Goal: Task Accomplishment & Management: Manage account settings

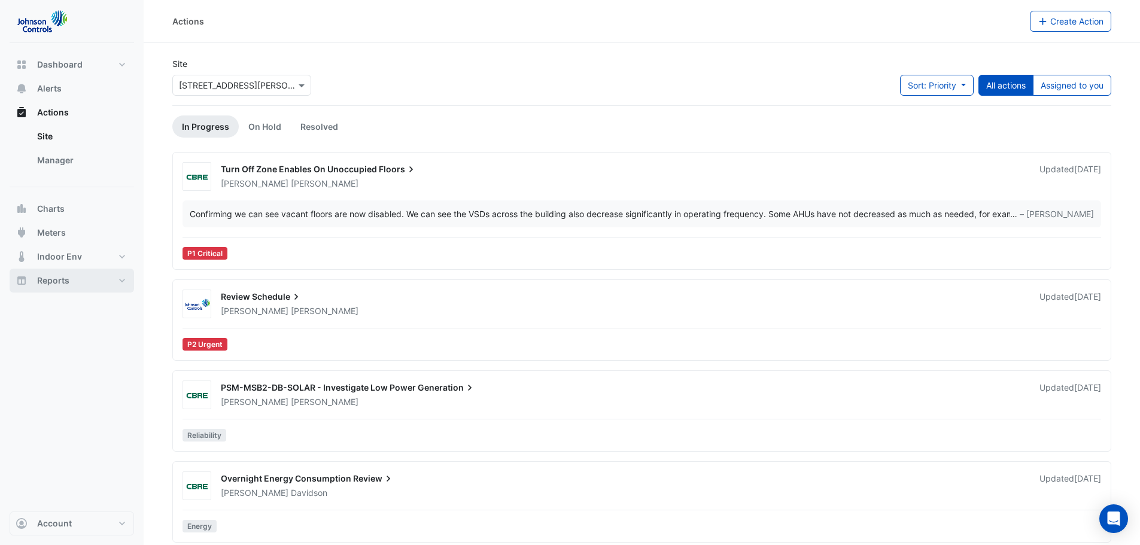
click at [48, 278] on span "Reports" at bounding box center [53, 281] width 32 height 12
select select "***"
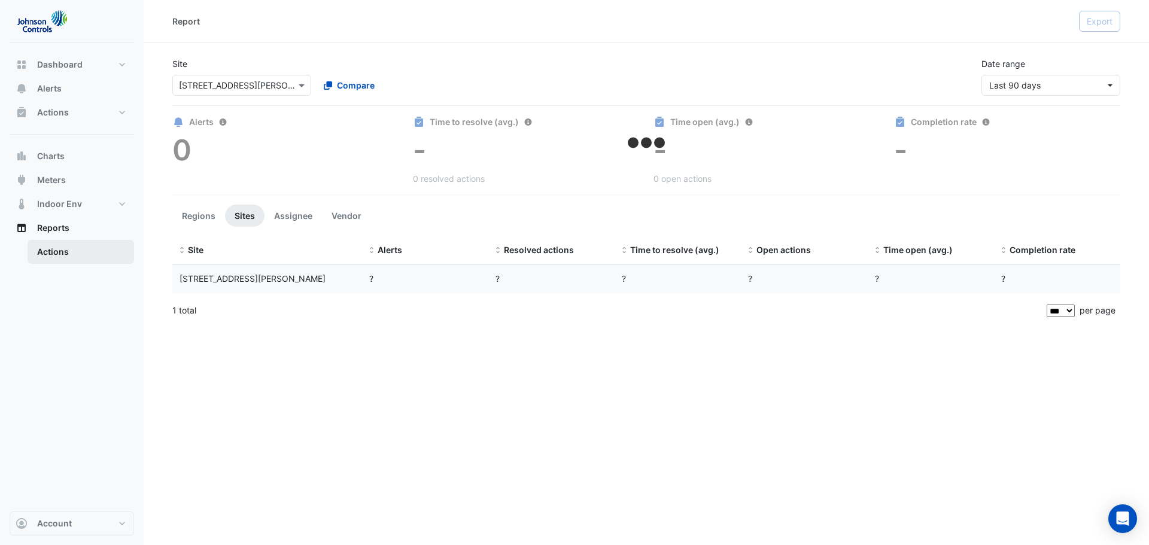
click at [58, 253] on link "Actions" at bounding box center [81, 252] width 107 height 24
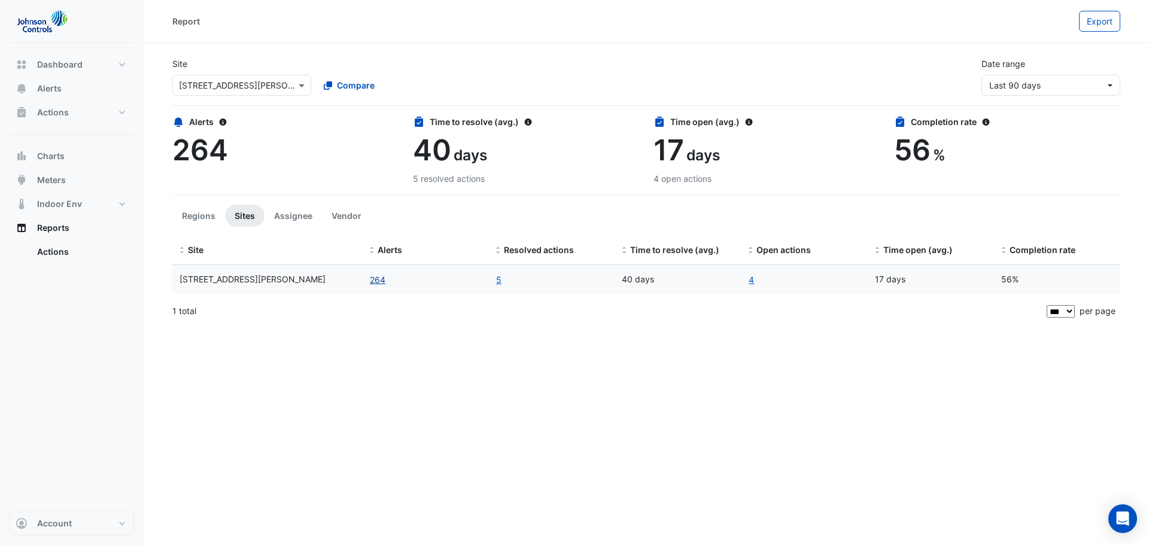
click at [384, 281] on button "264" at bounding box center [377, 280] width 17 height 14
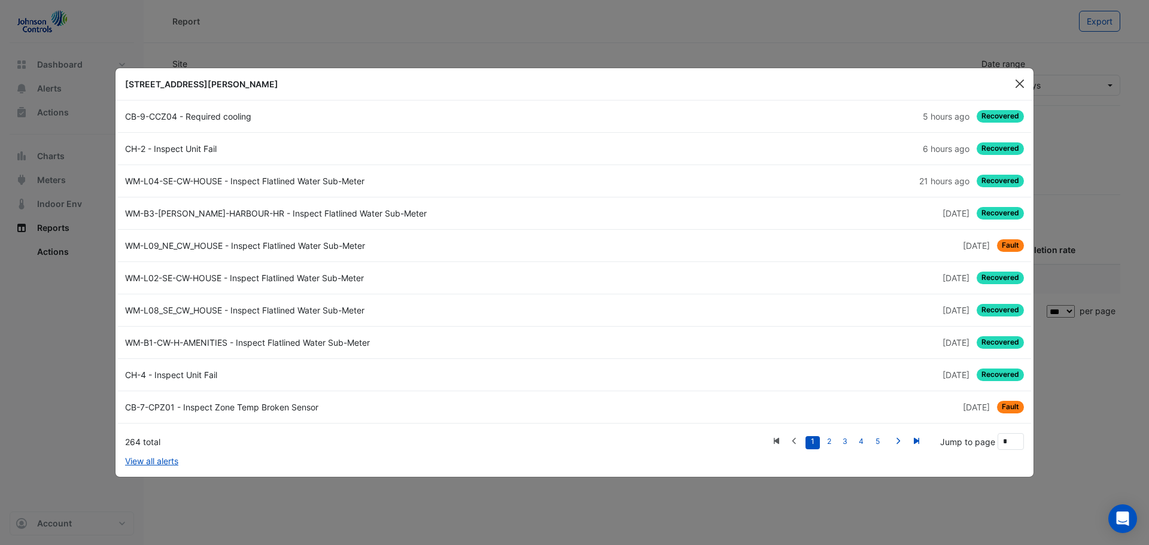
click at [1018, 81] on button "Close" at bounding box center [1020, 84] width 18 height 18
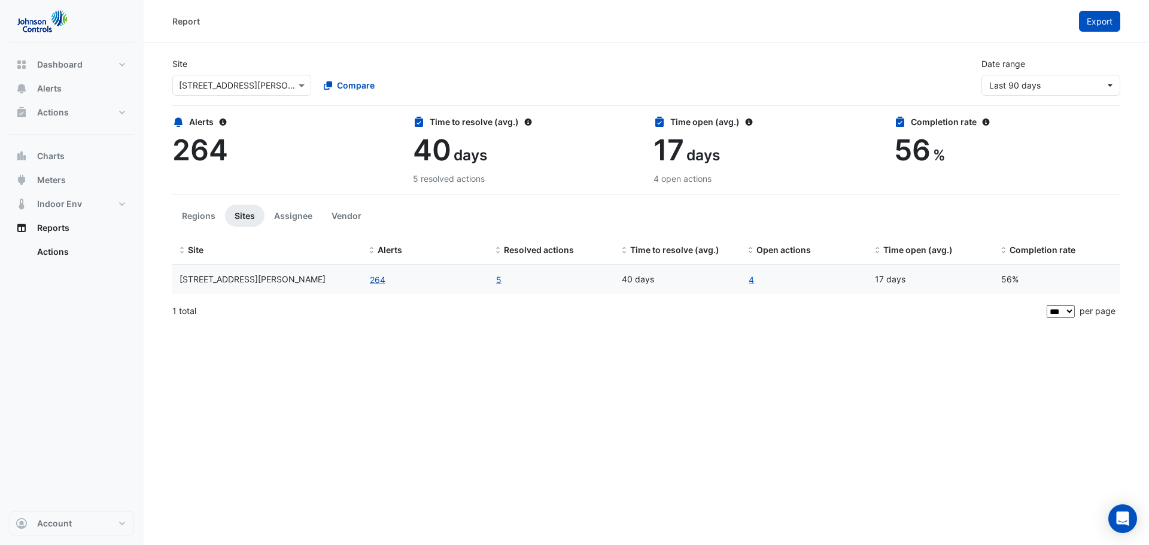
click at [1103, 25] on span "Export" at bounding box center [1100, 21] width 26 height 10
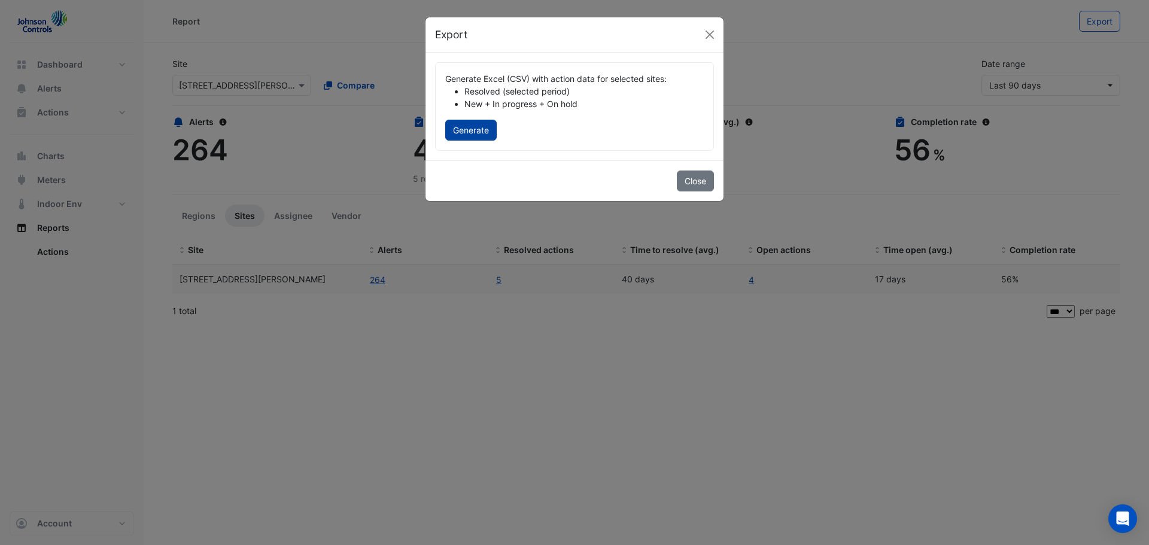
click at [481, 127] on button "Generate" at bounding box center [470, 130] width 51 height 21
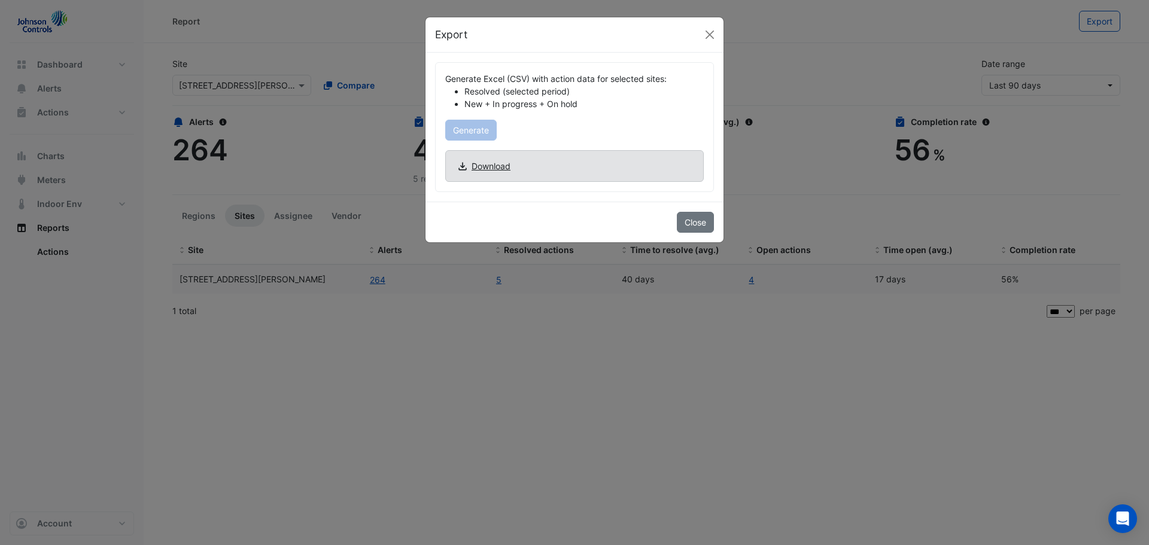
click at [487, 167] on span "Download" at bounding box center [491, 166] width 39 height 13
click at [710, 37] on button "Close" at bounding box center [710, 35] width 18 height 18
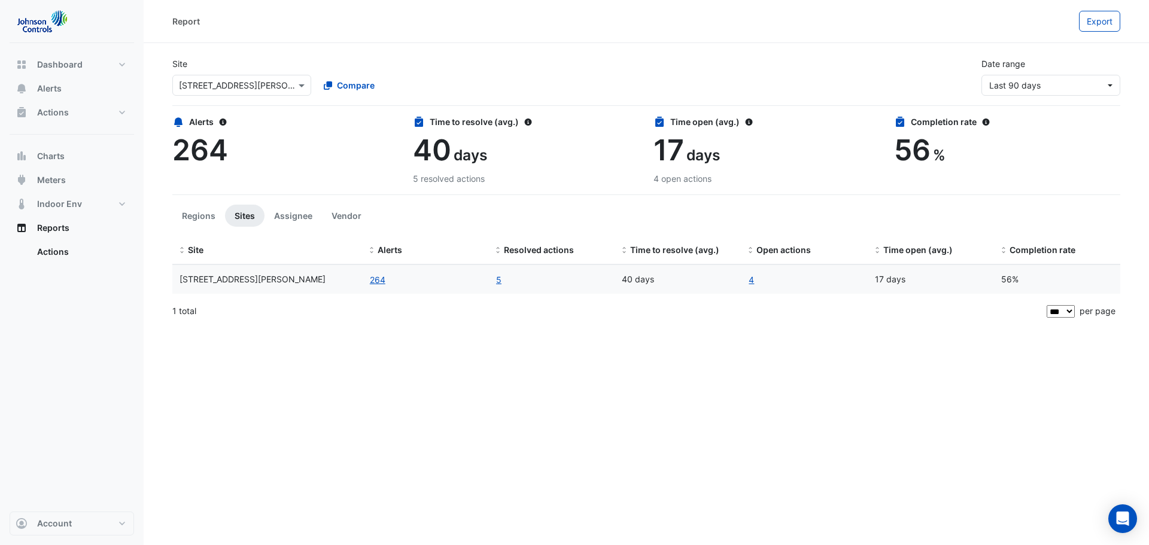
click at [317, 357] on div "Report Export Site × 1 Shelley Street Compare Date range Last 90 days Alerts 26…" at bounding box center [646, 272] width 1005 height 545
click at [124, 201] on button "Indoor Env" at bounding box center [72, 204] width 124 height 24
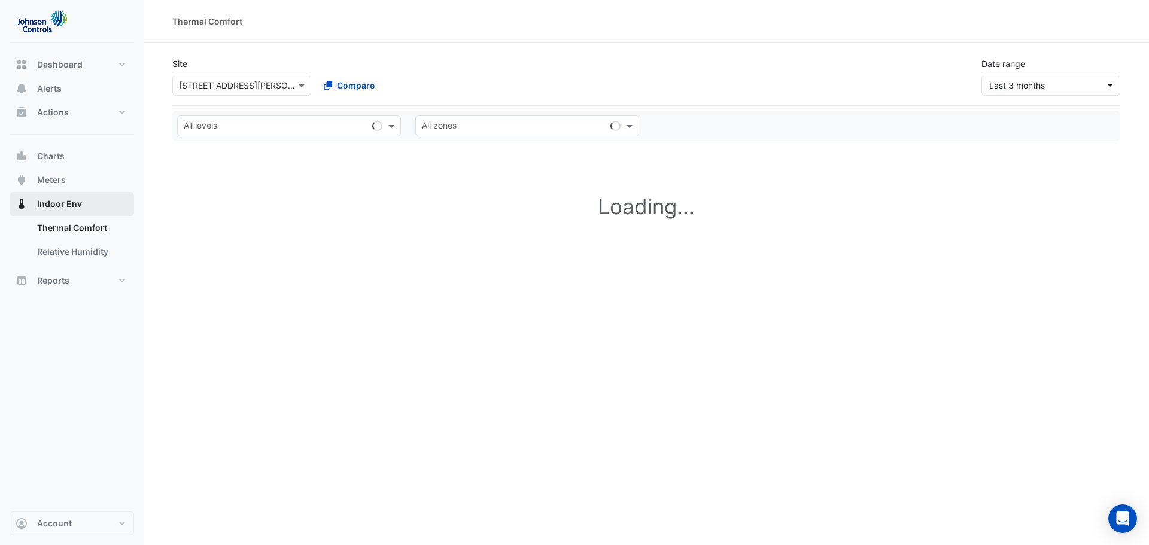
drag, startPoint x: 124, startPoint y: 201, endPoint x: 75, endPoint y: 203, distance: 49.1
click at [75, 203] on span "Indoor Env" at bounding box center [59, 204] width 45 height 12
click at [70, 224] on link "Thermal Comfort" at bounding box center [81, 228] width 107 height 24
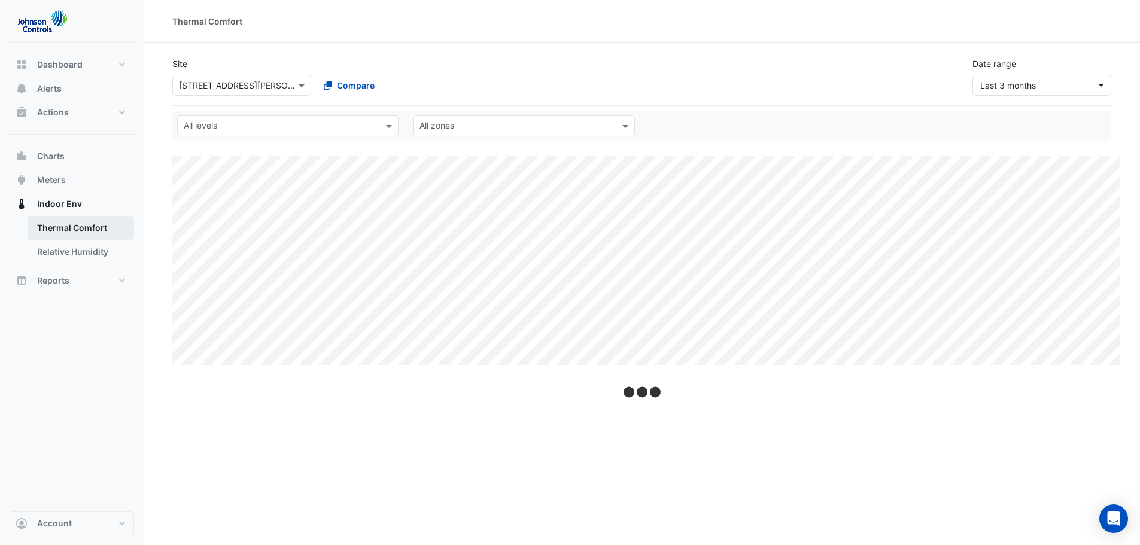
click at [75, 228] on link "Thermal Comfort" at bounding box center [81, 228] width 107 height 24
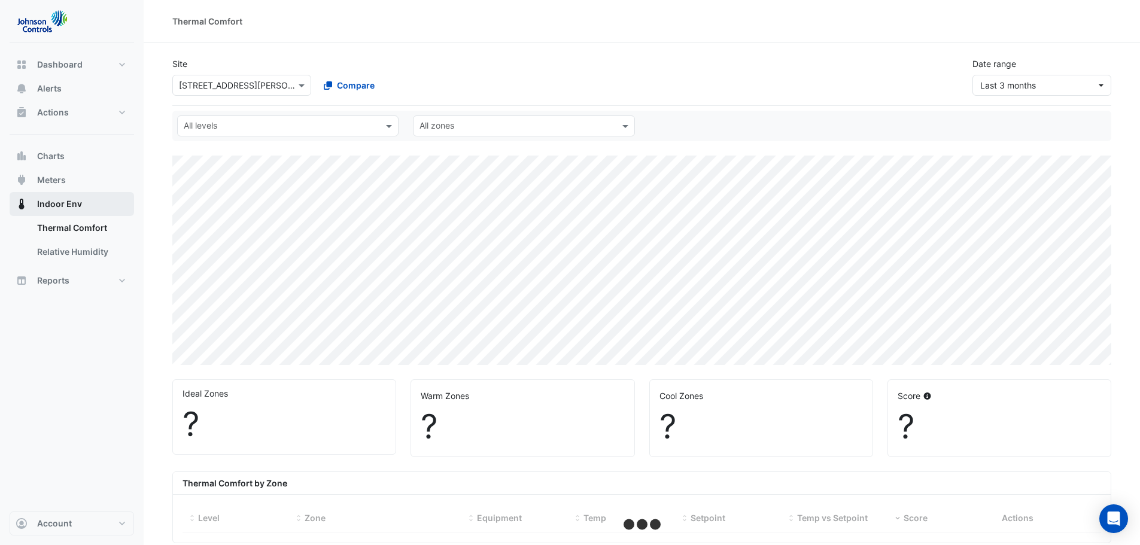
click at [64, 193] on button "Indoor Env" at bounding box center [72, 204] width 124 height 24
select select "***"
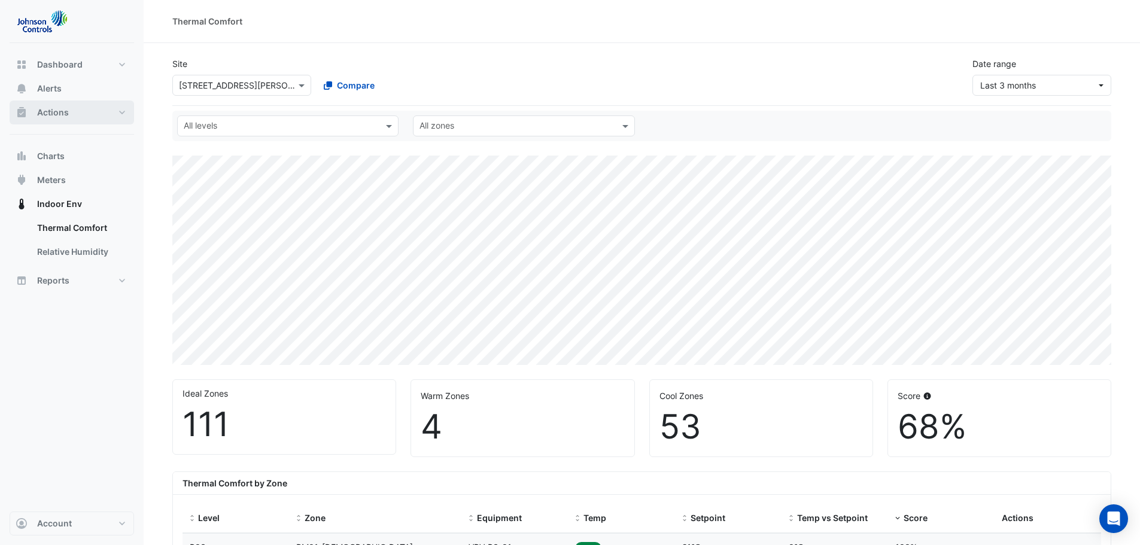
click at [121, 112] on button "Actions" at bounding box center [72, 113] width 124 height 24
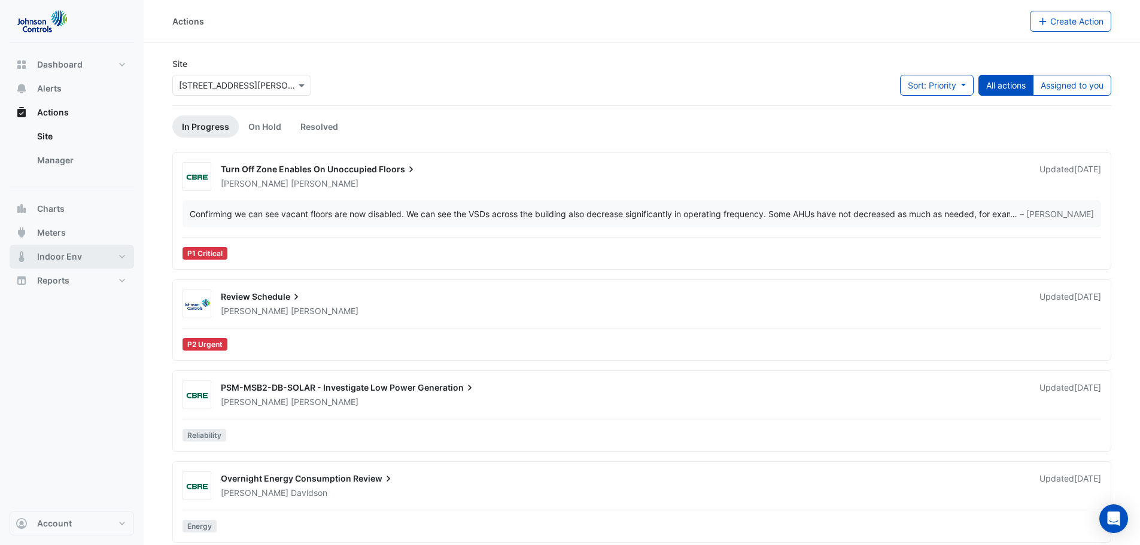
click at [41, 266] on button "Indoor Env" at bounding box center [72, 257] width 124 height 24
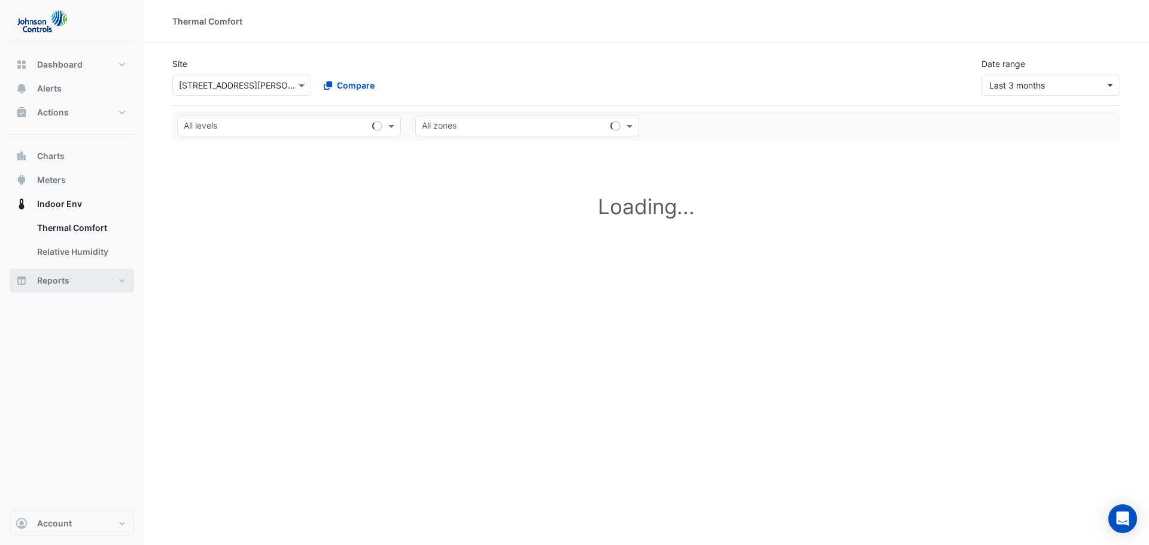
click at [54, 279] on span "Reports" at bounding box center [53, 281] width 32 height 12
select select "***"
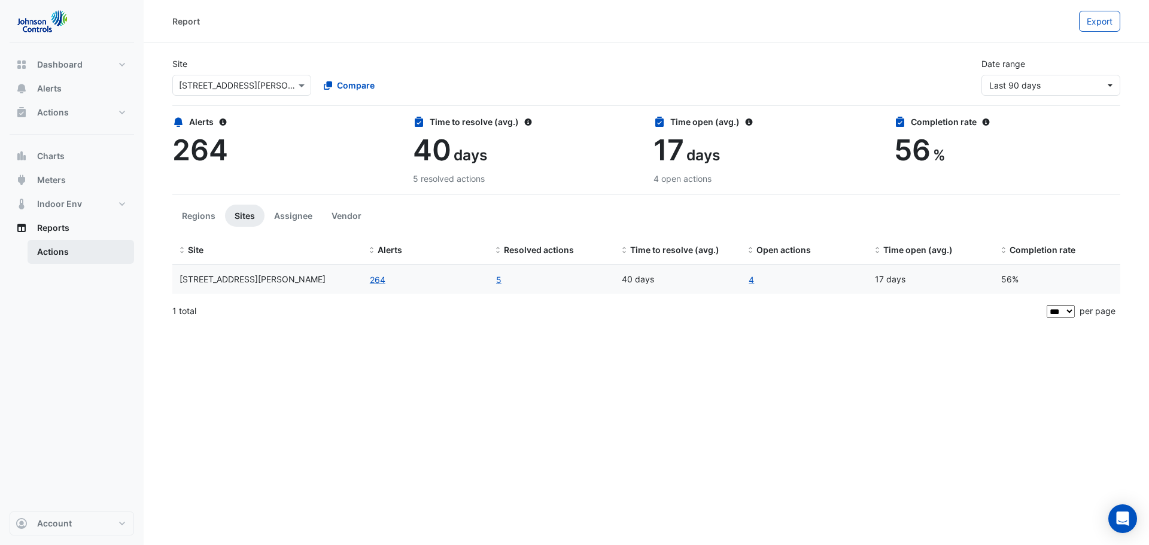
click at [61, 256] on link "Actions" at bounding box center [81, 252] width 107 height 24
click at [56, 254] on link "Actions" at bounding box center [81, 252] width 107 height 24
click at [213, 279] on span "[STREET_ADDRESS][PERSON_NAME]" at bounding box center [253, 279] width 146 height 10
click at [299, 211] on button "Assignee" at bounding box center [292, 216] width 57 height 22
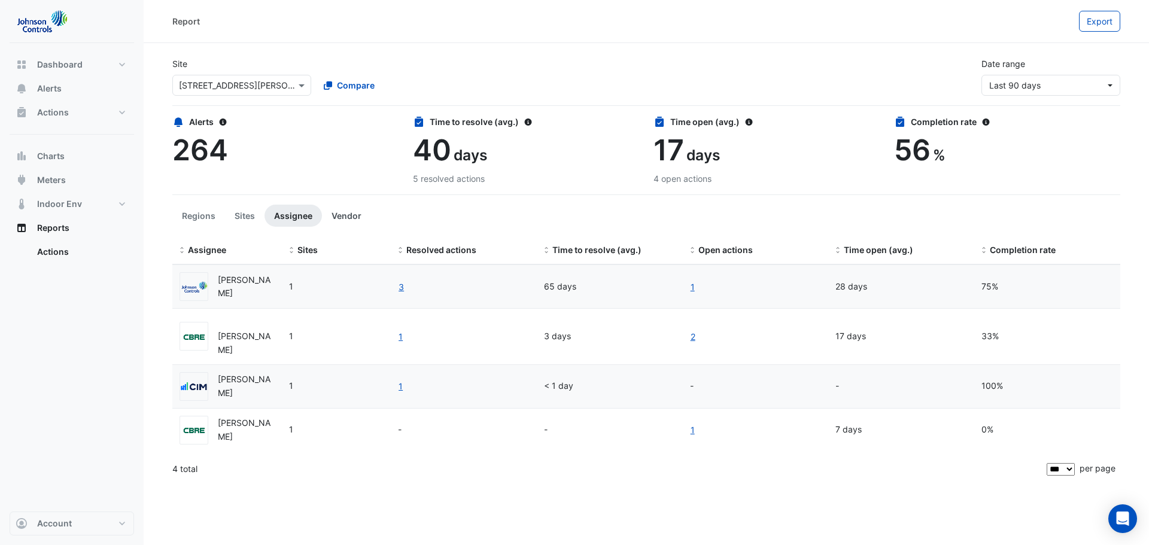
click at [342, 215] on button "Vendor" at bounding box center [346, 216] width 49 height 22
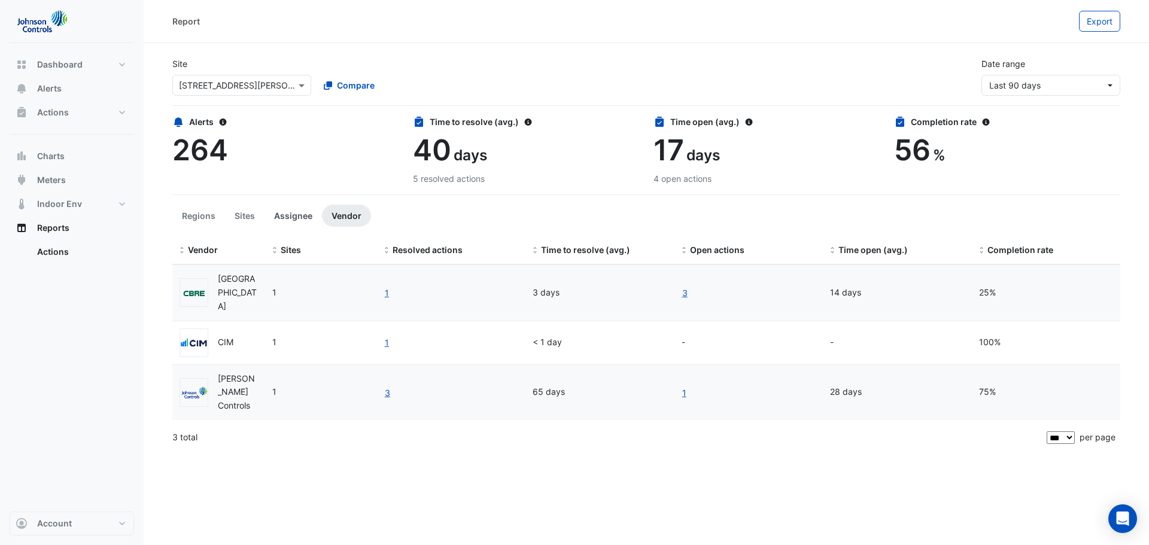
click at [273, 216] on button "Assignee" at bounding box center [292, 216] width 57 height 22
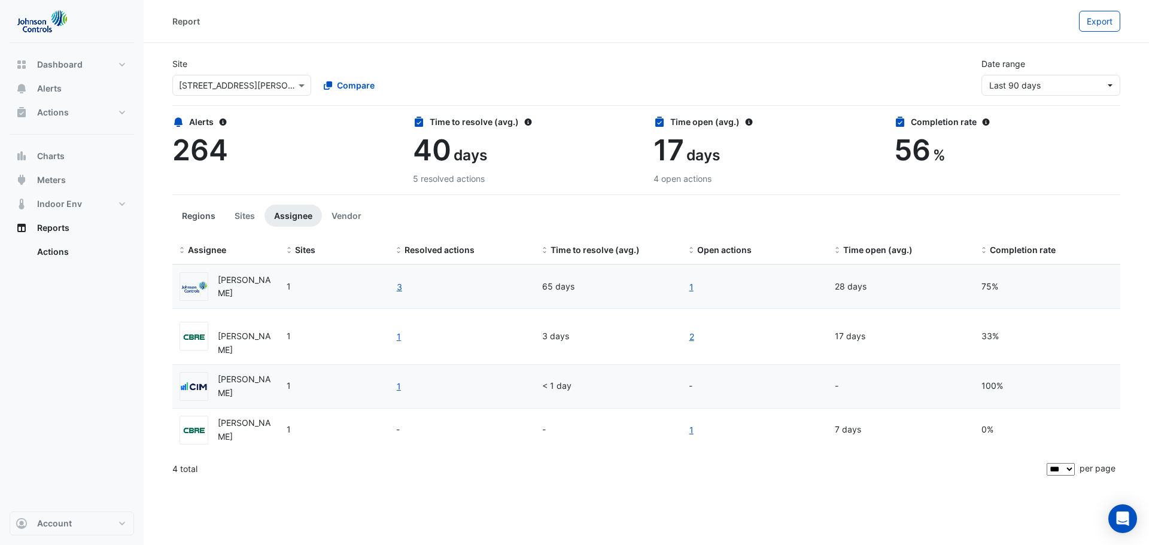
click at [207, 217] on button "Regions" at bounding box center [198, 216] width 53 height 22
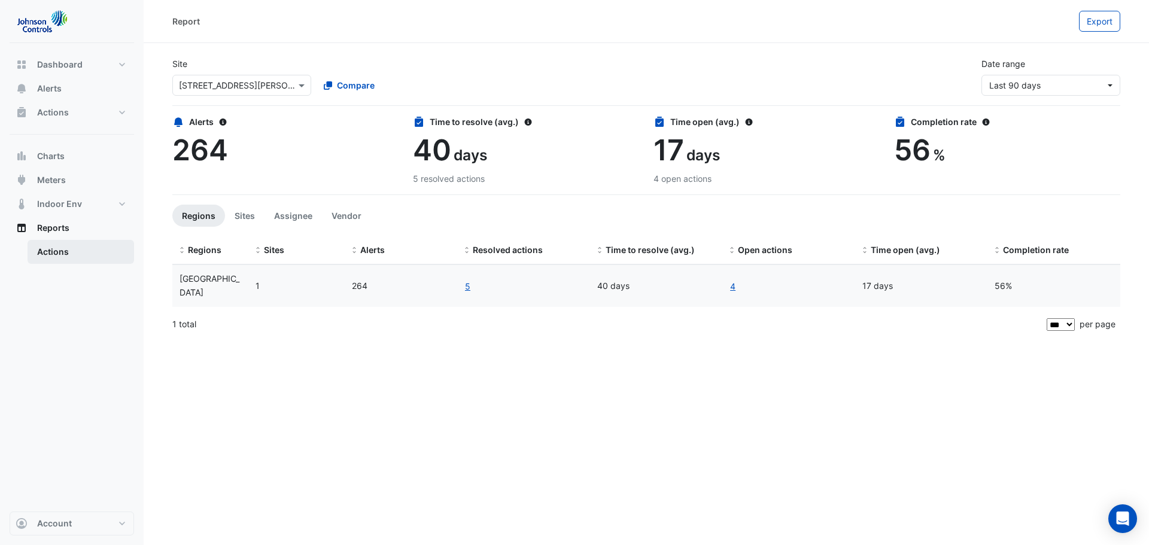
click at [48, 250] on link "Actions" at bounding box center [81, 252] width 107 height 24
click at [56, 229] on span "Reports" at bounding box center [53, 228] width 32 height 12
click at [58, 232] on span "Reports" at bounding box center [53, 228] width 32 height 12
click at [293, 138] on div "264" at bounding box center [285, 150] width 226 height 35
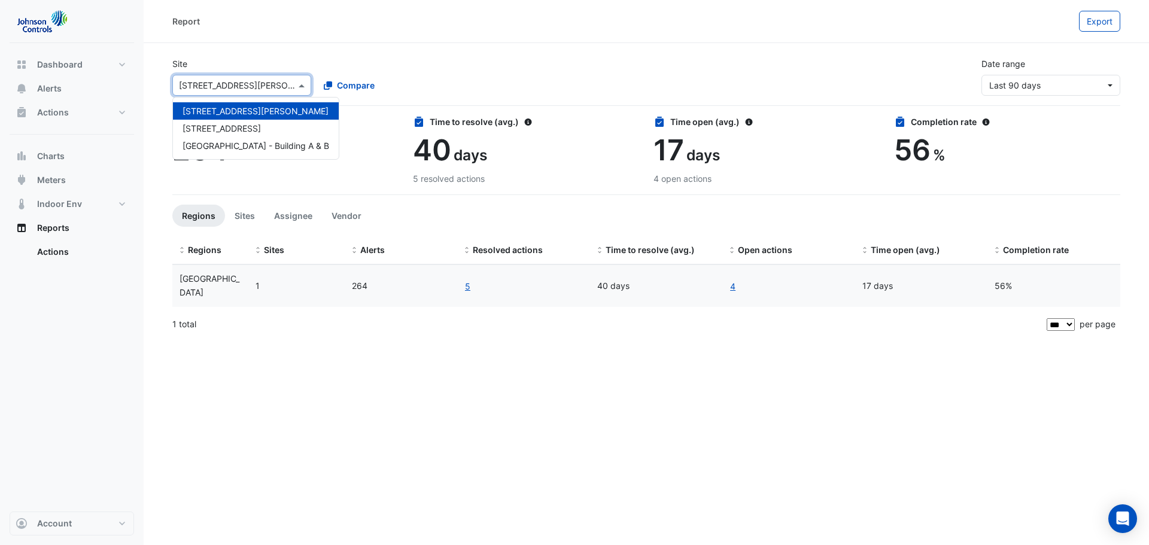
click at [284, 83] on div at bounding box center [242, 85] width 138 height 14
click at [287, 80] on div at bounding box center [242, 85] width 138 height 14
click at [507, 79] on div "Site × 1 Shelley Street 1 Shelley Street 9 Castlereagh Street Pinnacle Office P…" at bounding box center [646, 72] width 962 height 48
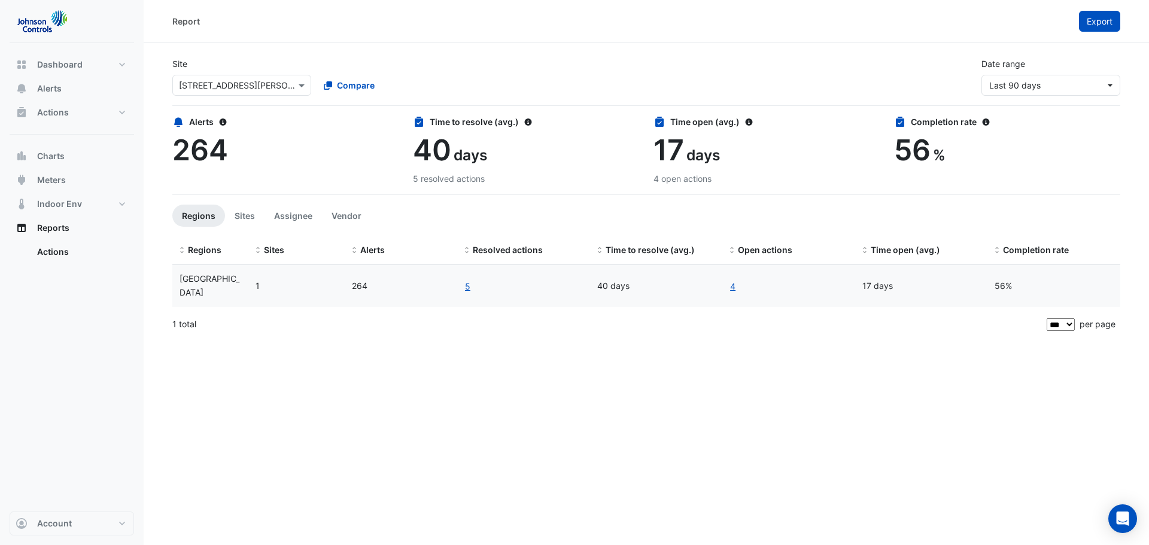
click at [1086, 26] on button "Export" at bounding box center [1099, 21] width 41 height 21
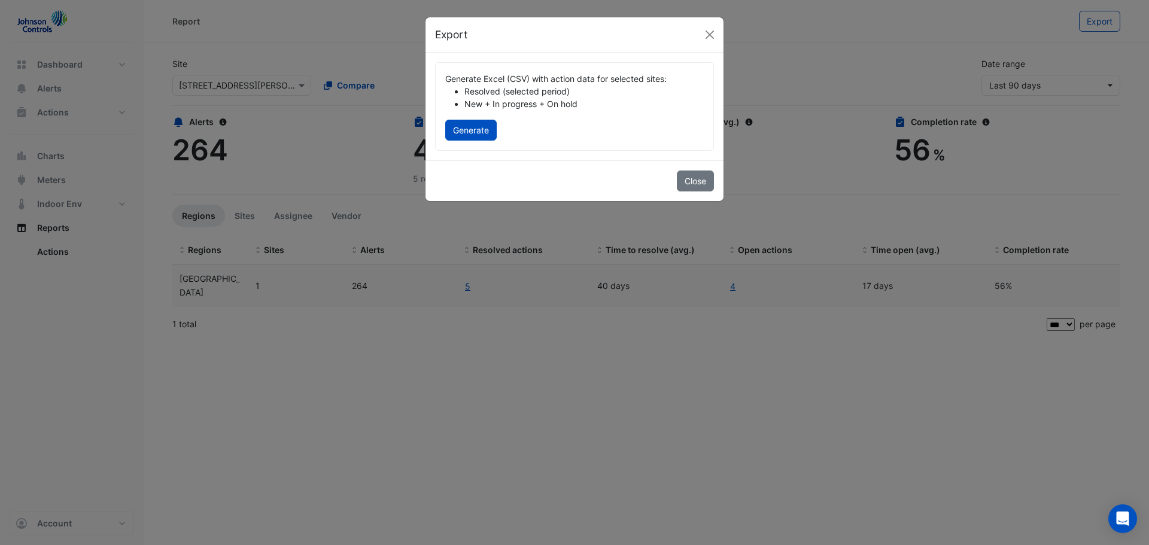
click at [555, 102] on li "New + In progress + On hold" at bounding box center [583, 104] width 239 height 13
click at [488, 80] on div "Generate Excel (CSV) with action data for selected sites:" at bounding box center [574, 78] width 259 height 13
click at [528, 95] on li "Resolved (selected period)" at bounding box center [583, 91] width 239 height 13
click at [694, 180] on button "Close" at bounding box center [695, 181] width 37 height 21
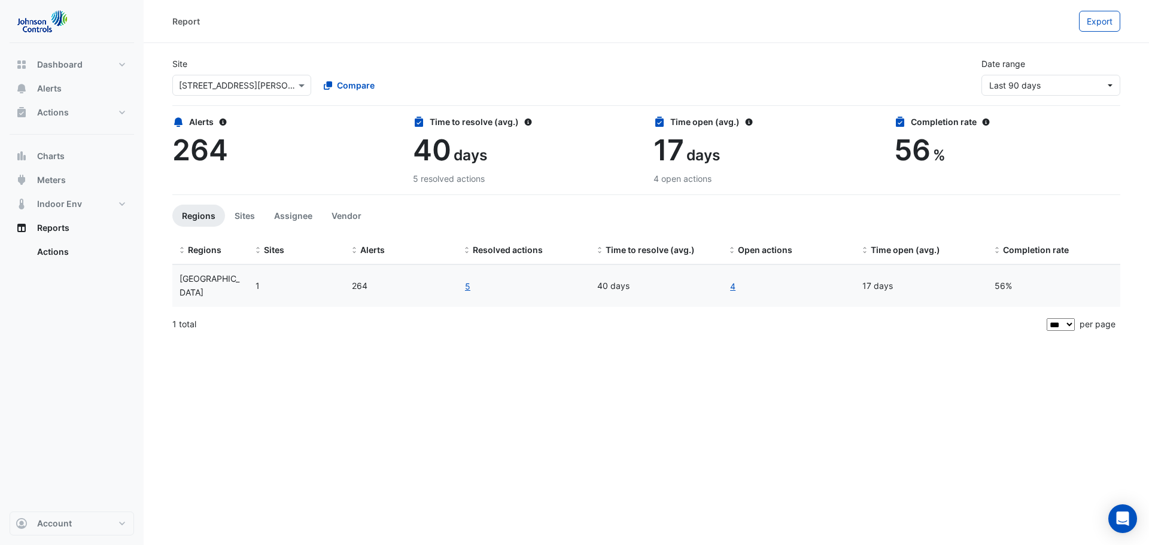
click at [838, 403] on div "Report Export Site × 1 Shelley Street Compare Date range Last 90 days Alerts 26…" at bounding box center [646, 272] width 1005 height 545
click at [731, 285] on link "4" at bounding box center [732, 286] width 7 height 14
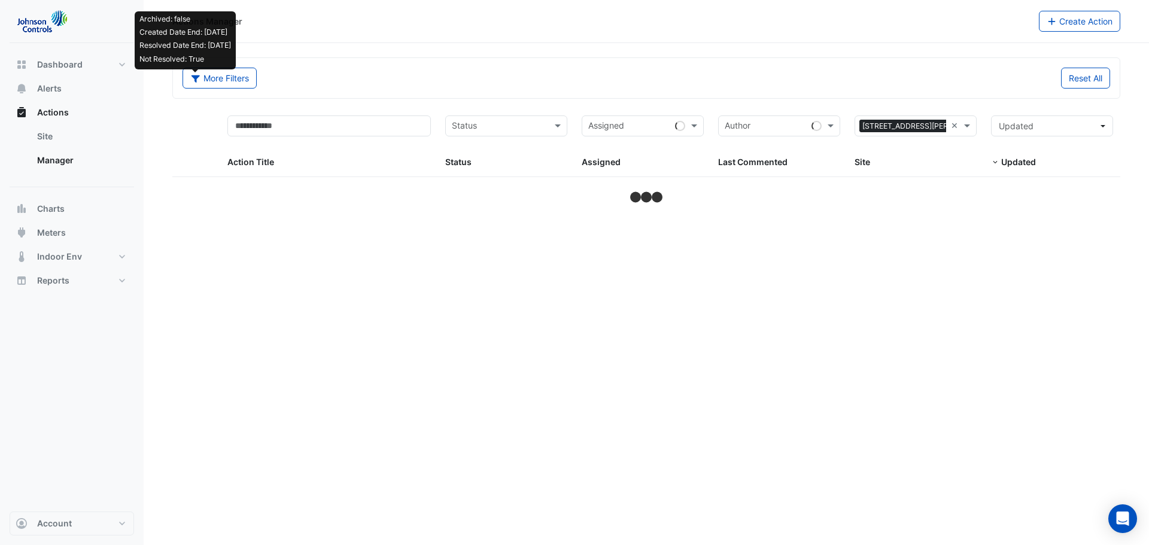
select select "***"
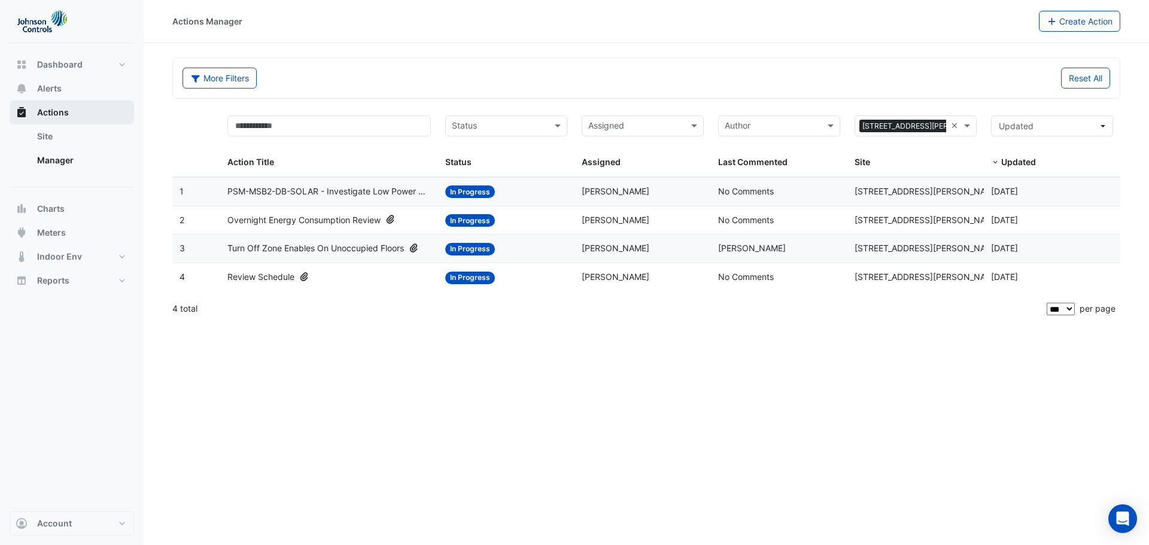
click at [59, 111] on span "Actions" at bounding box center [53, 113] width 32 height 12
click at [63, 253] on span "Indoor Env" at bounding box center [59, 257] width 45 height 12
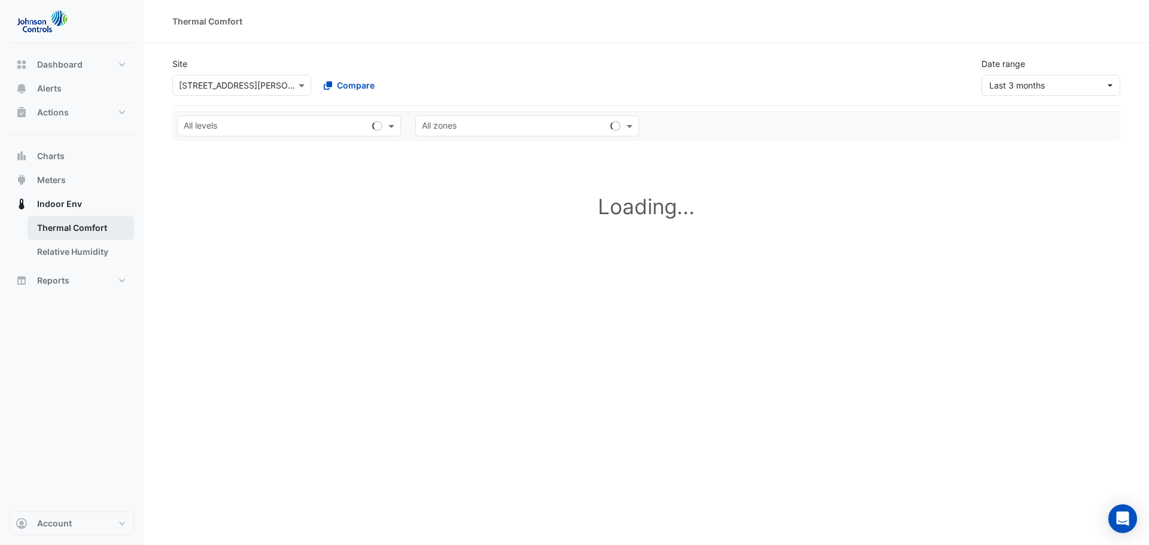
click at [65, 233] on link "Thermal Comfort" at bounding box center [81, 228] width 107 height 24
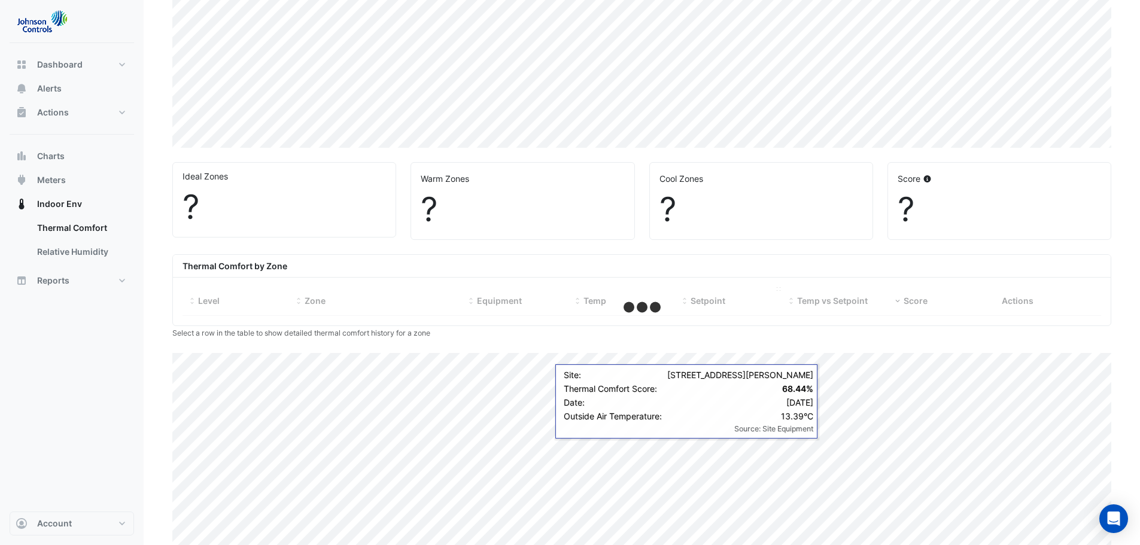
scroll to position [249, 0]
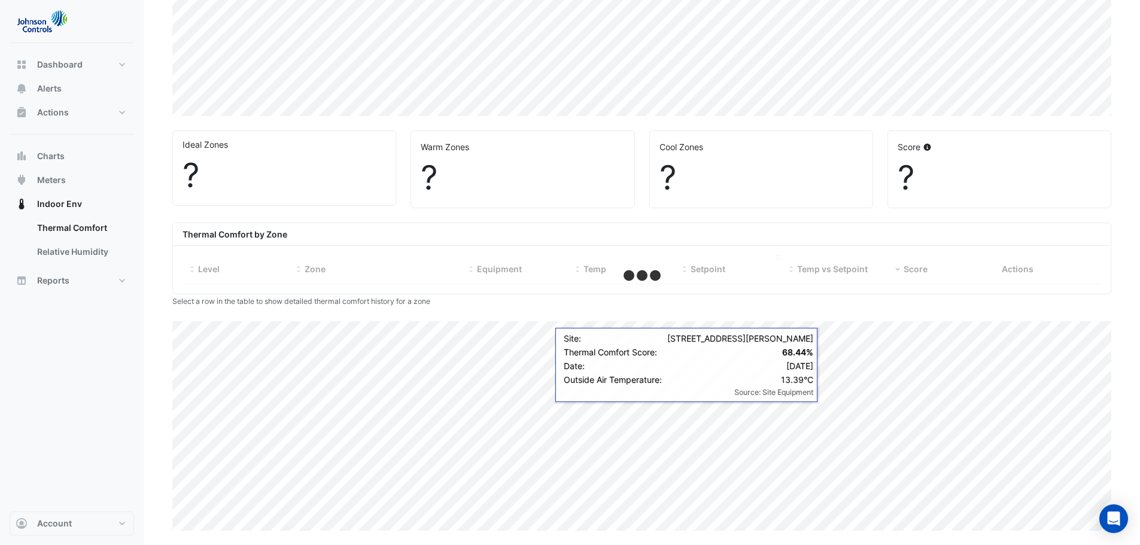
select select "***"
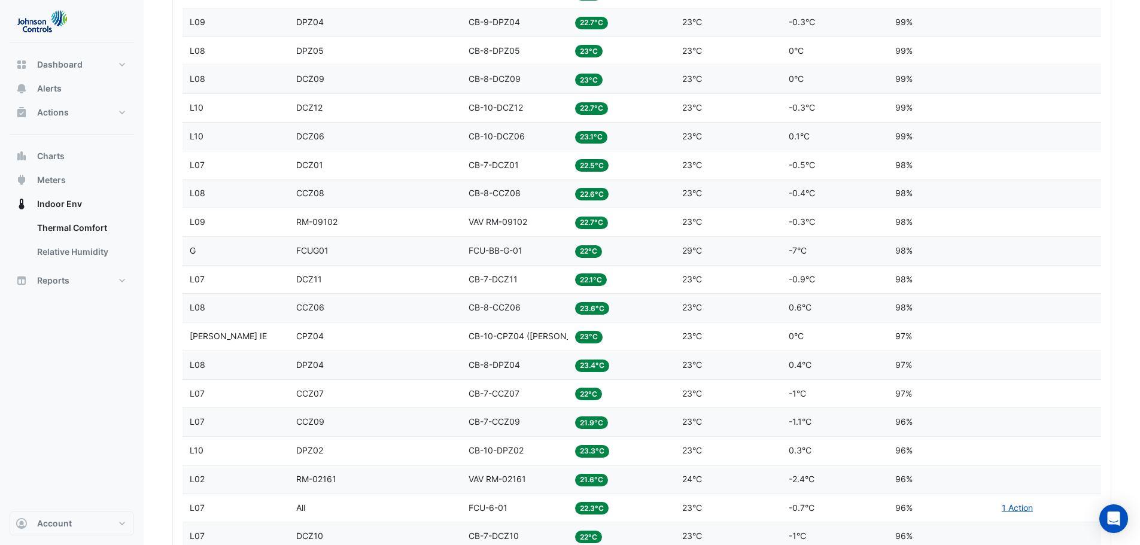
scroll to position [3167, 0]
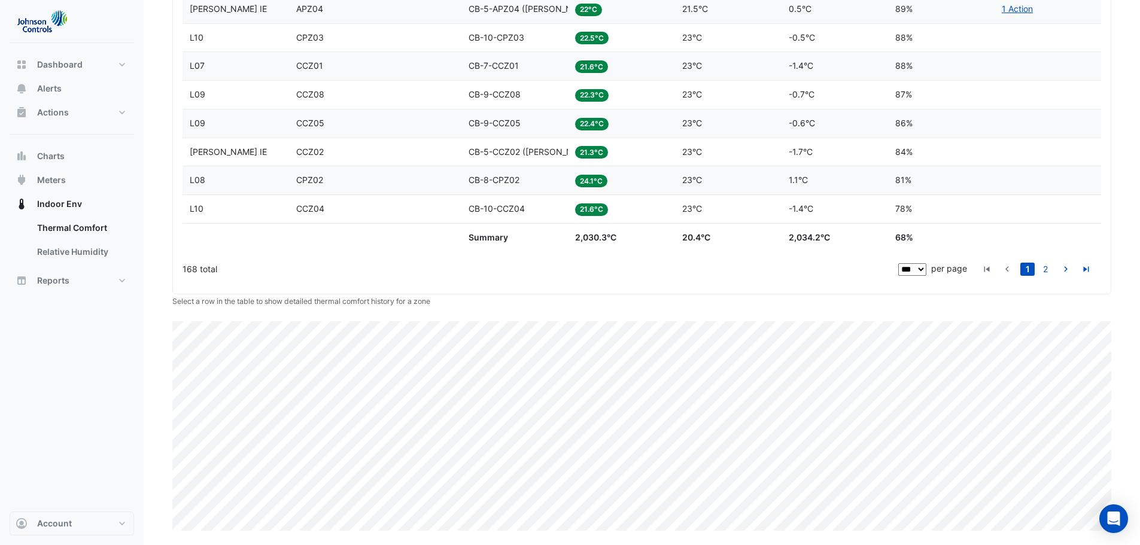
click at [912, 269] on select "** ** ** ***" at bounding box center [912, 269] width 28 height 13
click at [899, 263] on select "** ** ** ***" at bounding box center [912, 269] width 28 height 13
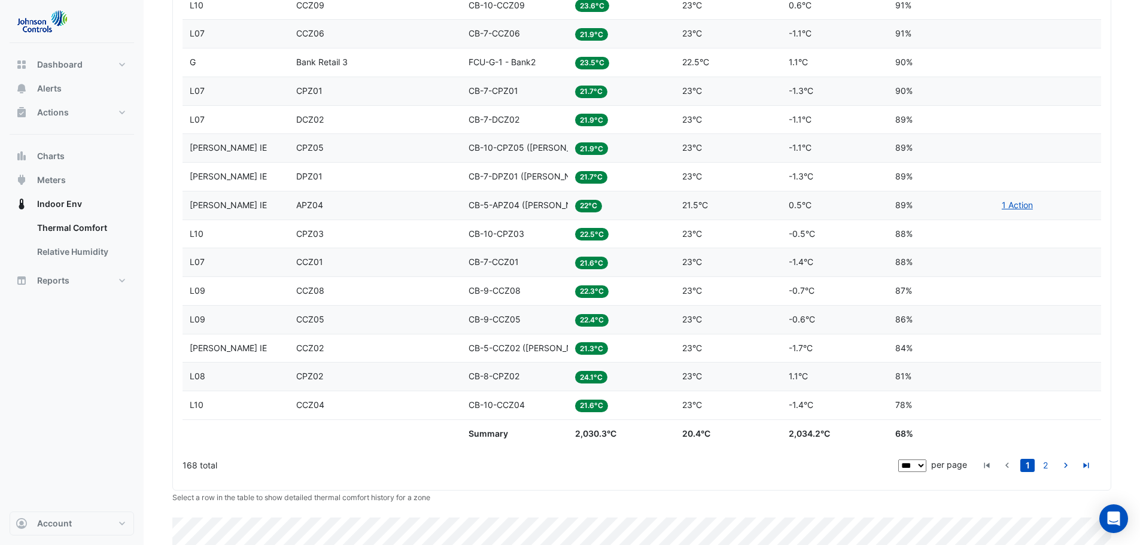
scroll to position [3048, 0]
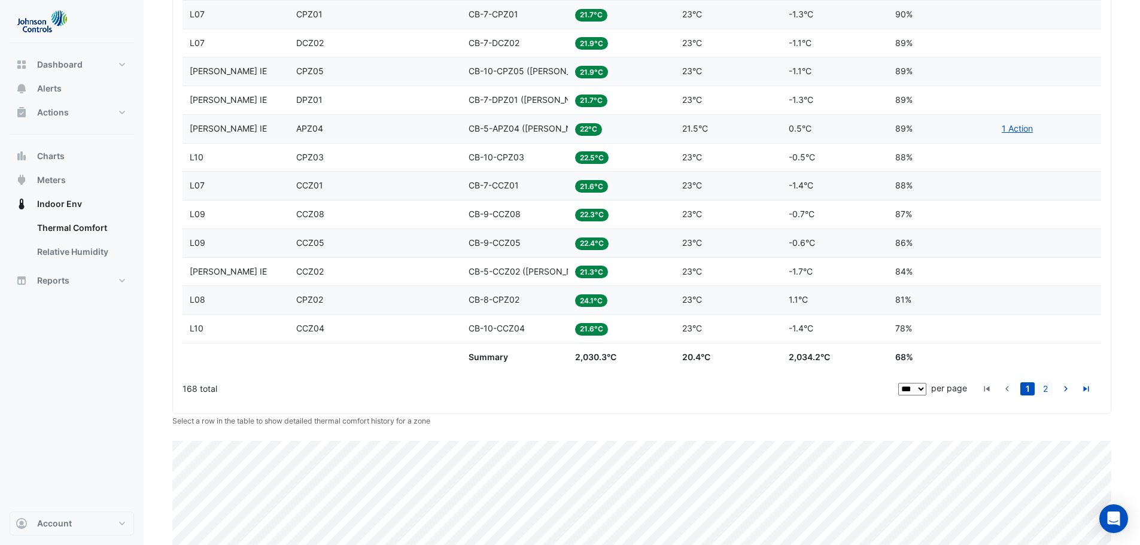
click at [1044, 388] on link "2" at bounding box center [1045, 388] width 14 height 13
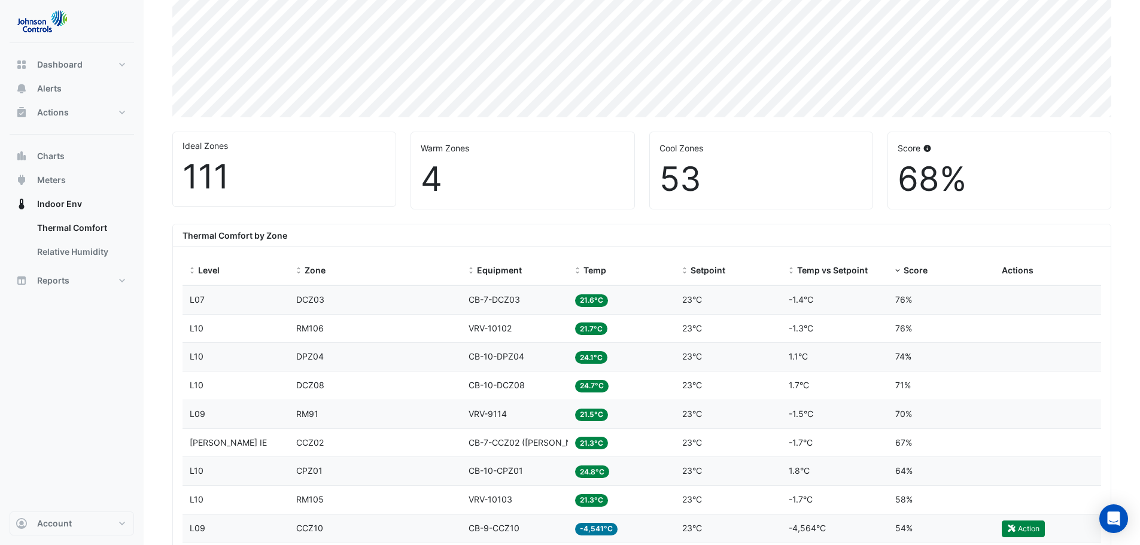
scroll to position [239, 0]
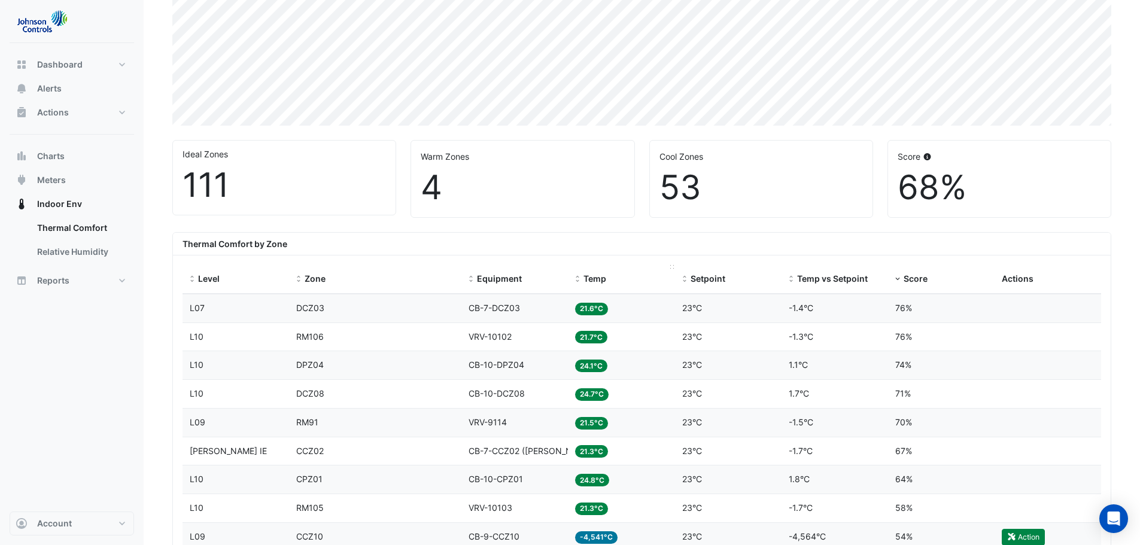
click at [596, 277] on span "Temp" at bounding box center [594, 278] width 23 height 10
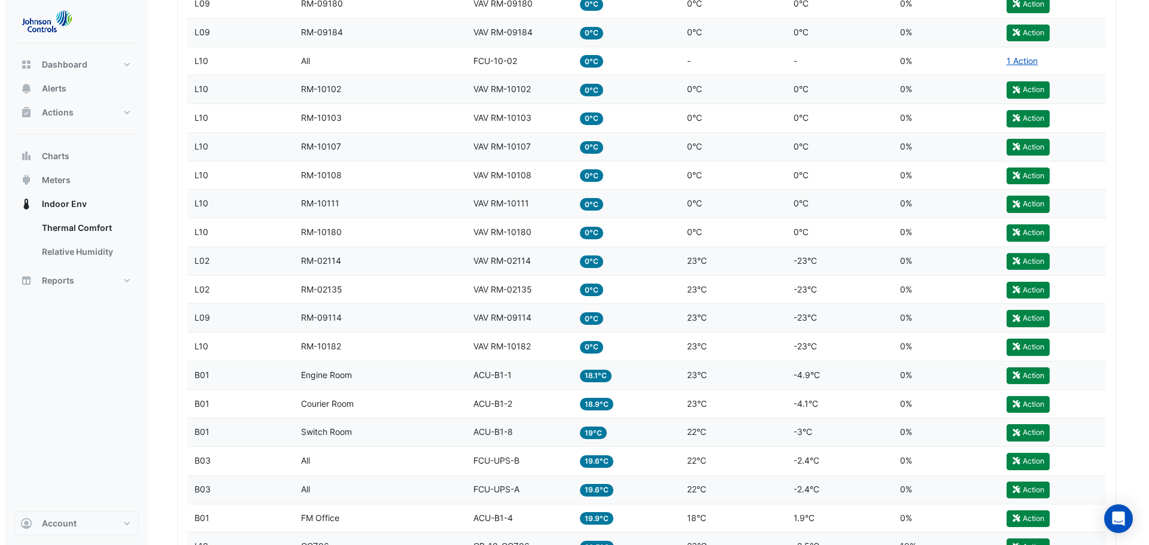
scroll to position [1312, 0]
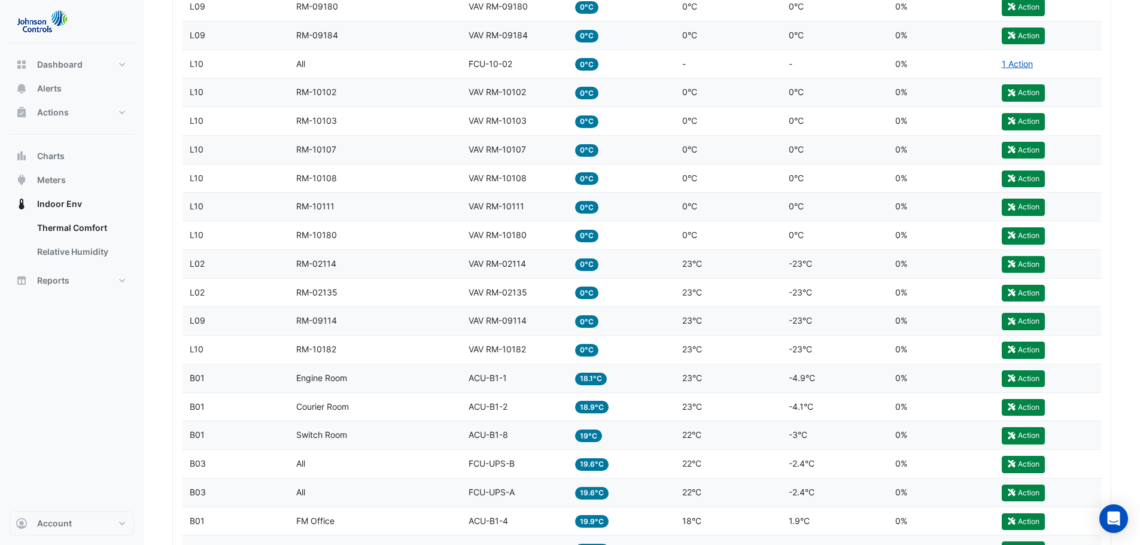
click at [520, 350] on span "VAV RM-10182" at bounding box center [497, 349] width 57 height 10
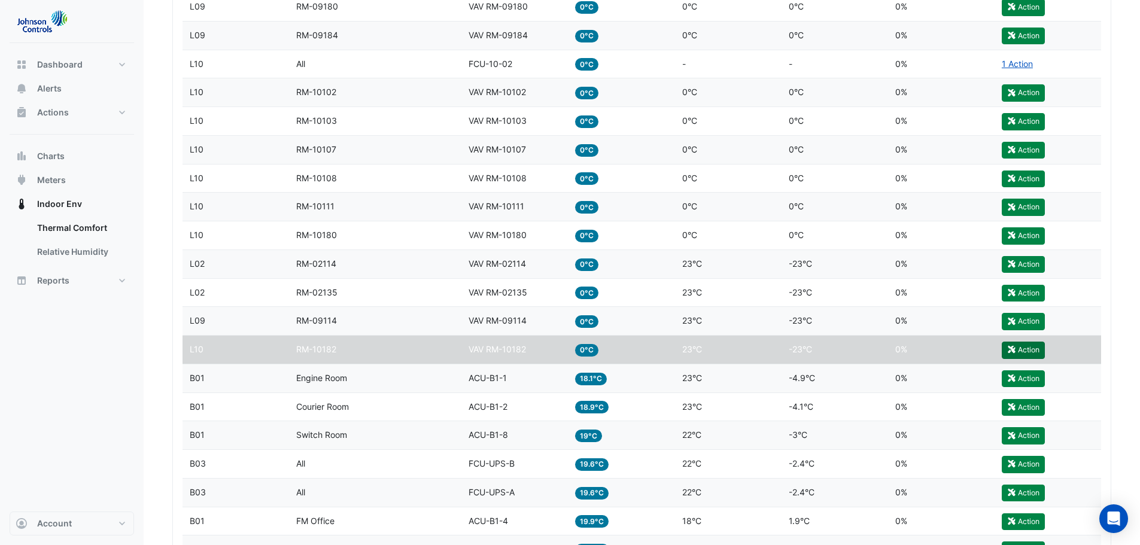
click at [1026, 350] on button "Action" at bounding box center [1023, 350] width 43 height 17
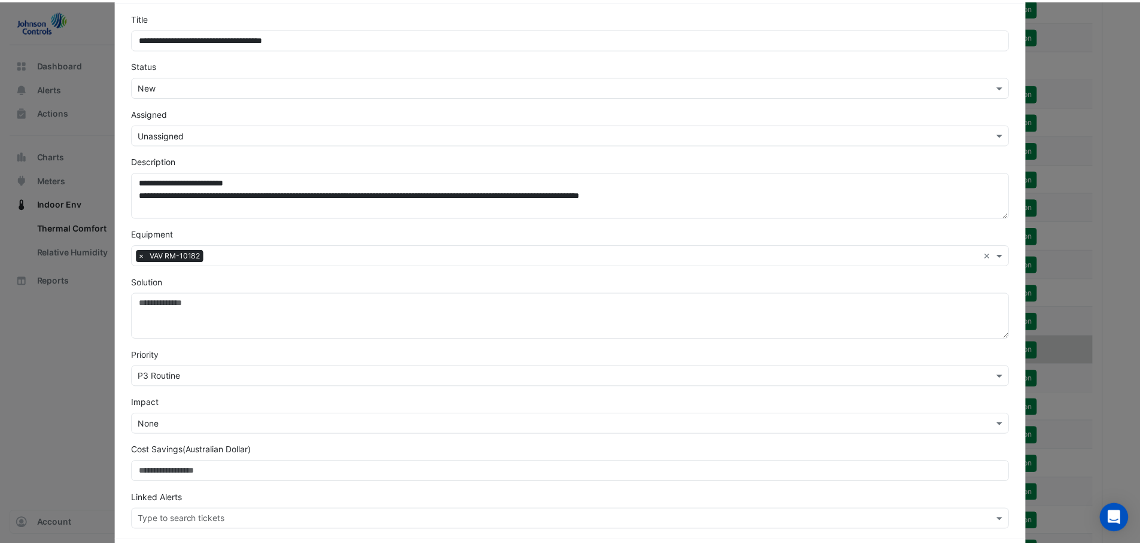
scroll to position [0, 0]
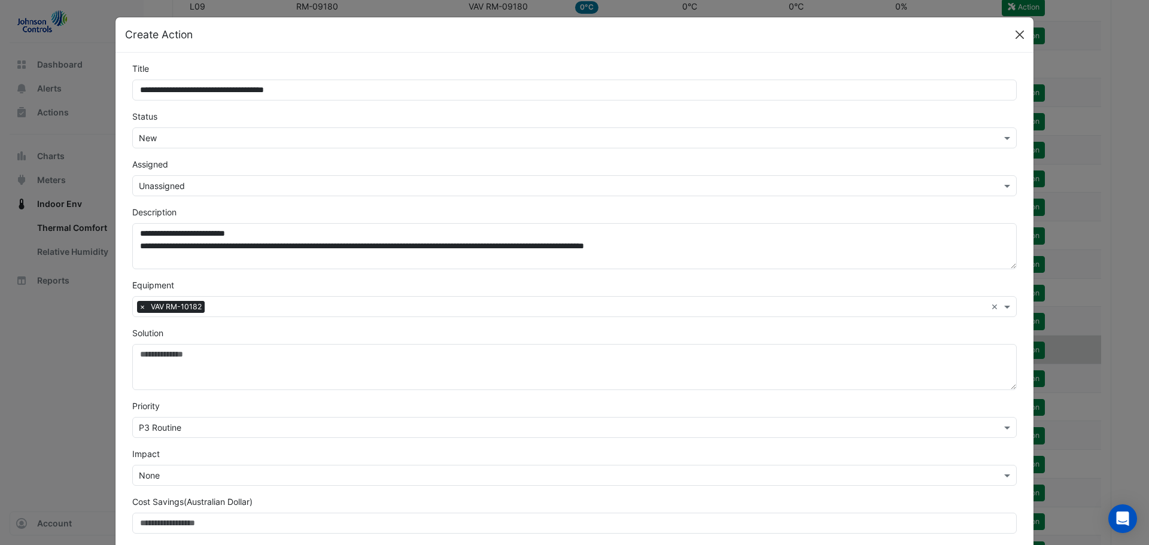
click at [1014, 39] on button "Close" at bounding box center [1020, 35] width 18 height 18
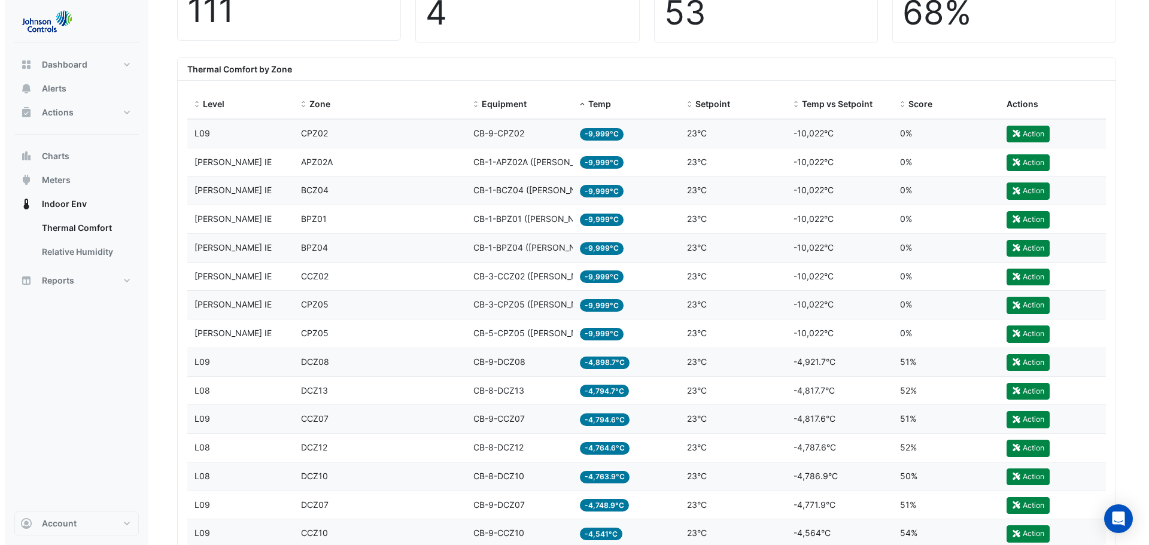
scroll to position [415, 0]
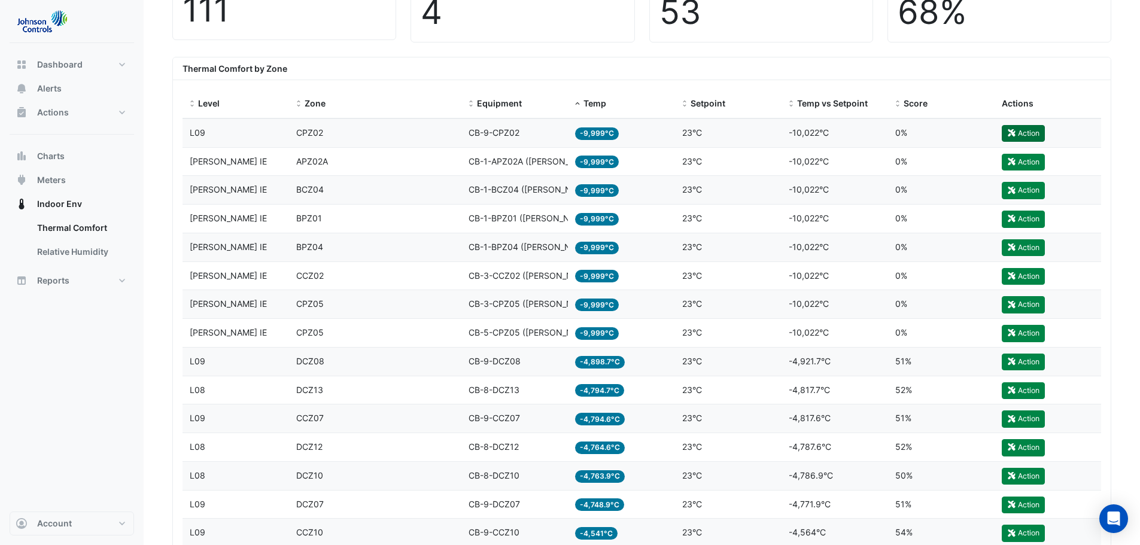
click at [1027, 130] on button "Action" at bounding box center [1023, 133] width 43 height 17
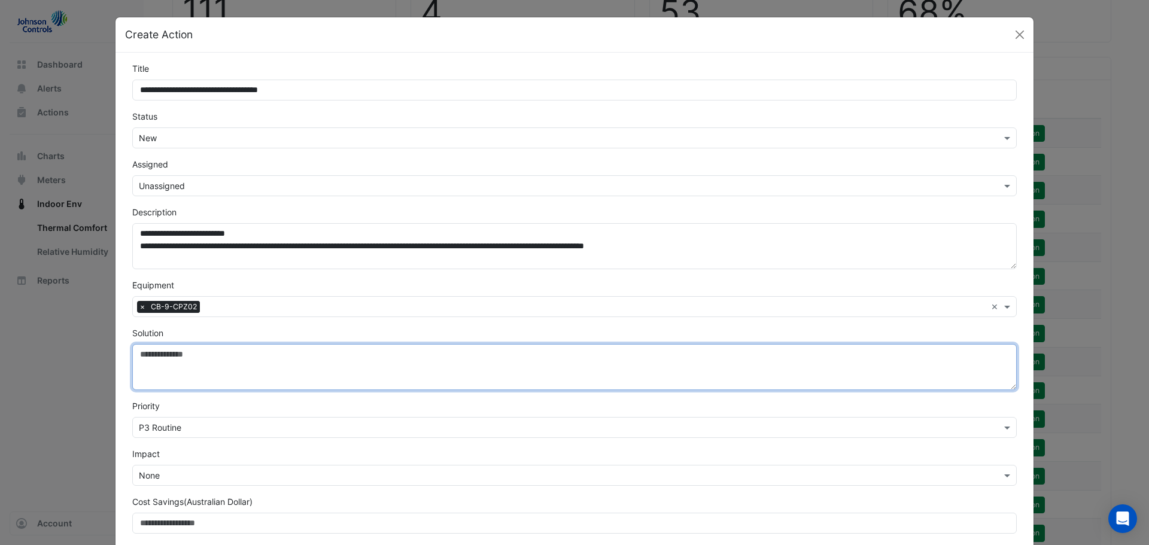
click at [206, 366] on textarea "Solution" at bounding box center [574, 367] width 884 height 46
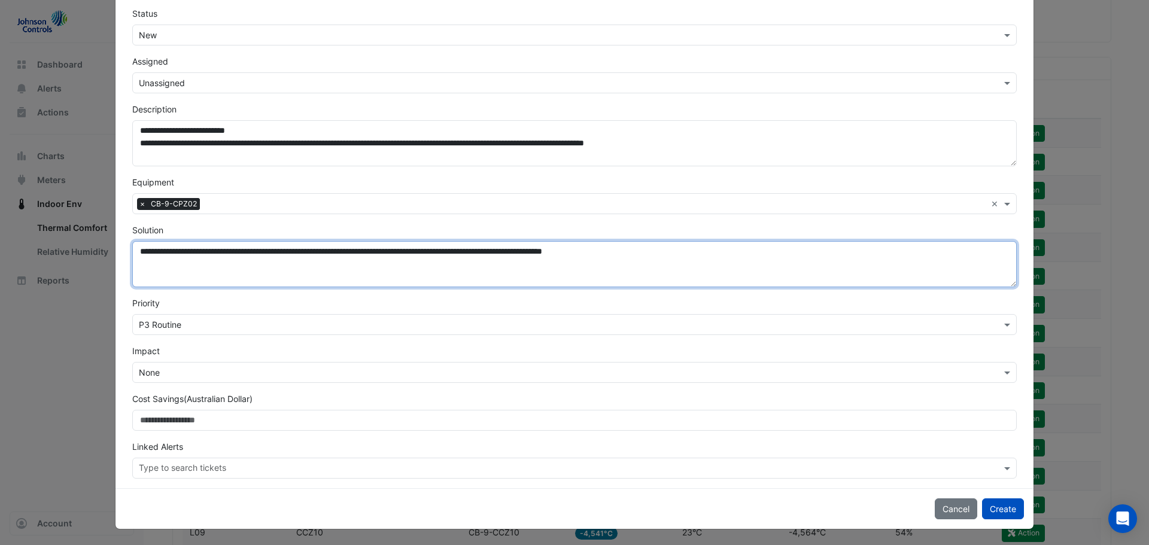
scroll to position [104, 0]
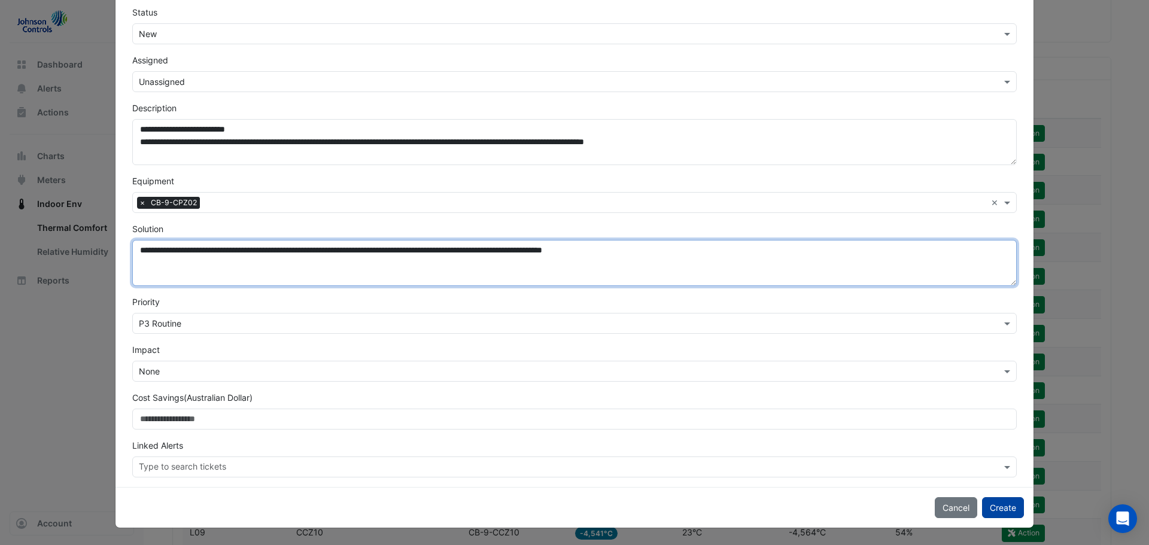
type textarea "**********"
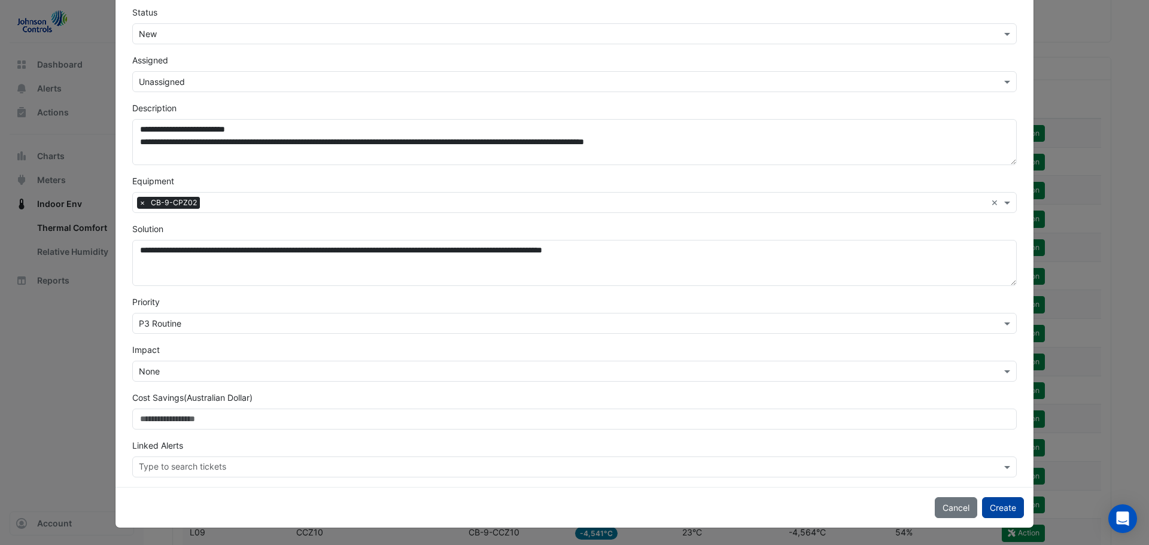
click at [1001, 506] on button "Create" at bounding box center [1003, 507] width 42 height 21
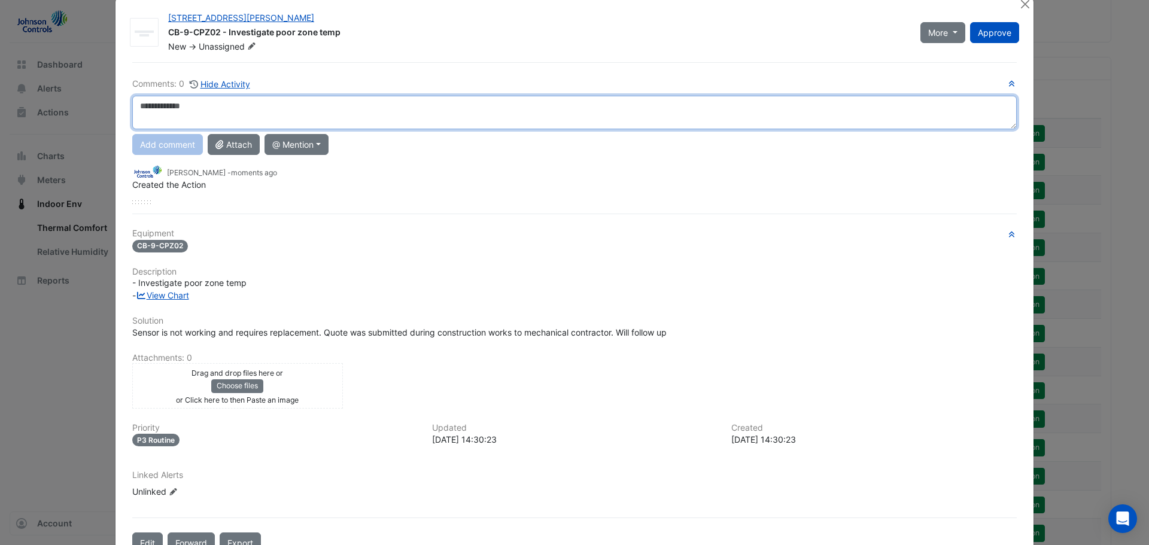
scroll to position [0, 0]
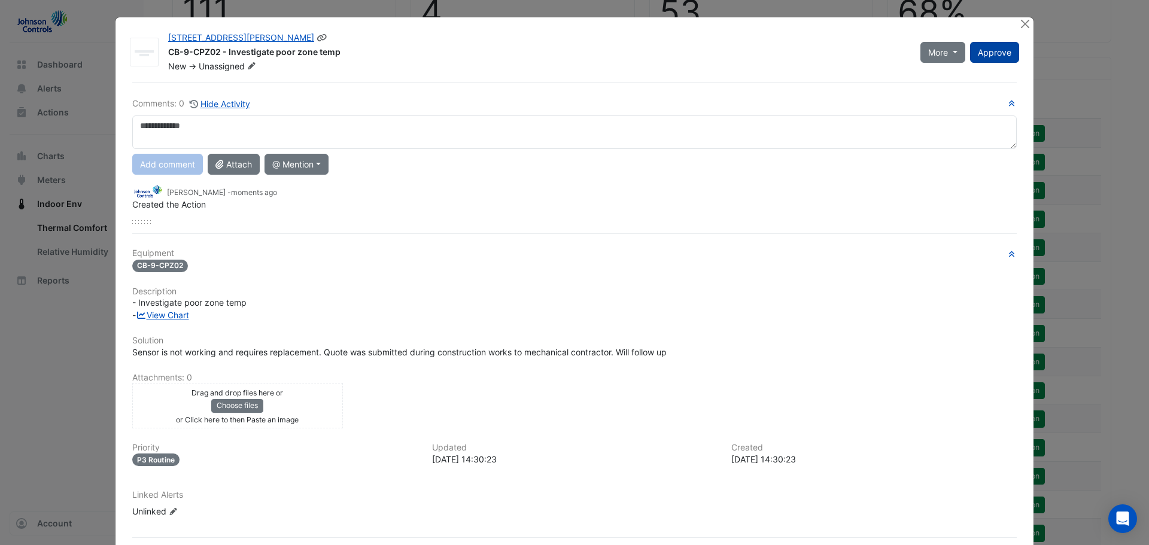
click at [985, 52] on span "Approve" at bounding box center [995, 52] width 34 height 10
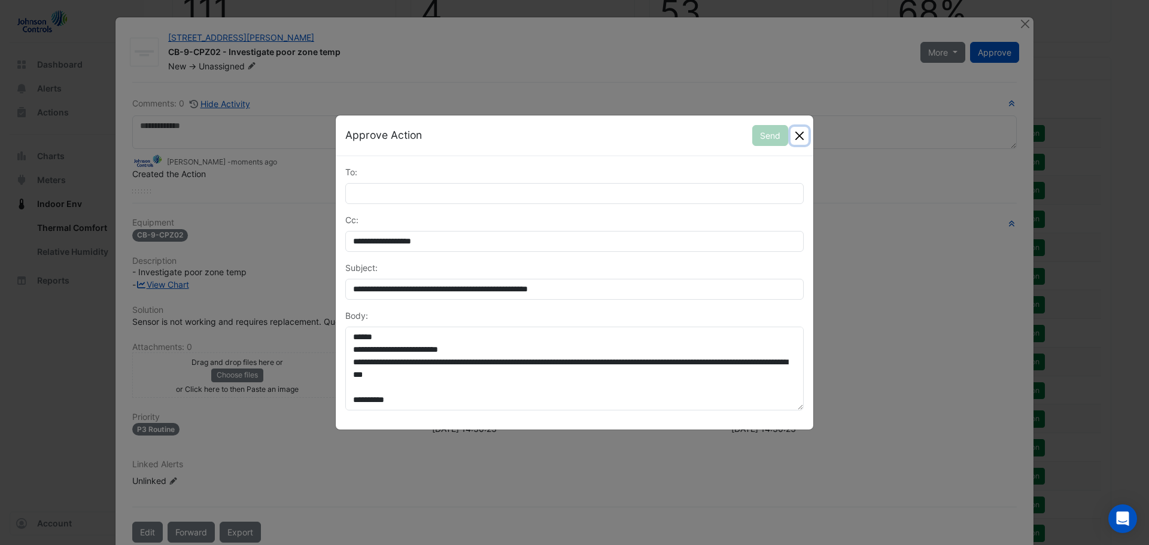
click at [802, 130] on button "Close" at bounding box center [800, 136] width 18 height 18
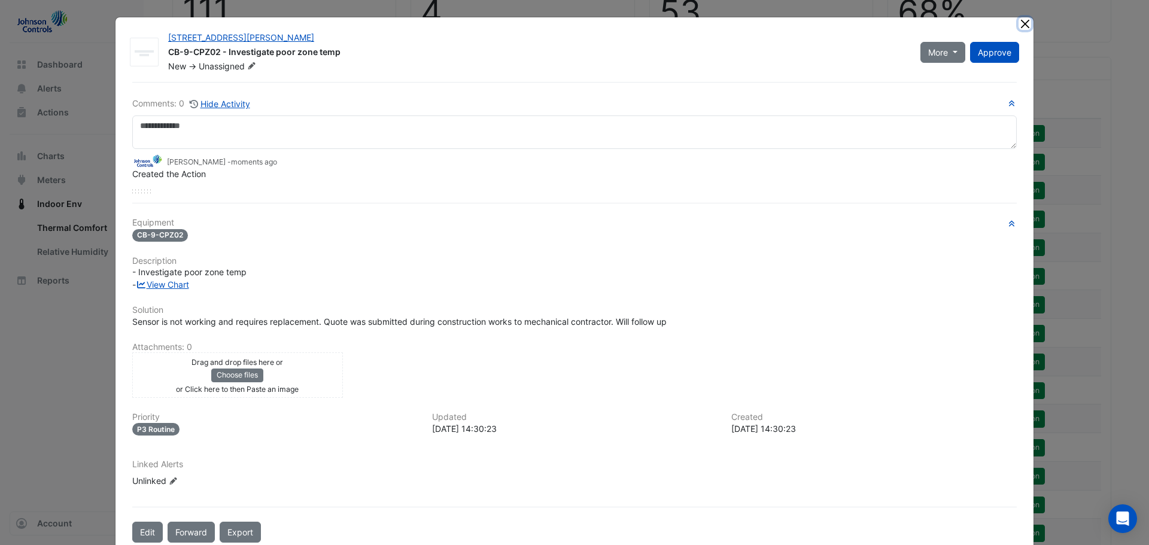
click at [1020, 22] on button "Close" at bounding box center [1024, 23] width 13 height 13
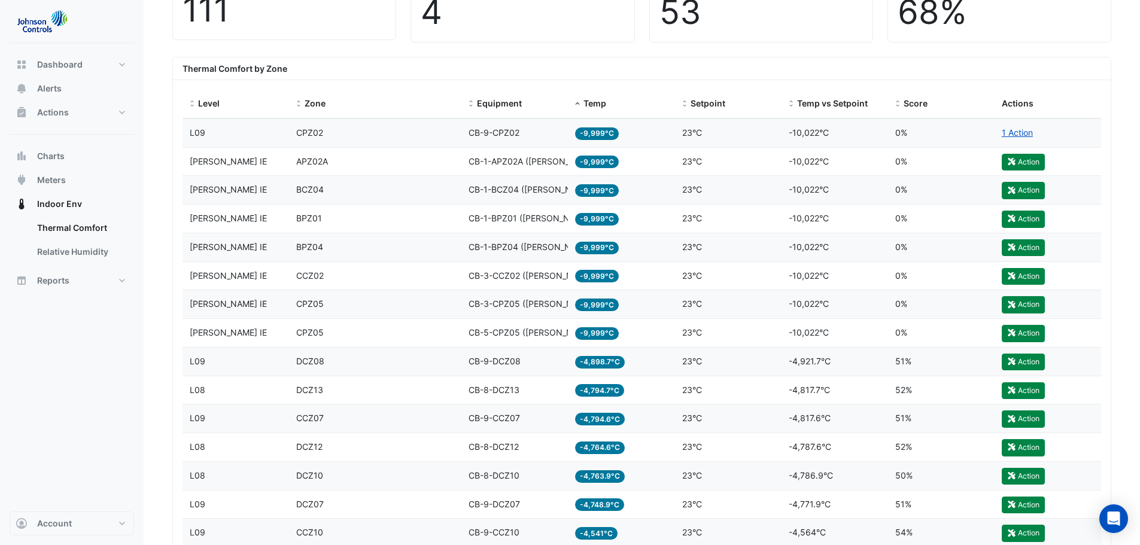
click at [497, 160] on span "CB-1-APZ02A ([PERSON_NAME] IE)" at bounding box center [539, 161] width 140 height 10
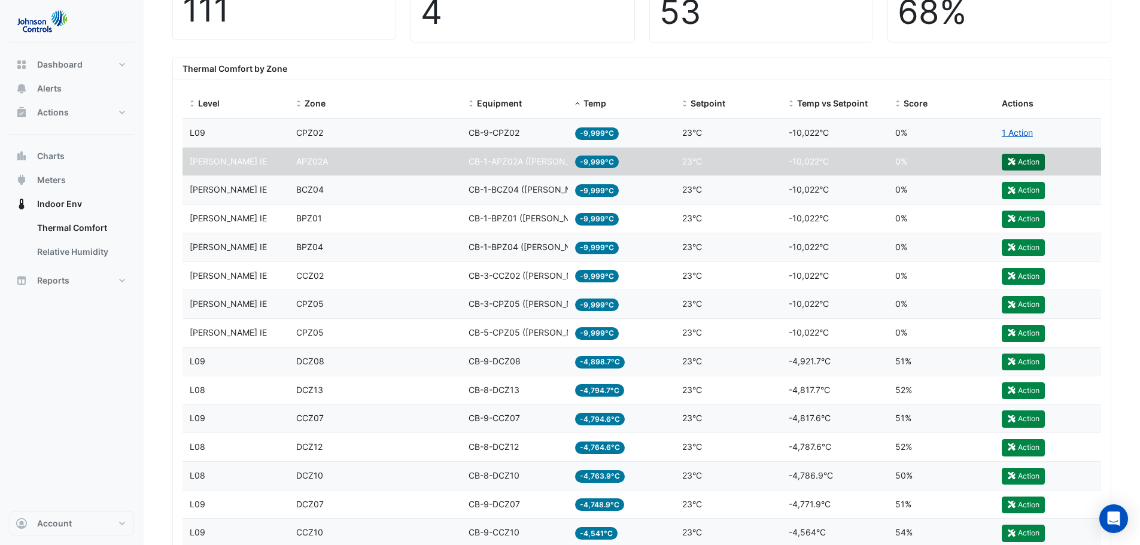
click at [1023, 161] on button "Action" at bounding box center [1023, 162] width 43 height 17
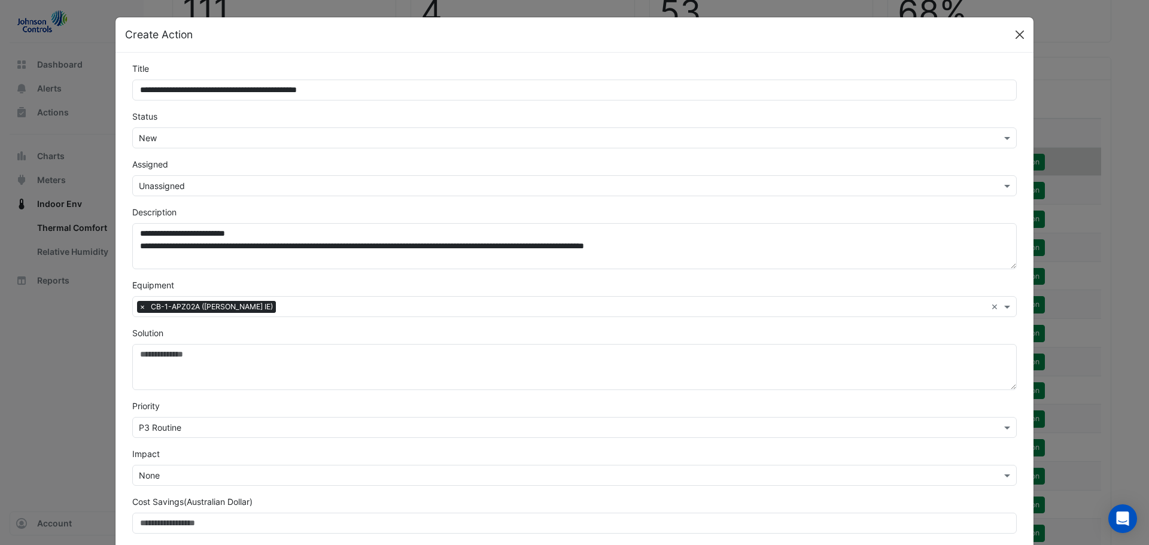
click at [1016, 35] on button "Close" at bounding box center [1020, 35] width 18 height 18
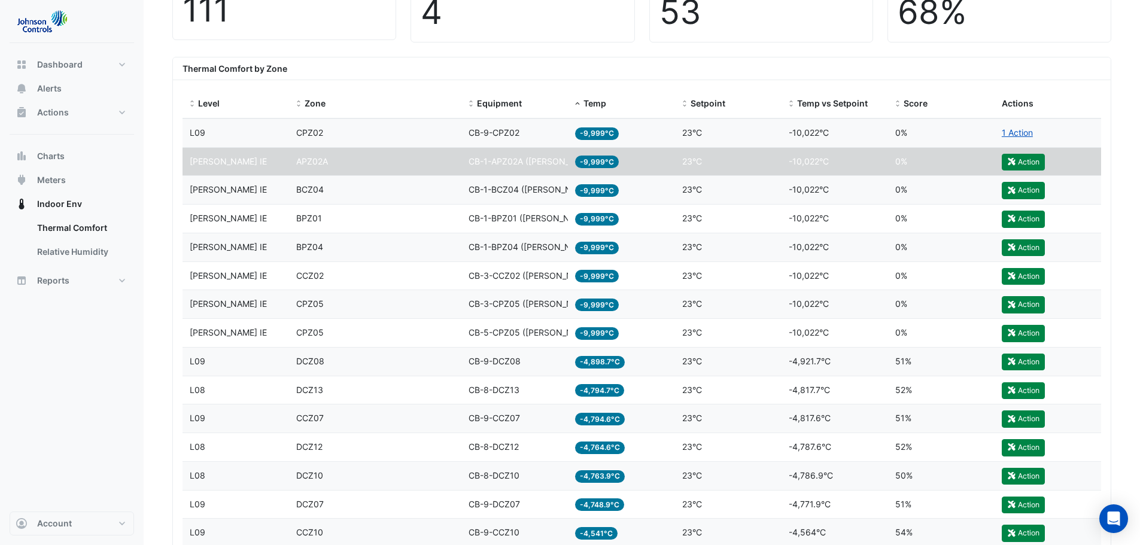
click at [501, 187] on span "CB-1-BCZ04 ([PERSON_NAME] IE)" at bounding box center [537, 189] width 136 height 10
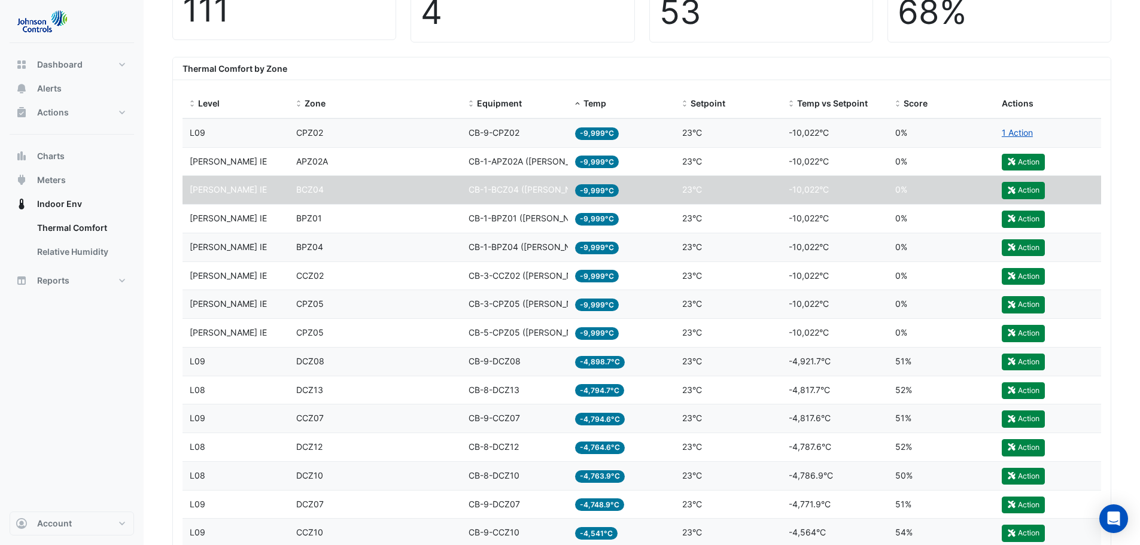
click at [497, 214] on span "CB-1-BPZ01 ([PERSON_NAME] IE)" at bounding box center [536, 218] width 134 height 10
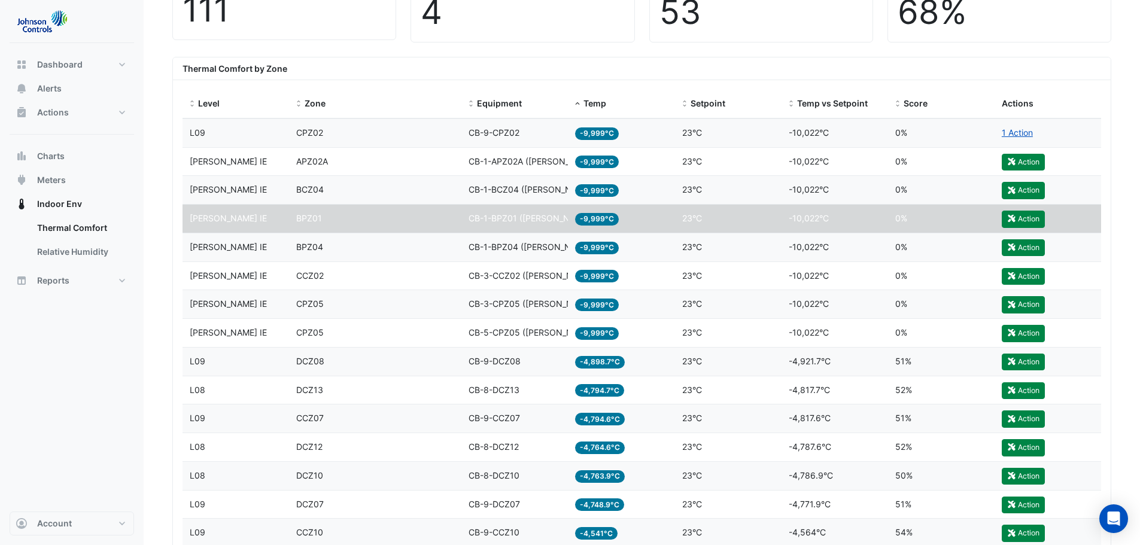
click at [498, 244] on span "CB-1-BPZ04 ([PERSON_NAME] IE)" at bounding box center [536, 247] width 135 height 10
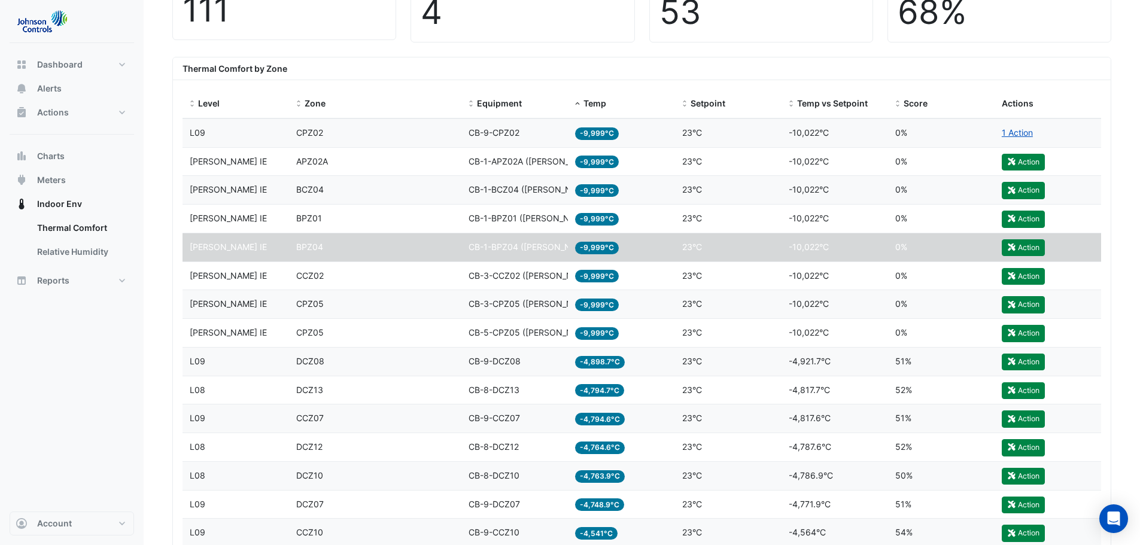
click at [500, 274] on span "CB-3-CCZ02 ([PERSON_NAME] IE)" at bounding box center [537, 275] width 137 height 10
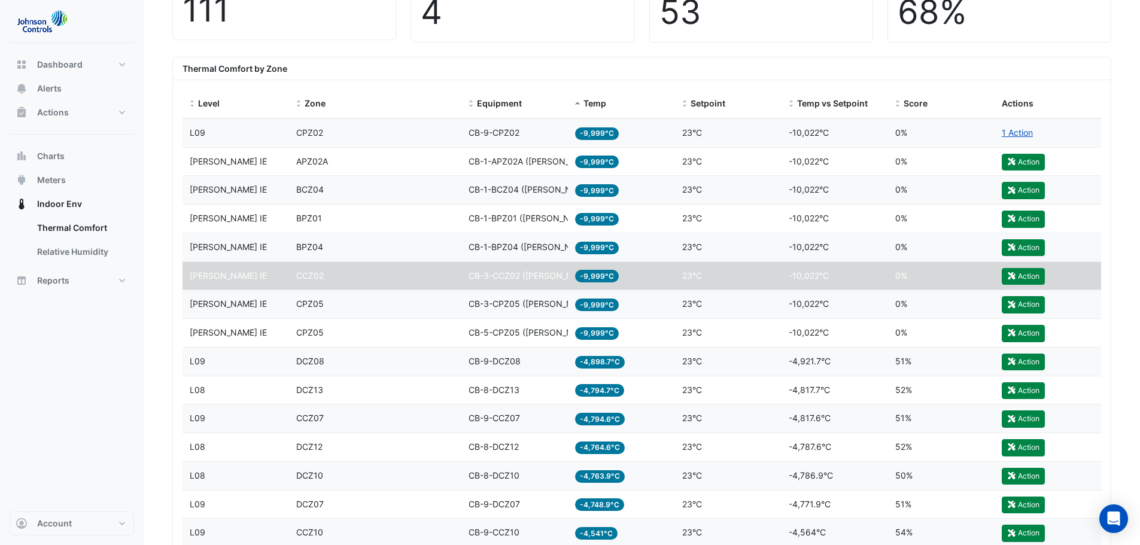
click at [503, 311] on div "Equipment CB-3-CPZ05 (NABERS IE)" at bounding box center [515, 304] width 92 height 14
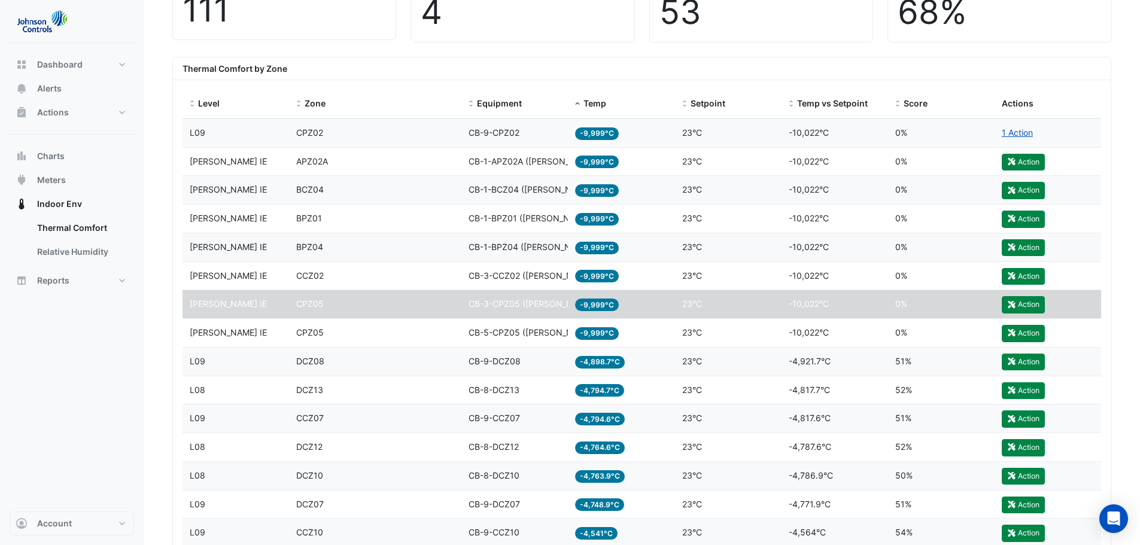
click at [503, 338] on span "CB-5-CPZ05 ([PERSON_NAME] IE)" at bounding box center [537, 332] width 137 height 10
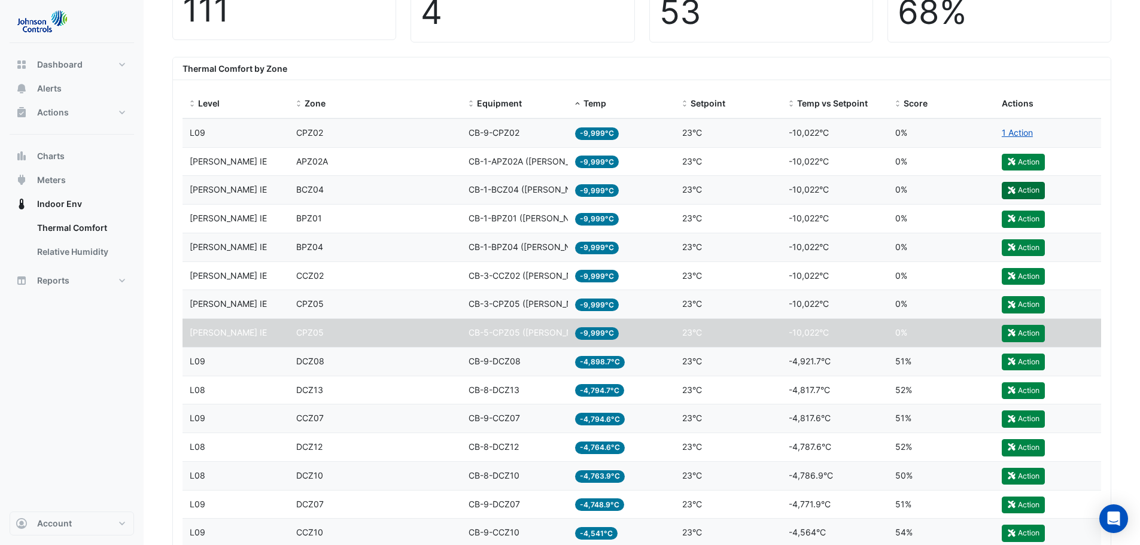
click at [1029, 186] on button "Action" at bounding box center [1023, 190] width 43 height 17
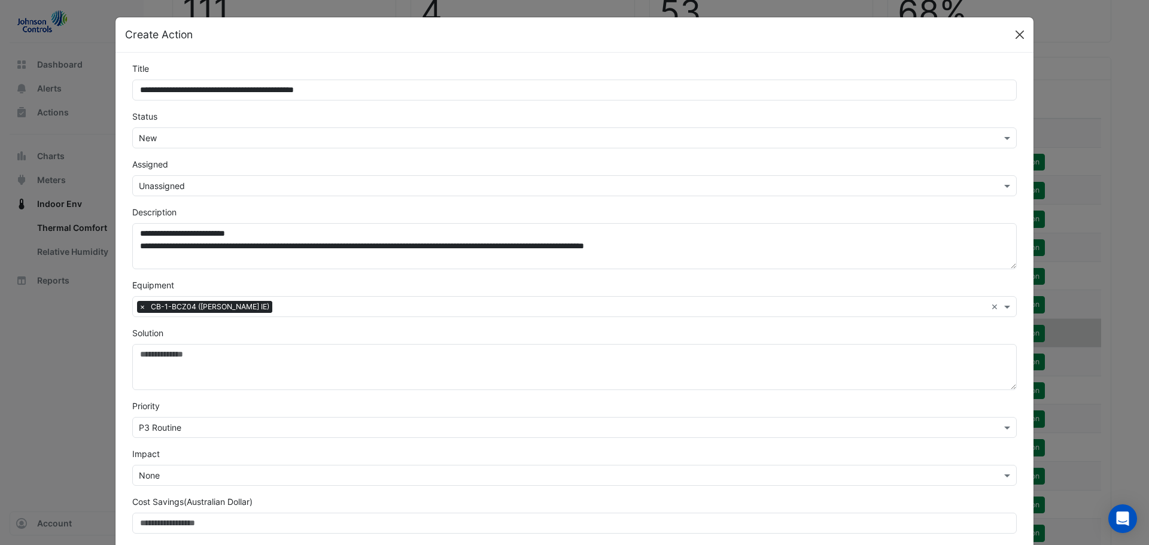
click at [1016, 35] on button "Close" at bounding box center [1020, 35] width 18 height 18
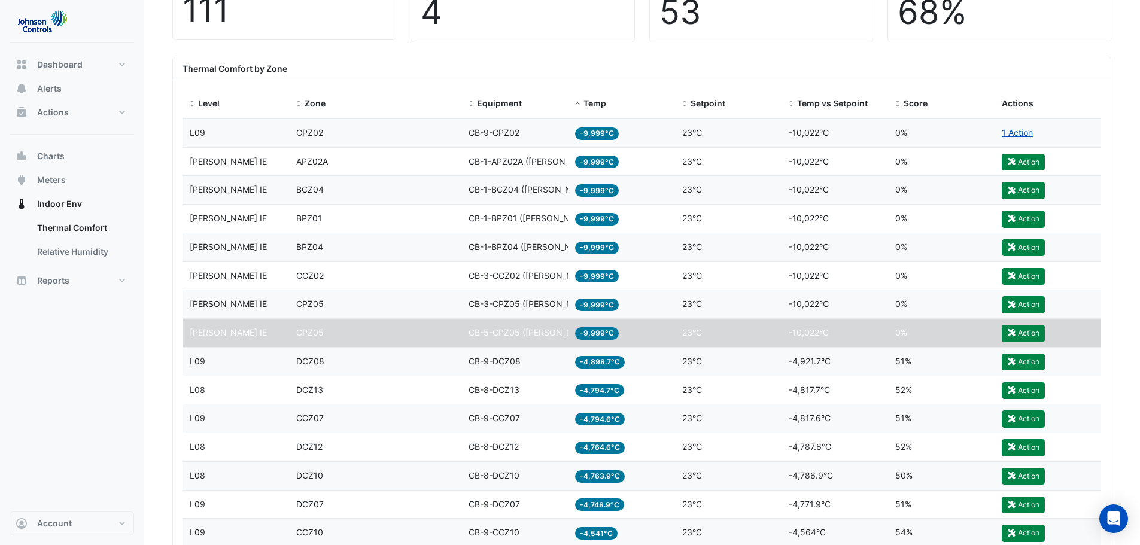
click at [517, 324] on datatable-body-cell "Equipment CB-5-CPZ05 (NABERS IE)" at bounding box center [514, 333] width 107 height 28
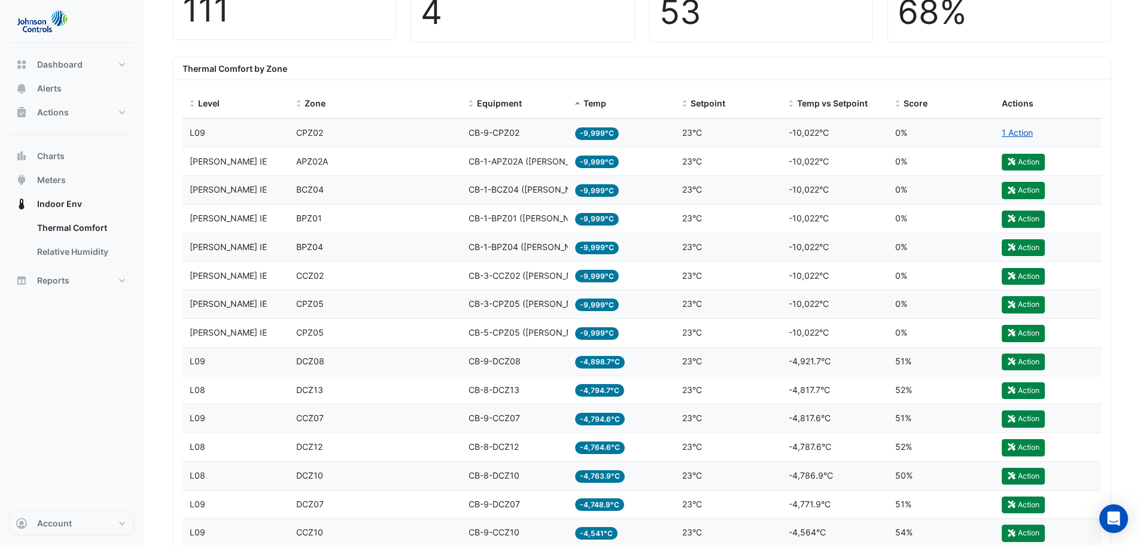
click at [313, 335] on span "CPZ05" at bounding box center [310, 332] width 28 height 10
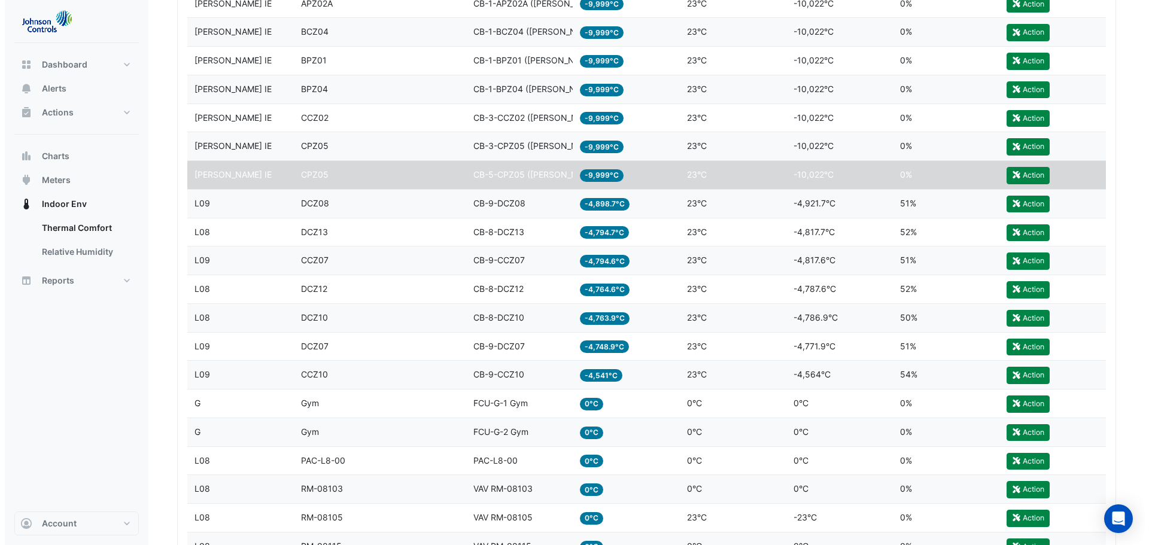
scroll to position [654, 0]
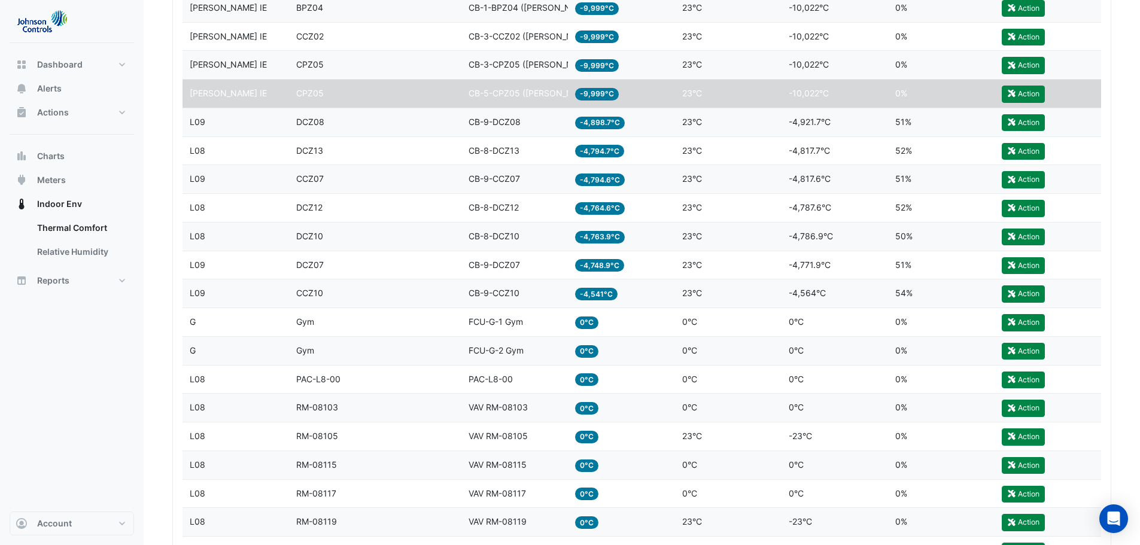
click at [543, 119] on div "Equipment CB-9-DCZ08" at bounding box center [515, 122] width 92 height 14
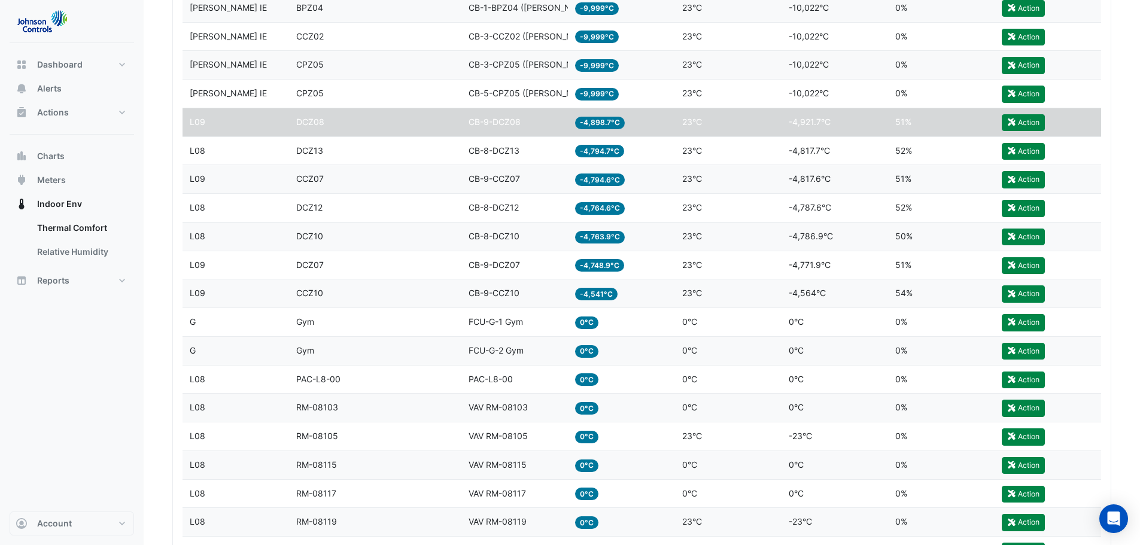
click at [543, 119] on div "Equipment CB-9-DCZ08" at bounding box center [515, 122] width 92 height 14
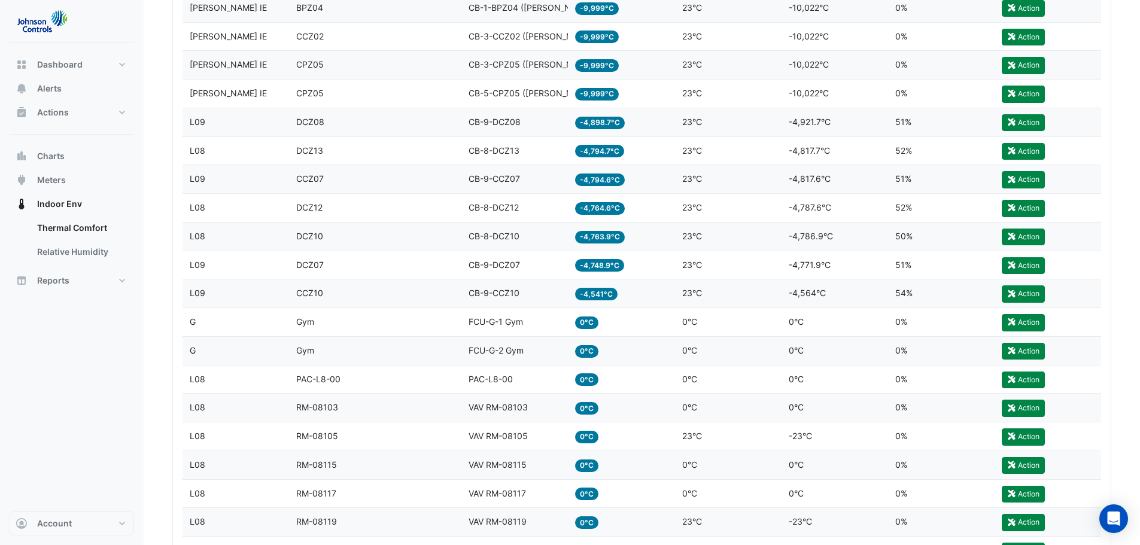
click at [543, 119] on div "Equipment CB-9-DCZ08" at bounding box center [515, 122] width 92 height 14
click at [805, 126] on span "-4,921.7°C" at bounding box center [810, 122] width 42 height 10
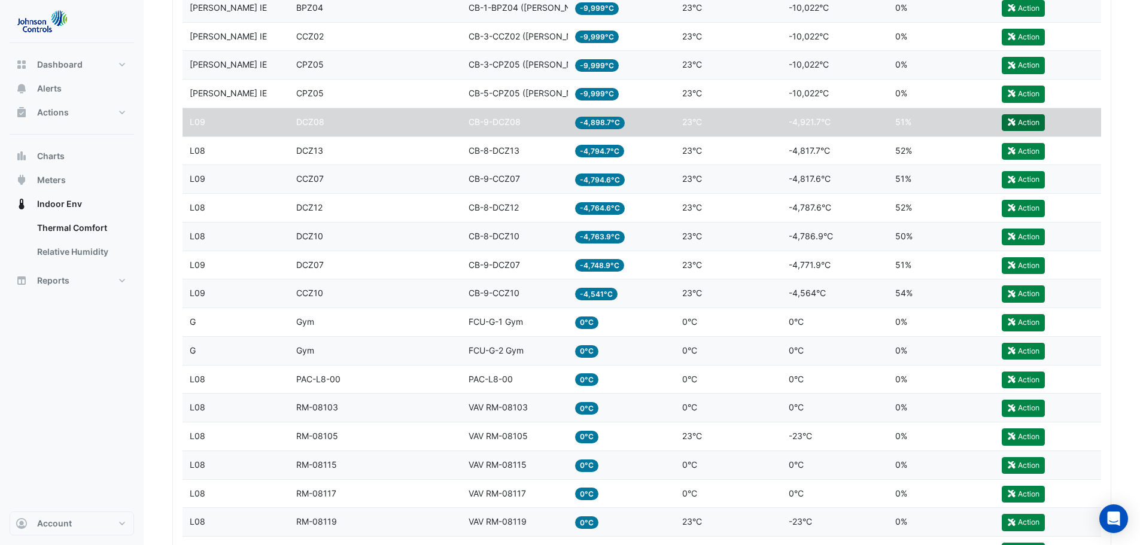
click at [1033, 122] on button "Action" at bounding box center [1023, 122] width 43 height 17
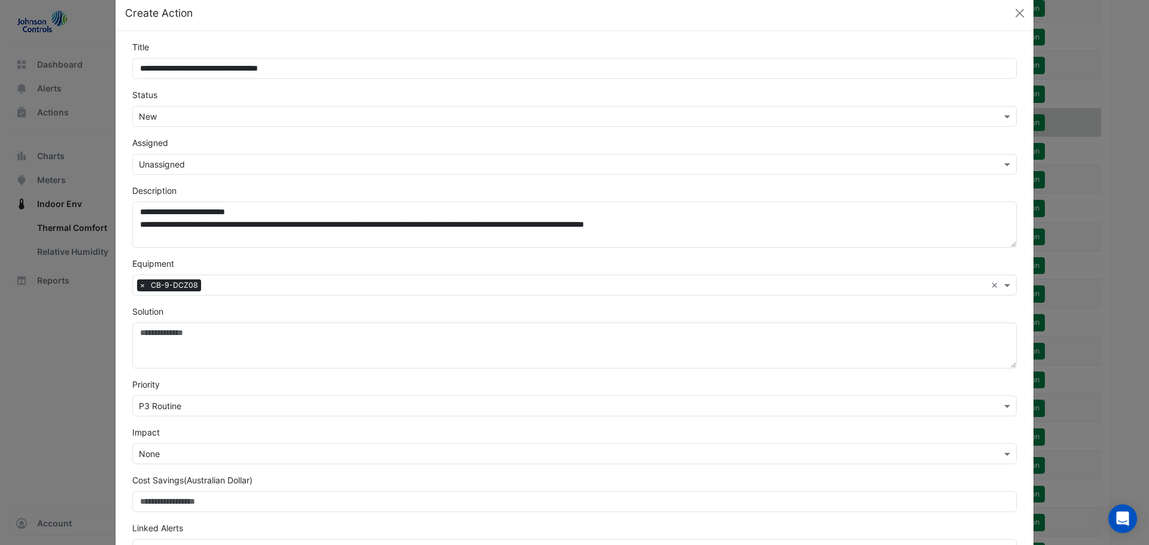
scroll to position [0, 0]
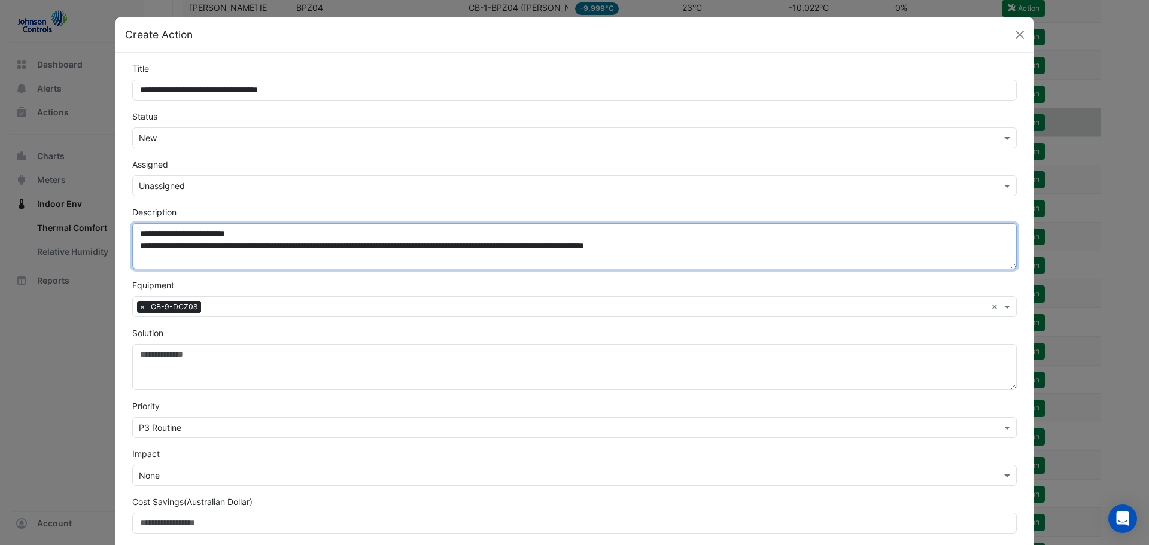
drag, startPoint x: 835, startPoint y: 247, endPoint x: 135, endPoint y: 250, distance: 700.1
click at [135, 250] on textarea "**********" at bounding box center [574, 246] width 884 height 46
click at [226, 250] on textarea "**********" at bounding box center [574, 246] width 884 height 46
drag, startPoint x: 141, startPoint y: 244, endPoint x: 845, endPoint y: 266, distance: 704.1
click at [845, 266] on textarea "**********" at bounding box center [574, 246] width 884 height 46
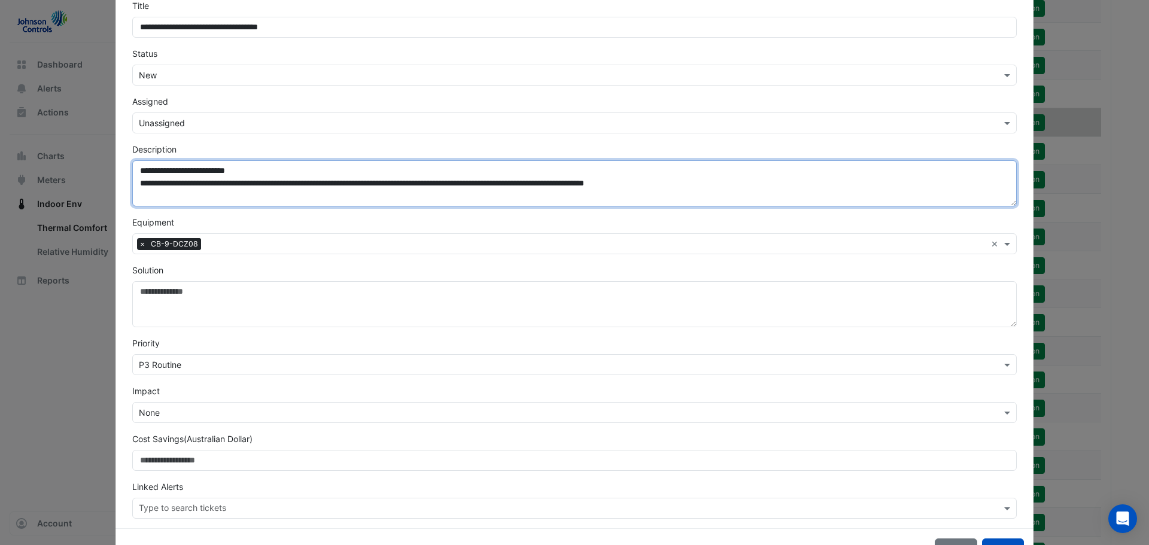
scroll to position [104, 0]
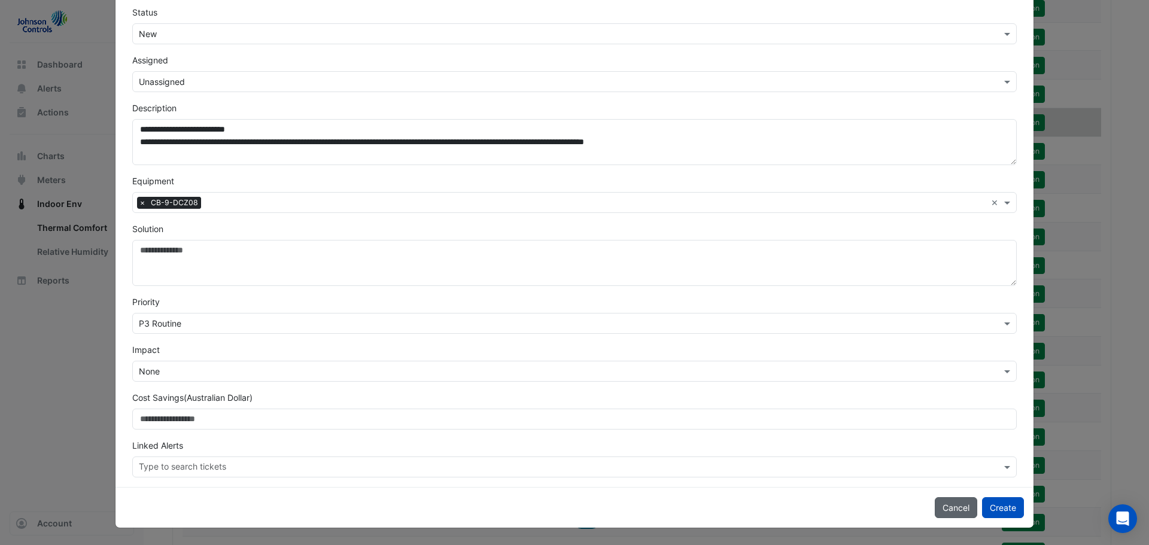
click at [956, 503] on button "Cancel" at bounding box center [956, 507] width 42 height 21
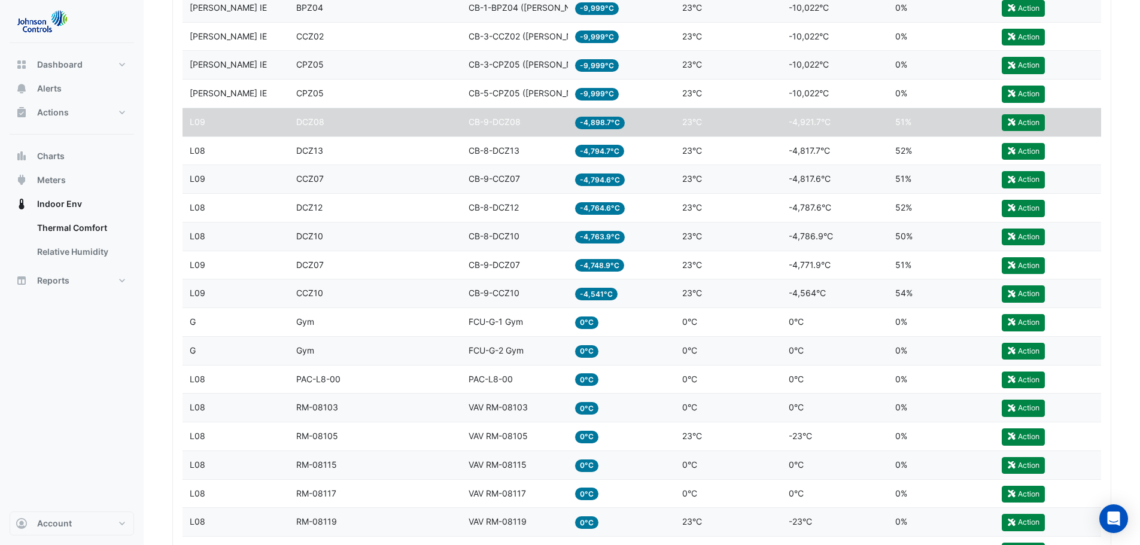
click at [463, 122] on datatable-body-cell "Equipment CB-9-DCZ08" at bounding box center [514, 122] width 107 height 28
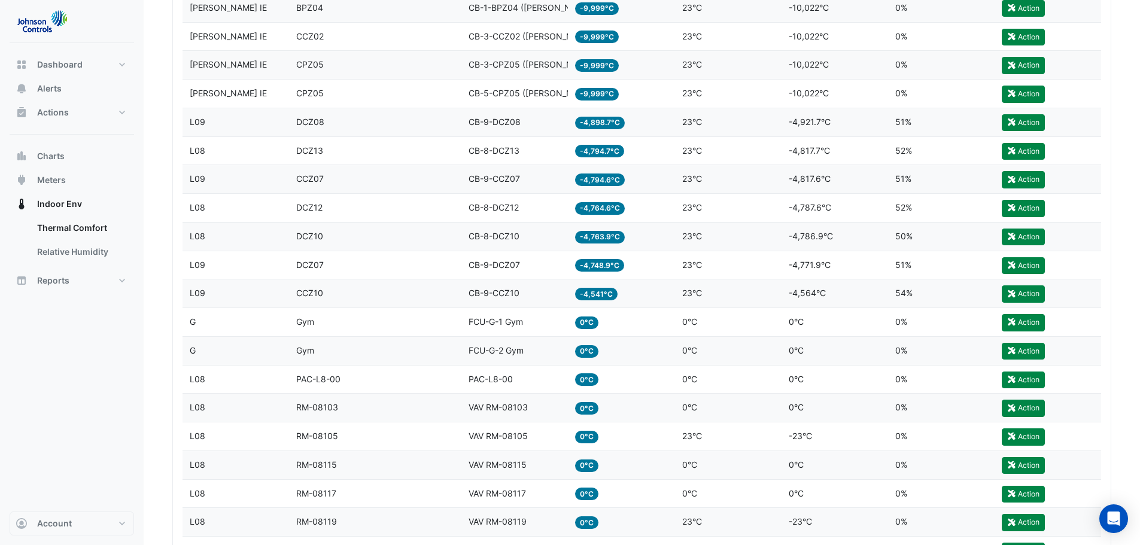
click at [513, 123] on span "CB-9-DCZ08" at bounding box center [495, 122] width 52 height 10
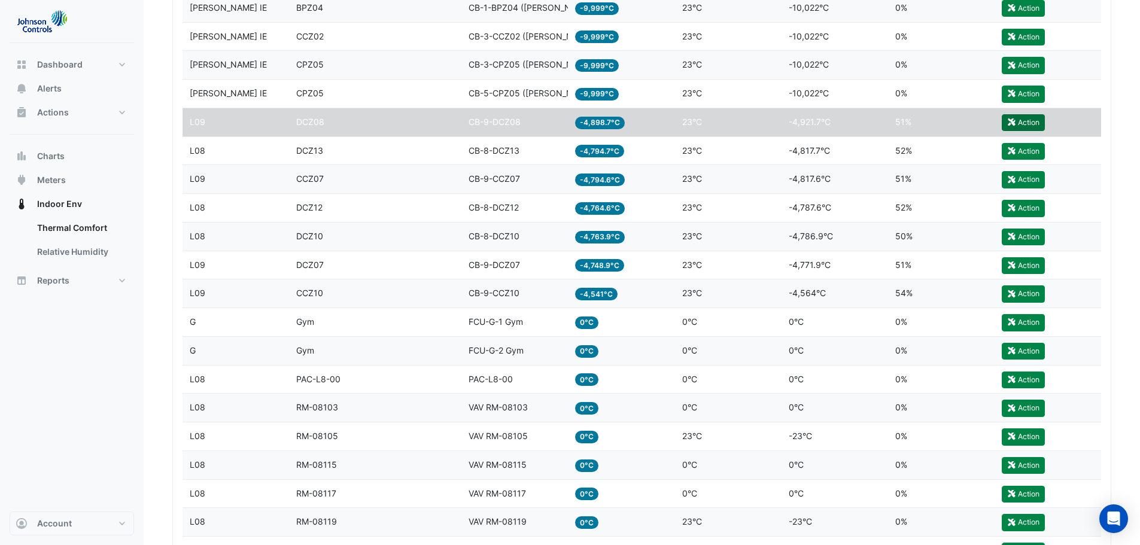
click at [1016, 118] on fa-icon "button" at bounding box center [1011, 122] width 9 height 9
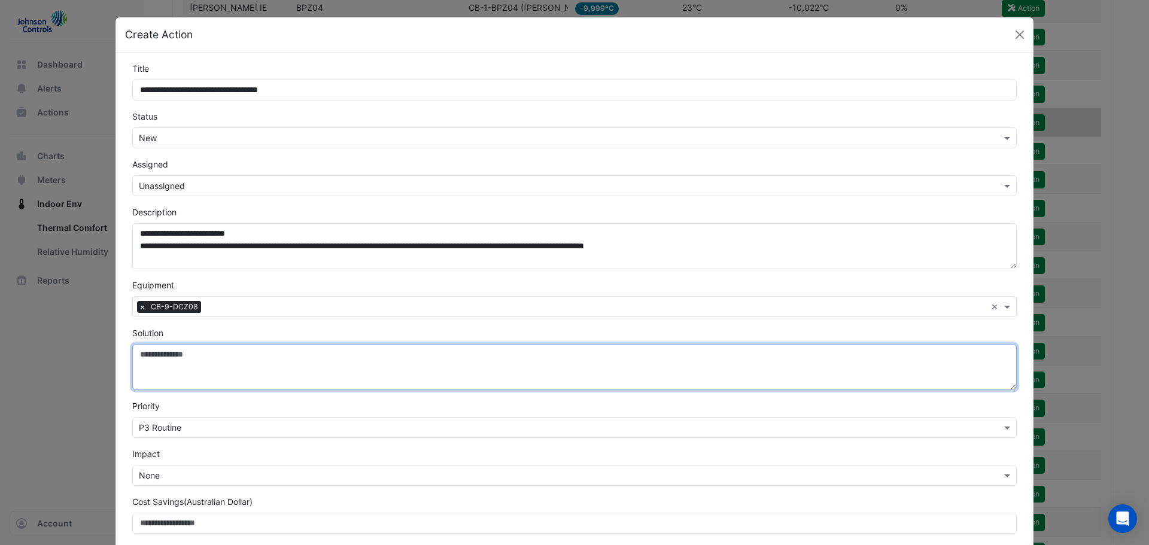
click at [163, 366] on textarea "Solution" at bounding box center [574, 367] width 884 height 46
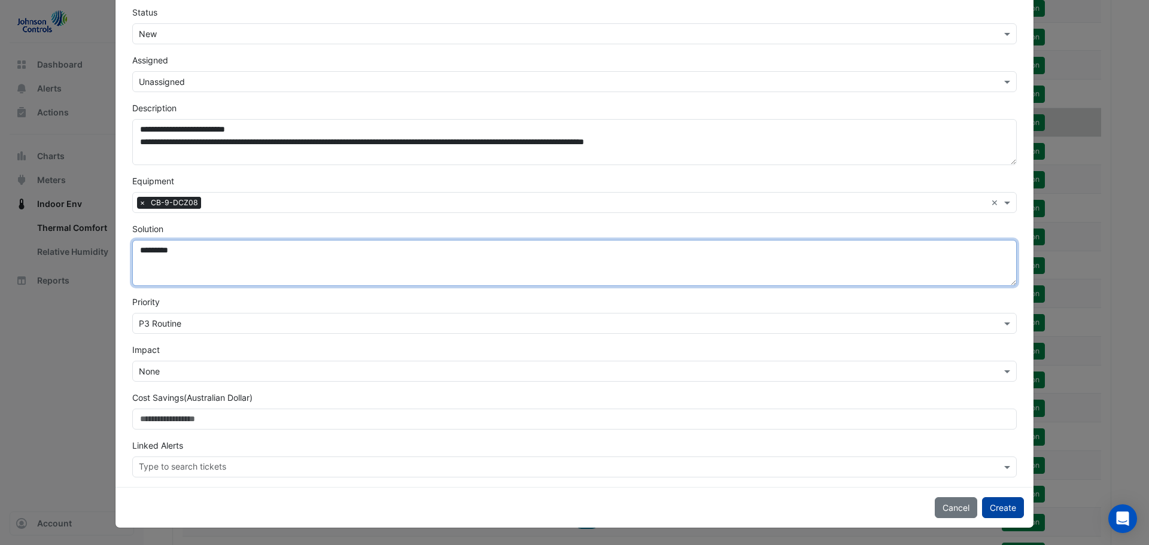
type textarea "*********"
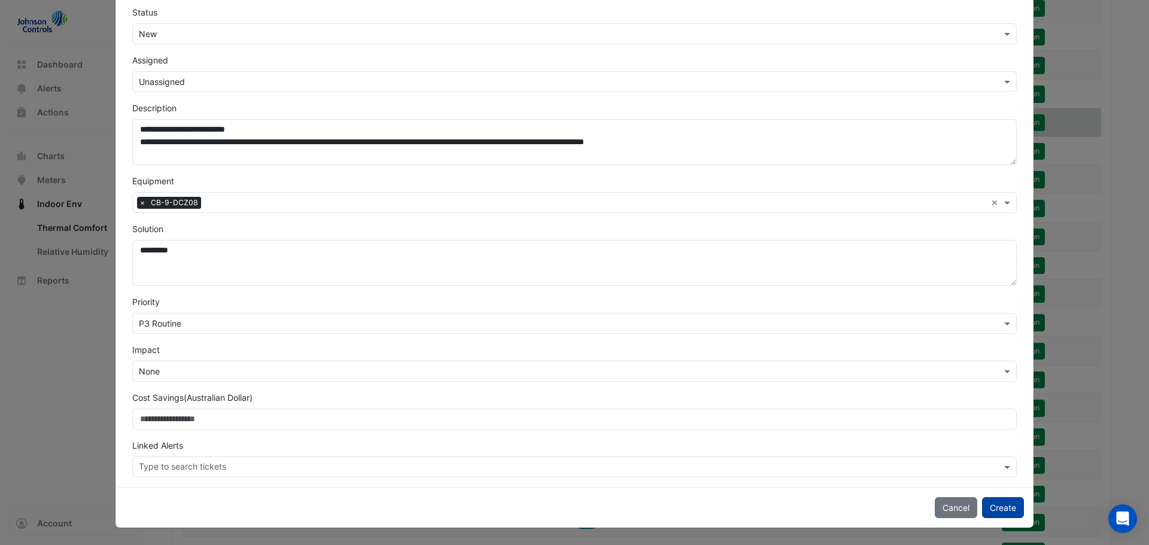
click at [1004, 512] on button "Create" at bounding box center [1003, 507] width 42 height 21
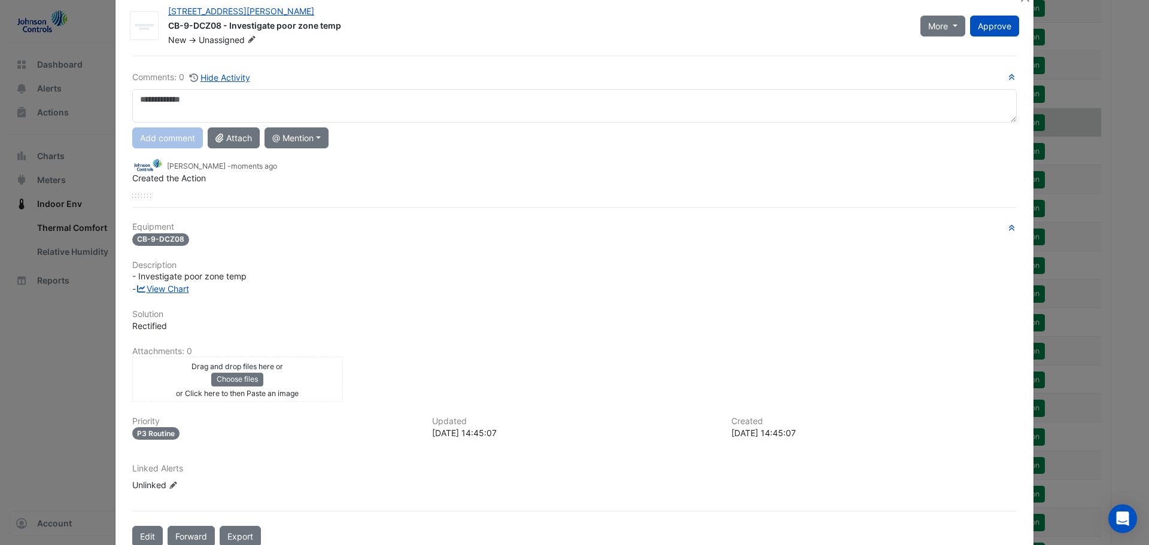
scroll to position [0, 0]
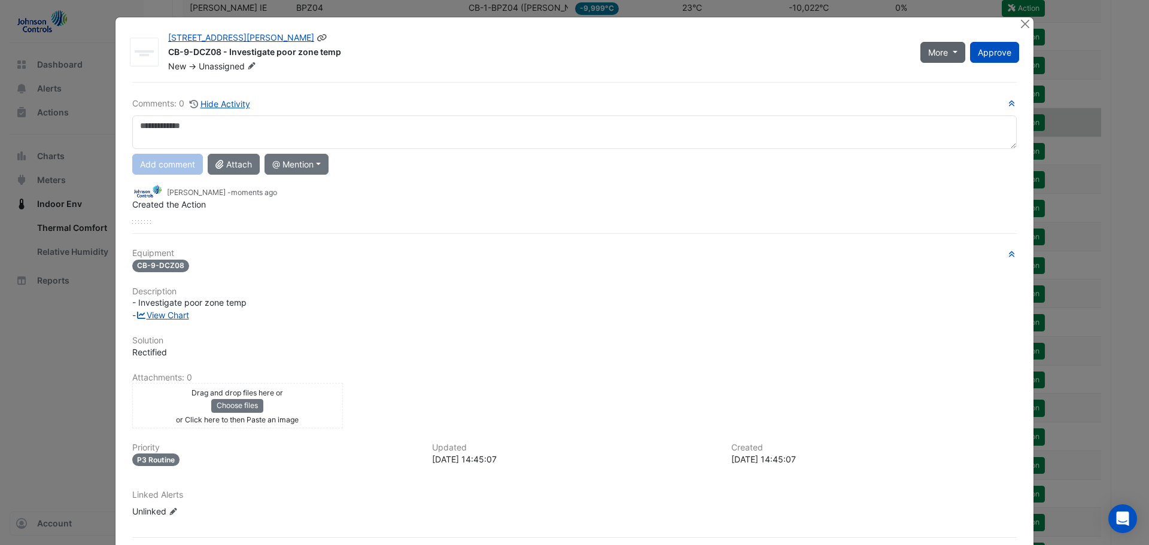
click at [947, 55] on button "More" at bounding box center [942, 52] width 45 height 21
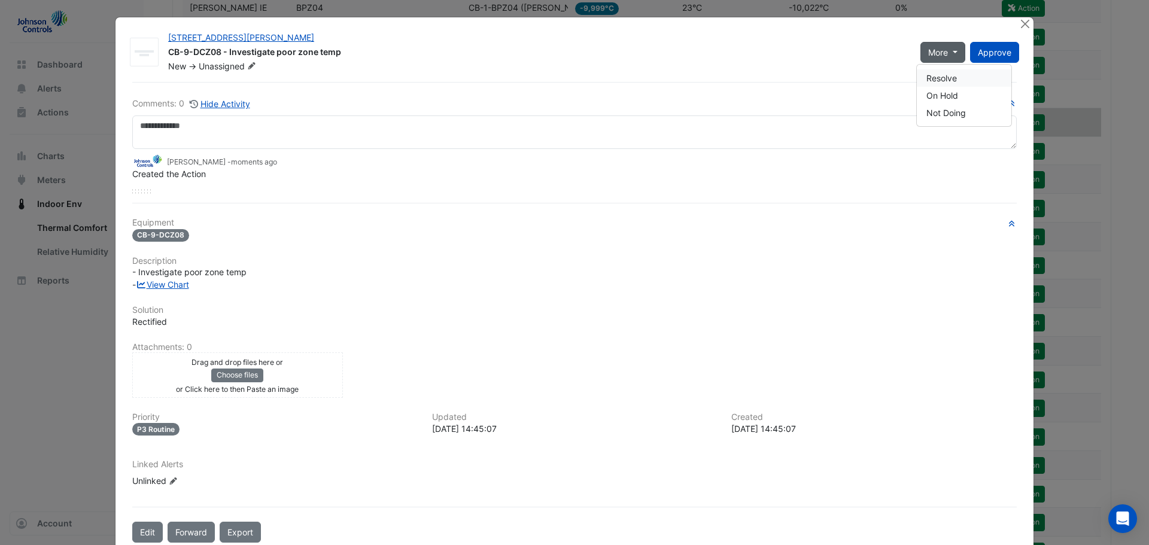
click at [937, 73] on button "Resolve" at bounding box center [964, 77] width 95 height 17
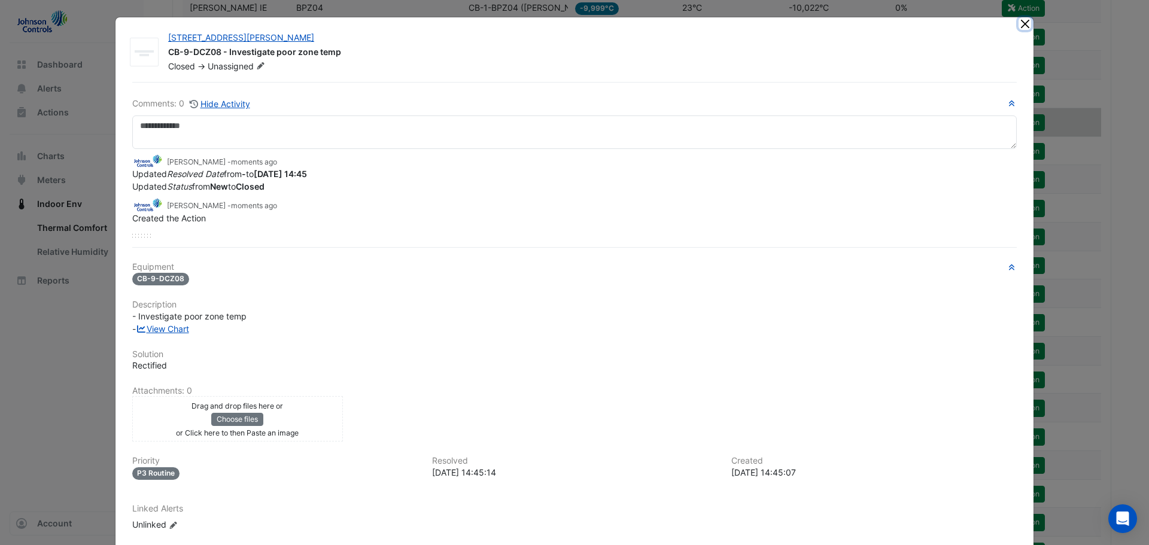
click at [1021, 22] on button "Close" at bounding box center [1024, 23] width 13 height 13
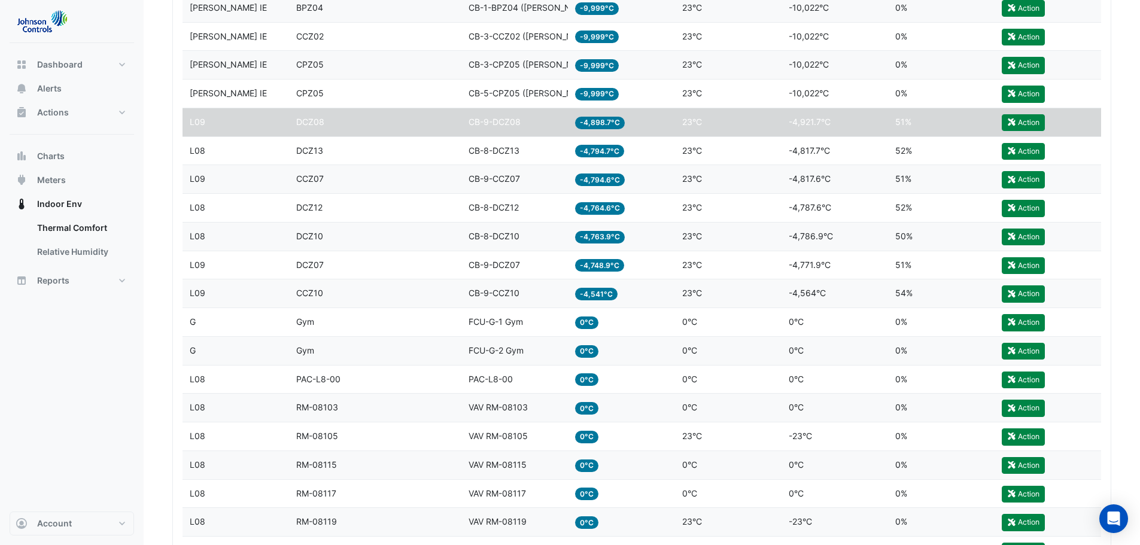
click at [528, 151] on div "Equipment CB-8-DCZ13" at bounding box center [515, 151] width 92 height 14
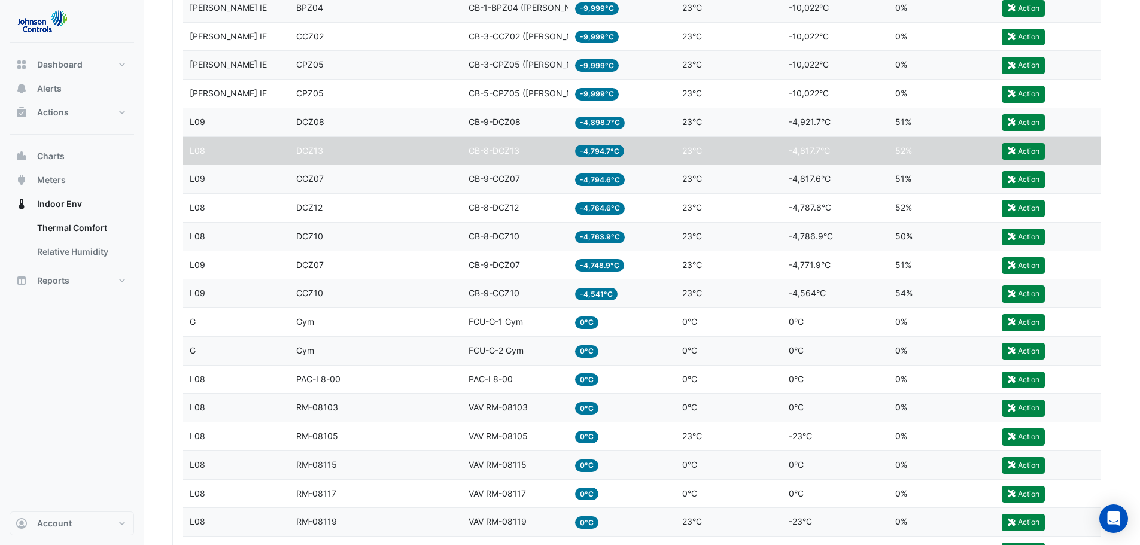
click at [512, 151] on span "CB-8-DCZ13" at bounding box center [494, 150] width 51 height 10
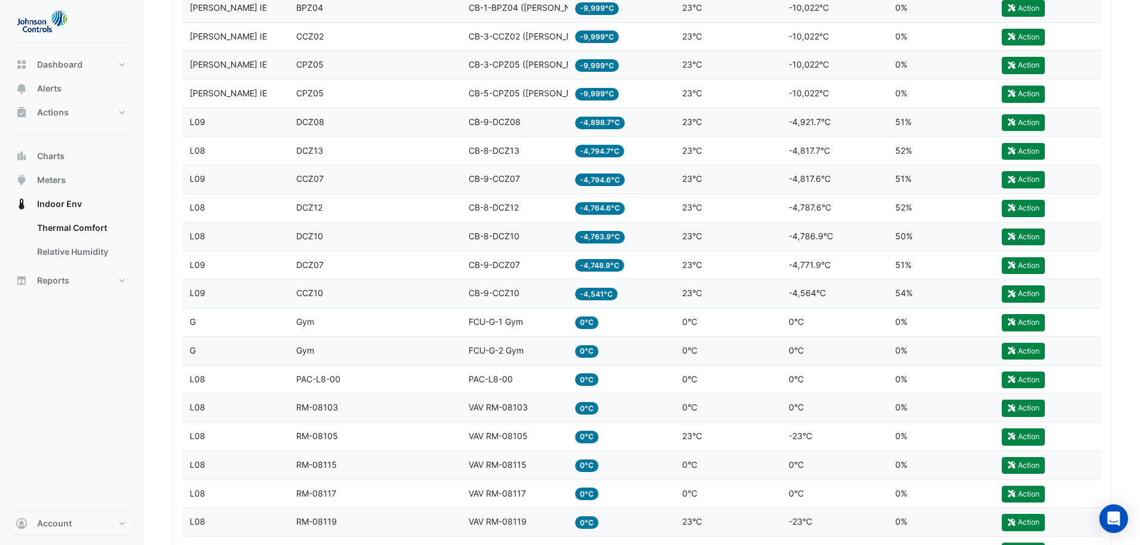
click at [843, 153] on div "Temp vs Setpoint -4,817.7°C" at bounding box center [835, 151] width 92 height 14
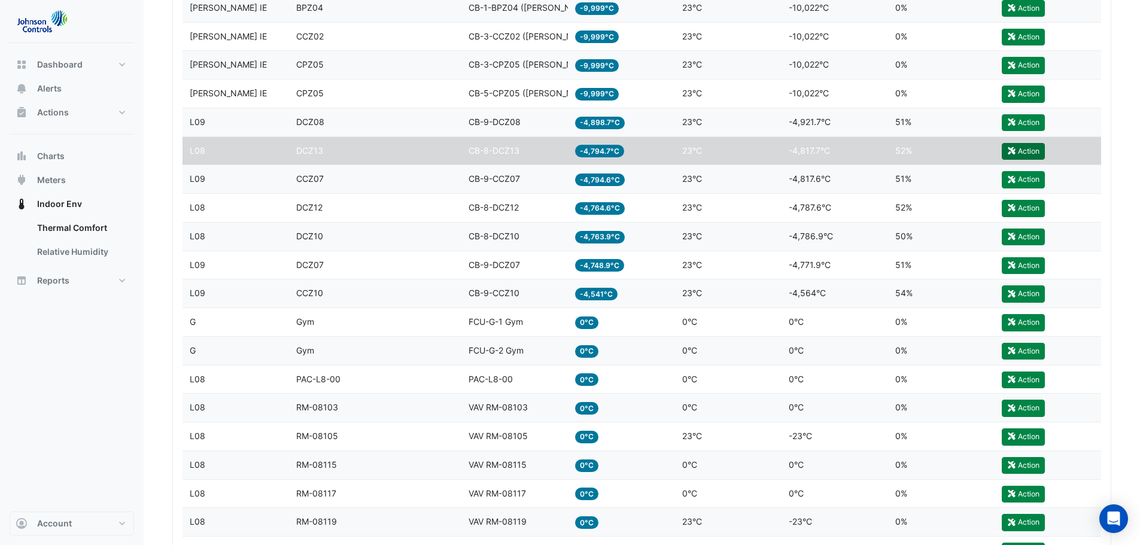
click at [1024, 148] on button "Action" at bounding box center [1023, 151] width 43 height 17
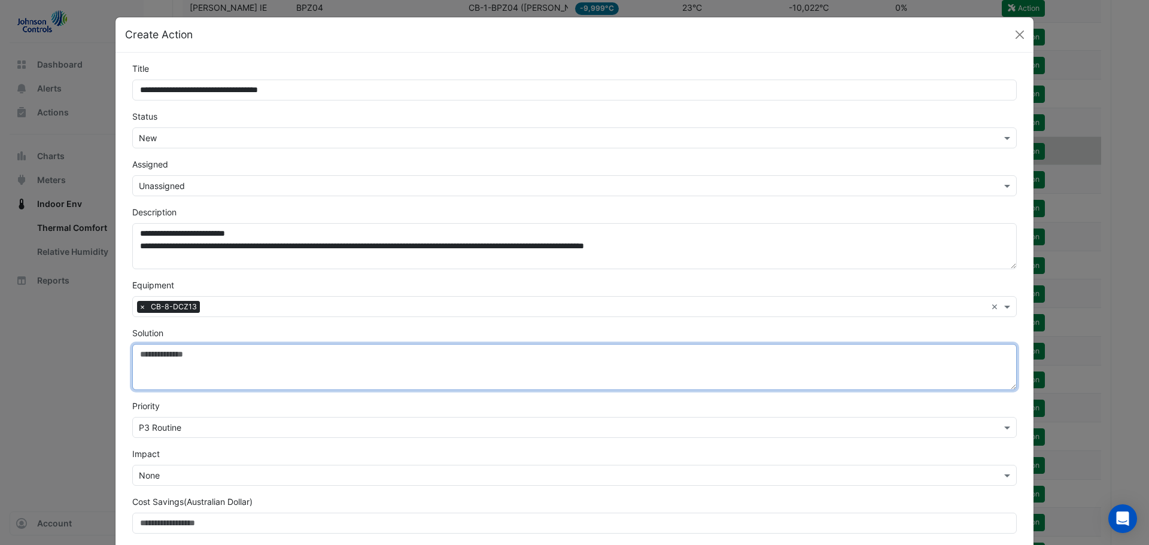
click at [187, 369] on textarea "Solution" at bounding box center [574, 367] width 884 height 46
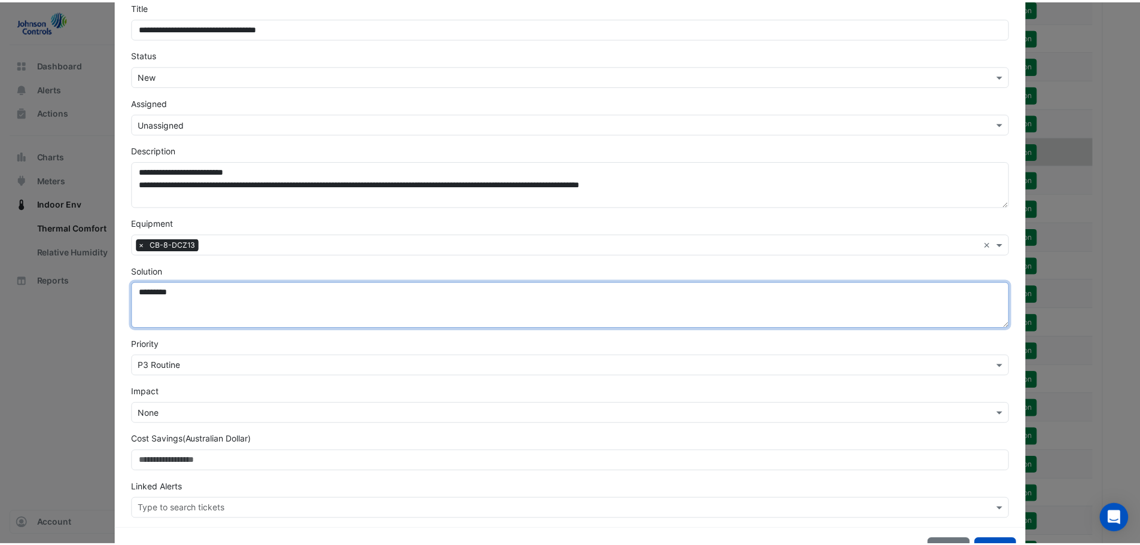
scroll to position [104, 0]
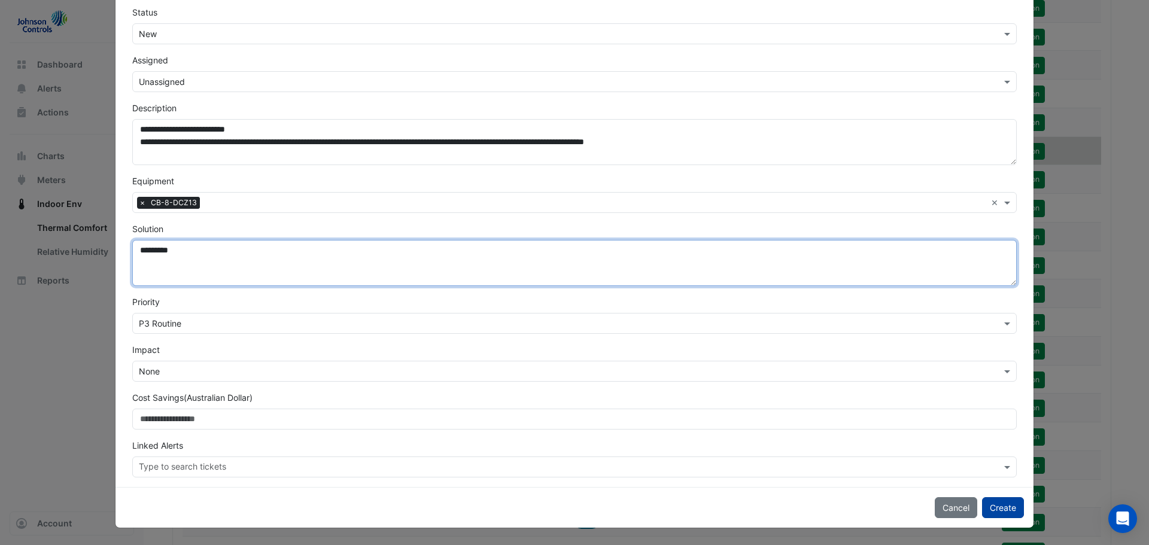
type textarea "*********"
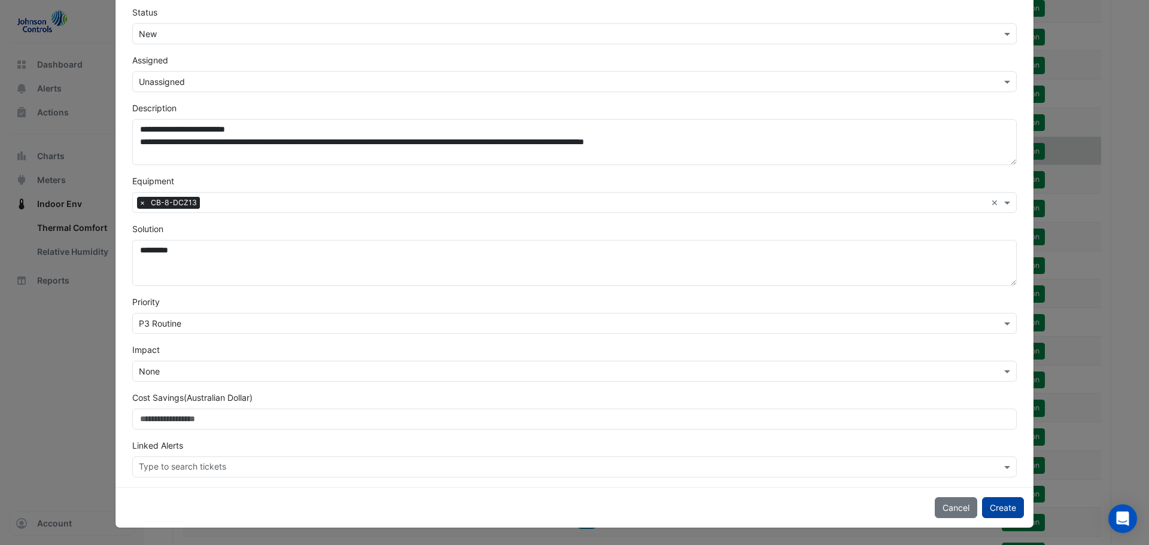
click at [998, 507] on button "Create" at bounding box center [1003, 507] width 42 height 21
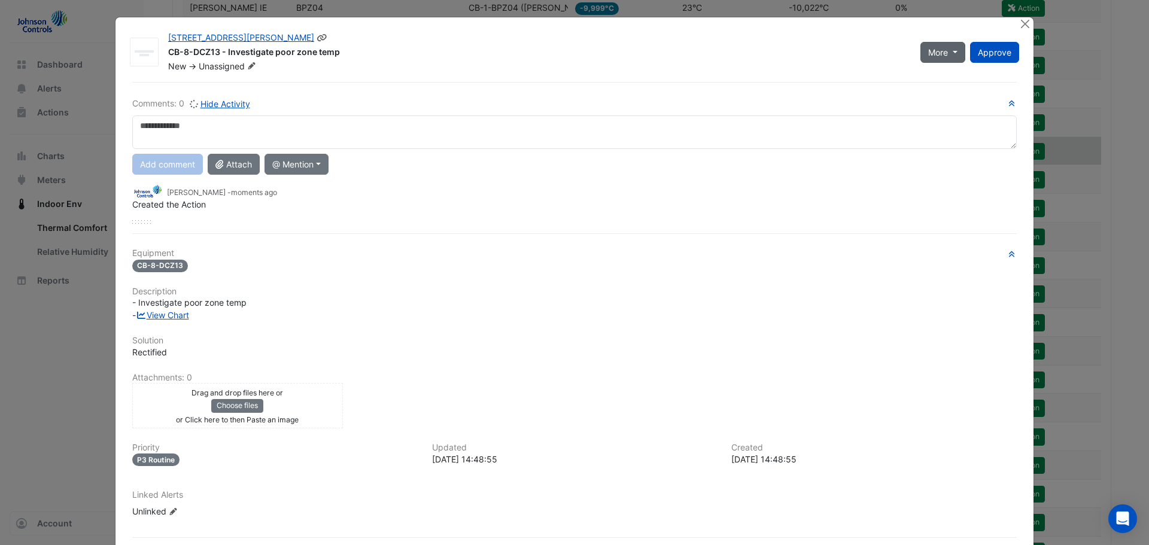
click at [936, 51] on span "More" at bounding box center [938, 52] width 20 height 13
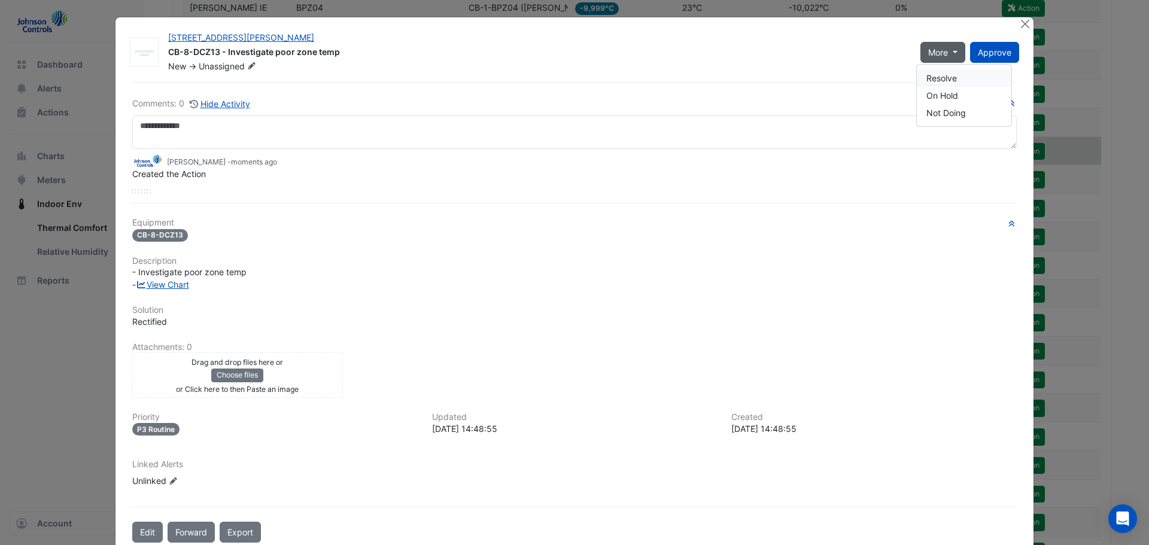
click at [941, 77] on button "Resolve" at bounding box center [964, 77] width 95 height 17
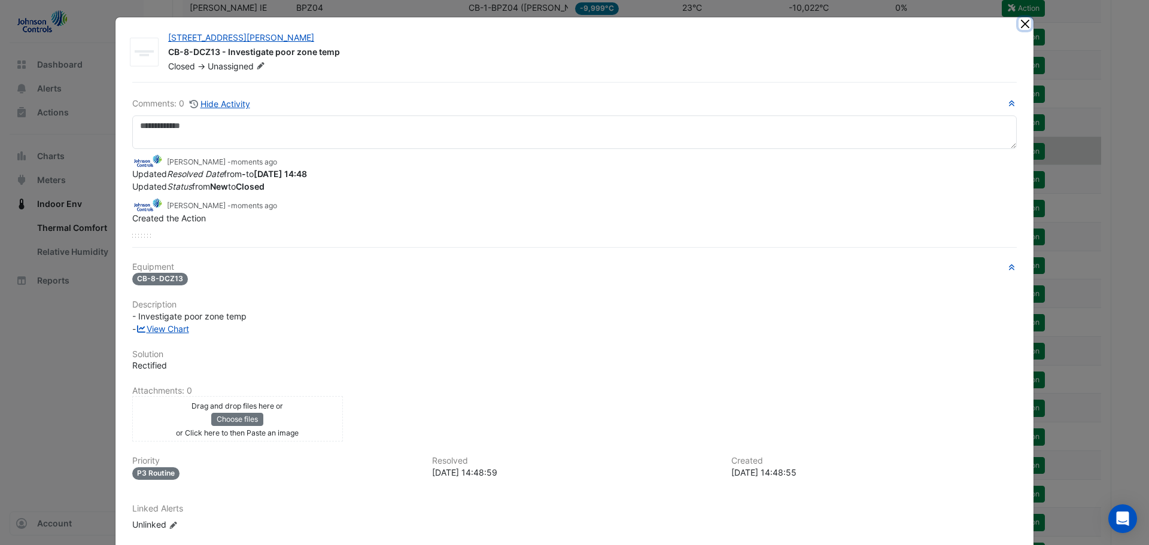
click at [1023, 23] on button "Close" at bounding box center [1024, 23] width 13 height 13
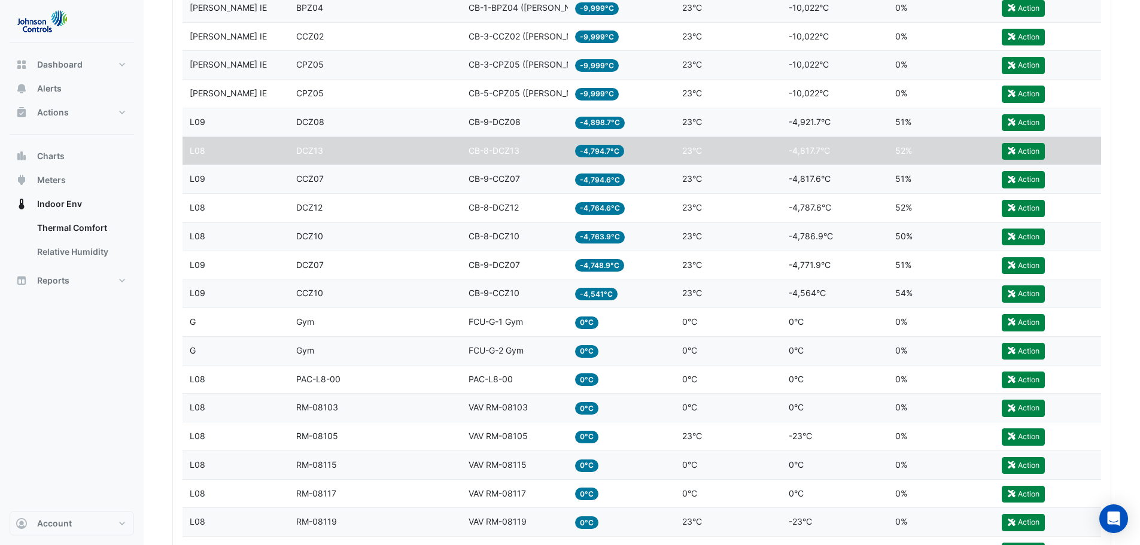
click at [511, 178] on span "CB-9-CCZ07" at bounding box center [494, 179] width 51 height 10
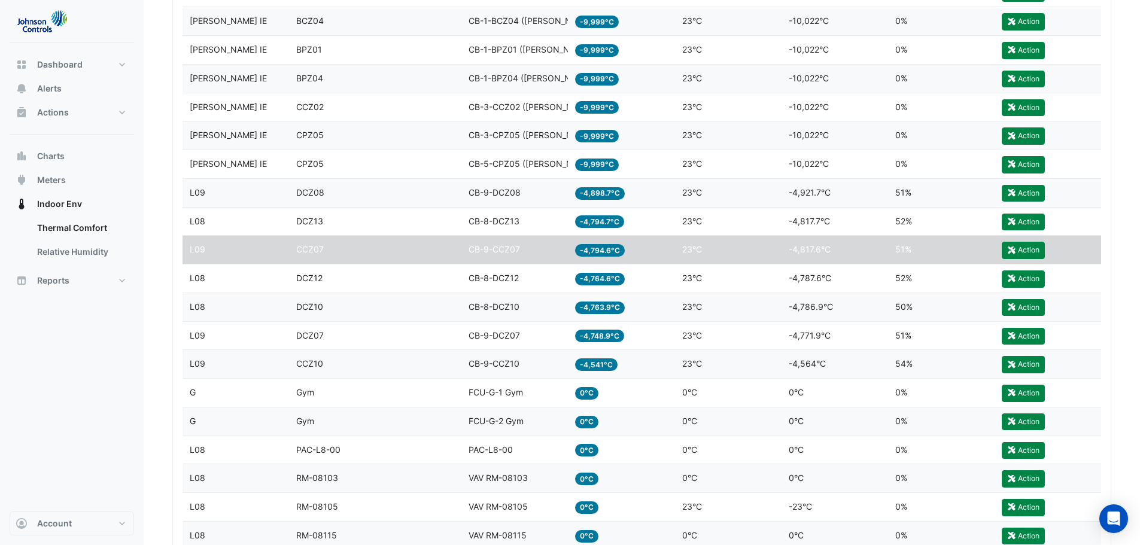
scroll to position [594, 0]
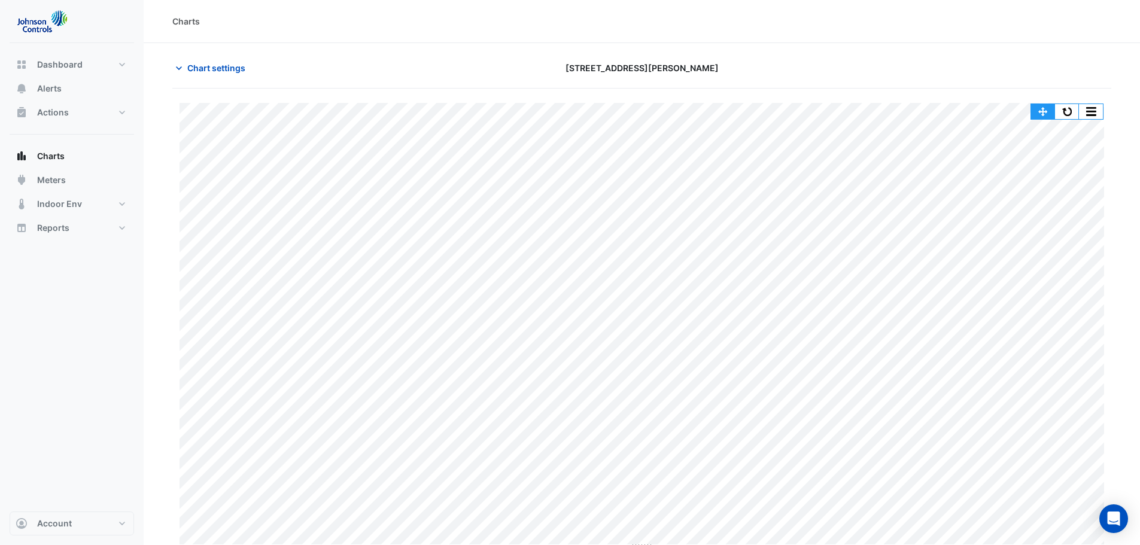
click at [1041, 110] on button "button" at bounding box center [1043, 111] width 24 height 15
click at [1066, 113] on button "button" at bounding box center [1067, 111] width 24 height 15
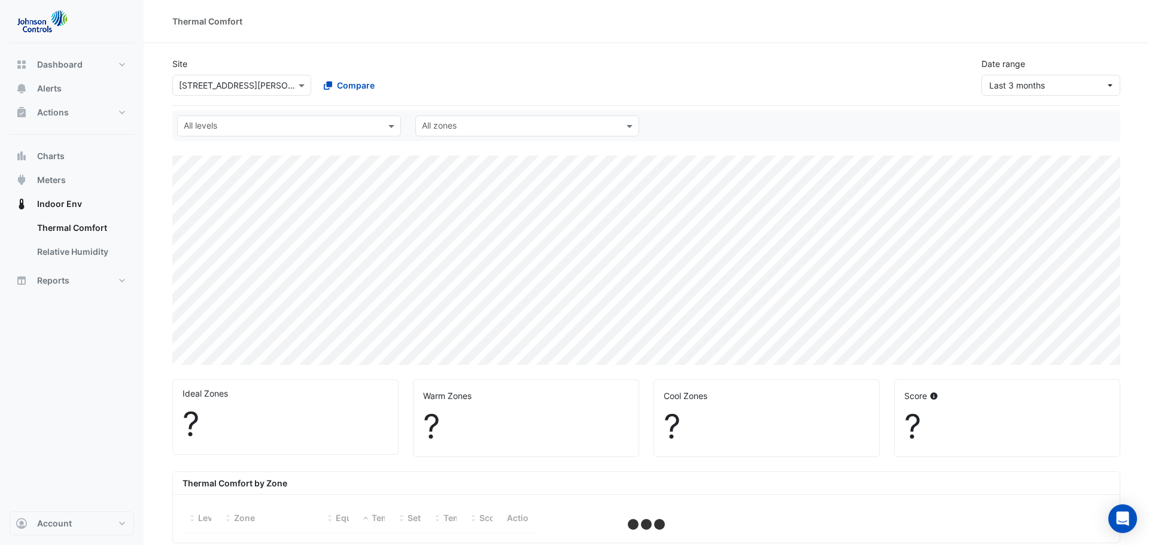
select select "***"
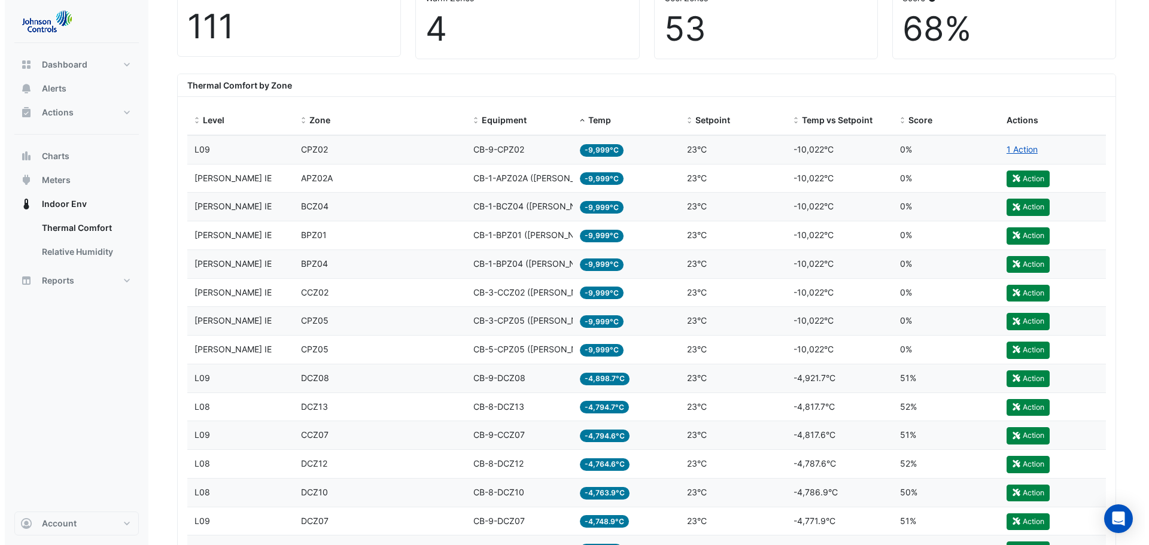
scroll to position [419, 0]
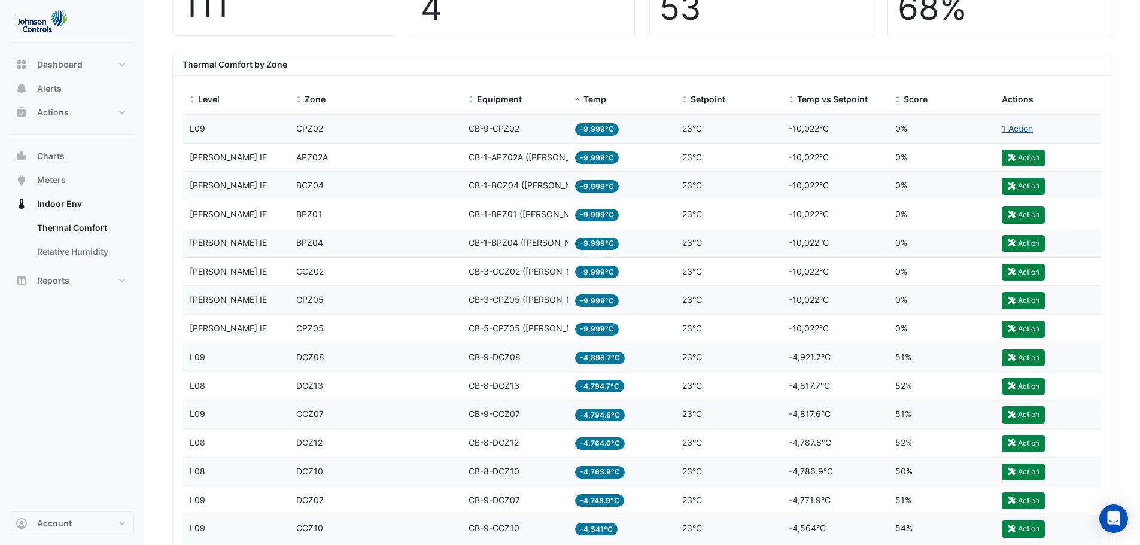
click at [515, 530] on span "CB-9-CCZ10" at bounding box center [494, 528] width 51 height 10
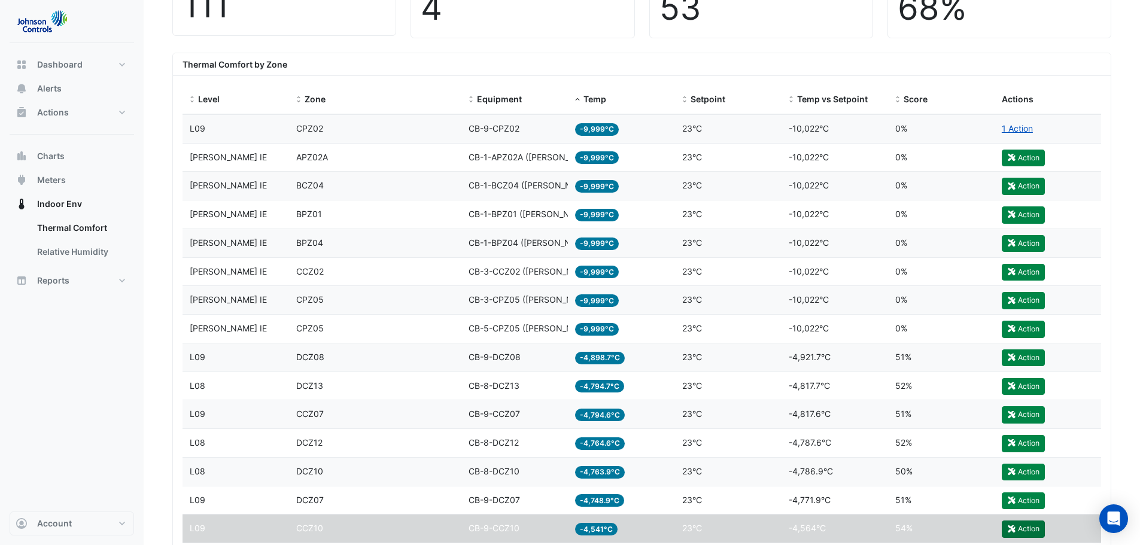
click at [1035, 530] on button "Action" at bounding box center [1023, 529] width 43 height 17
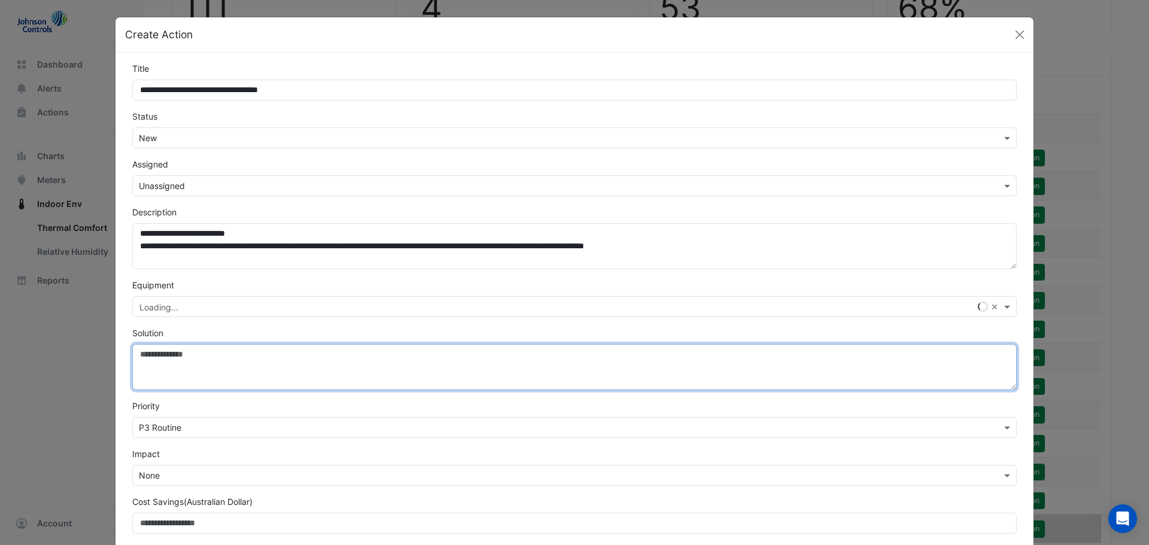
click at [211, 356] on textarea "Solution" at bounding box center [574, 367] width 884 height 46
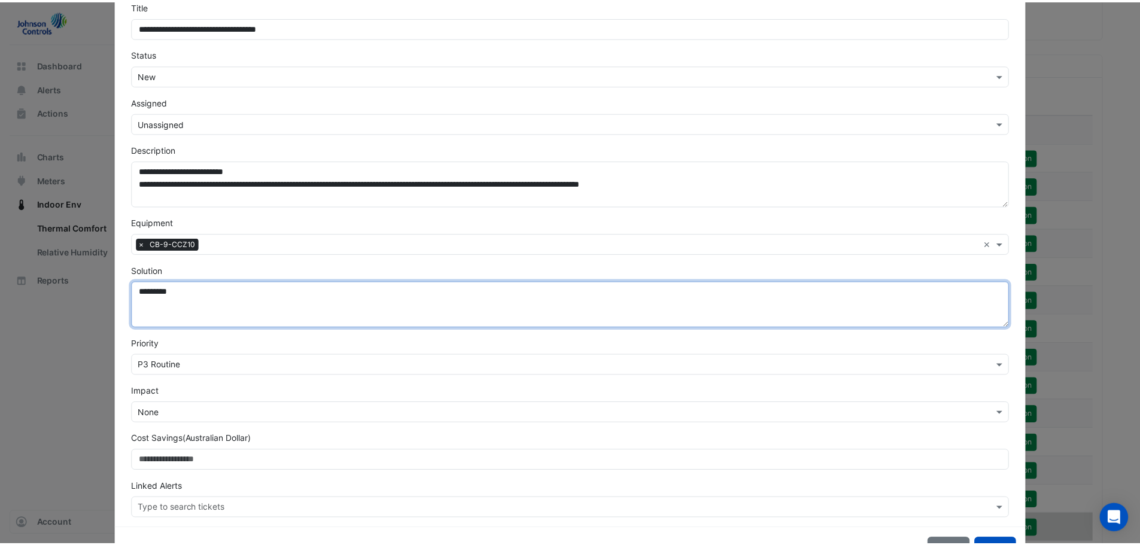
scroll to position [104, 0]
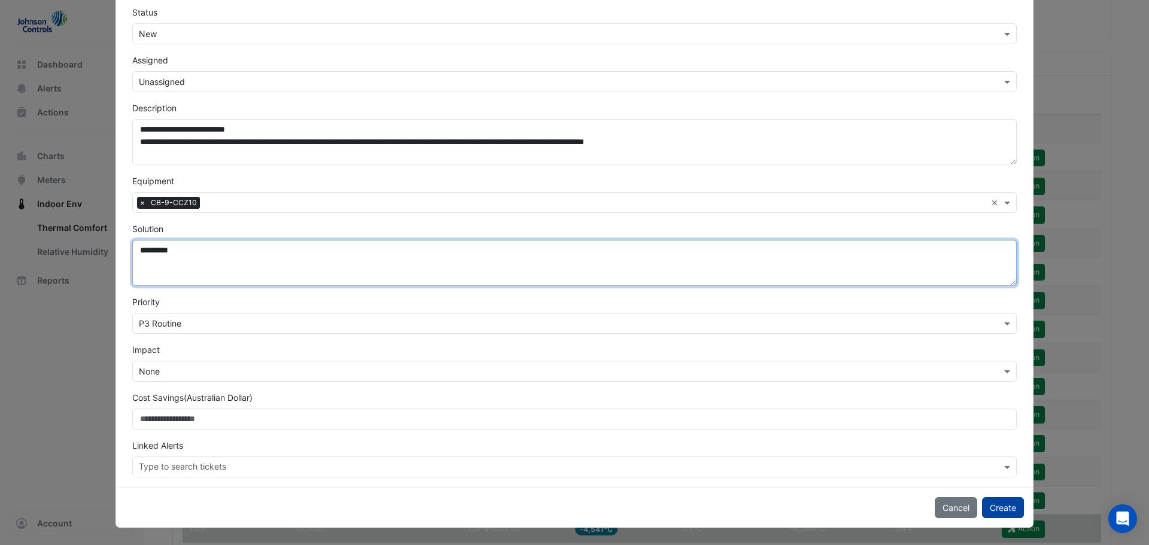
type textarea "*********"
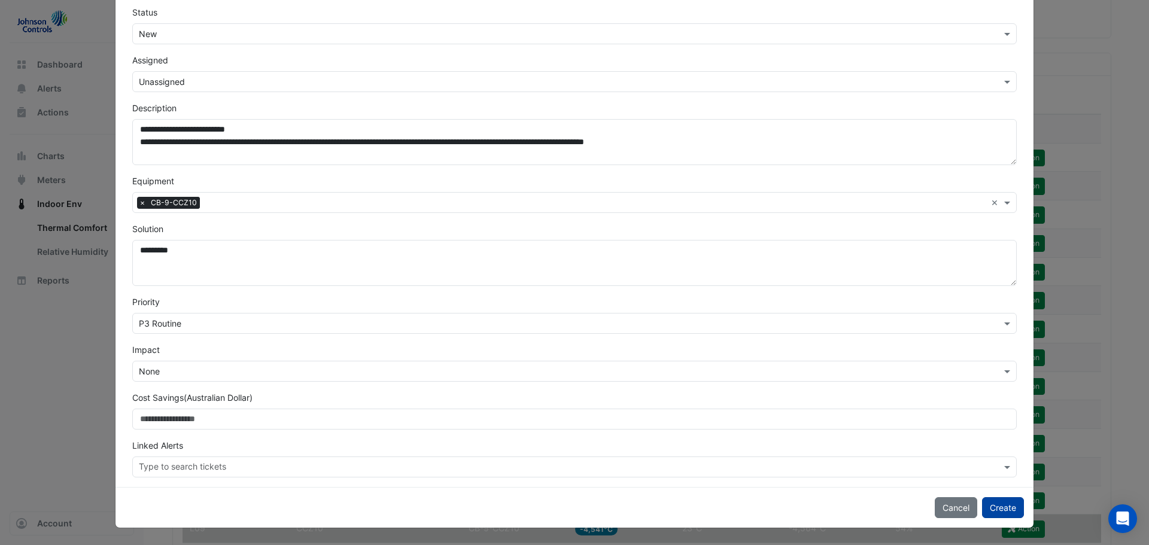
click at [1005, 506] on button "Create" at bounding box center [1003, 507] width 42 height 21
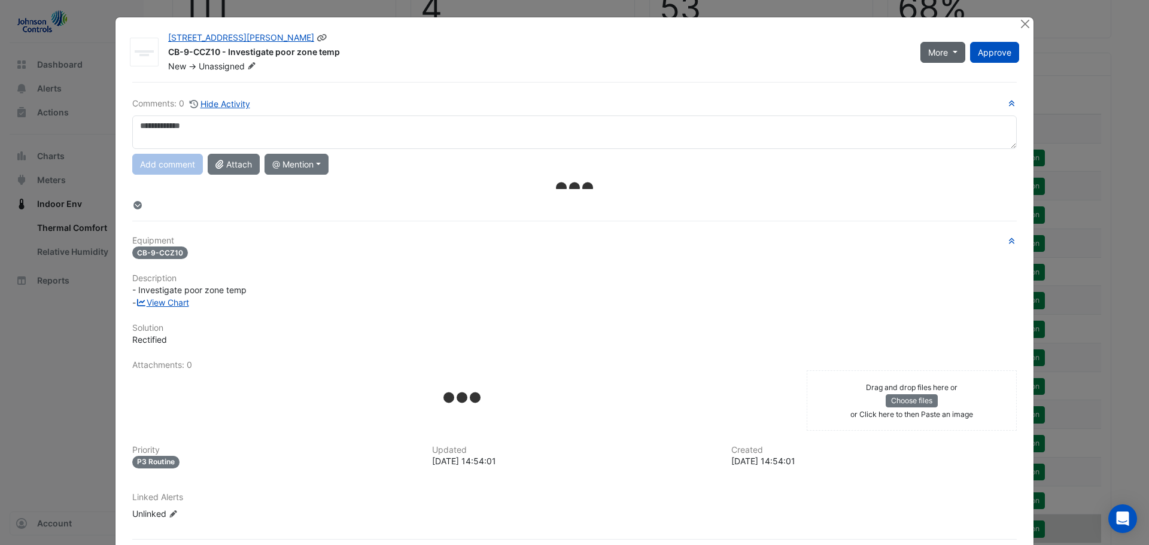
click at [937, 46] on span "More" at bounding box center [938, 52] width 20 height 13
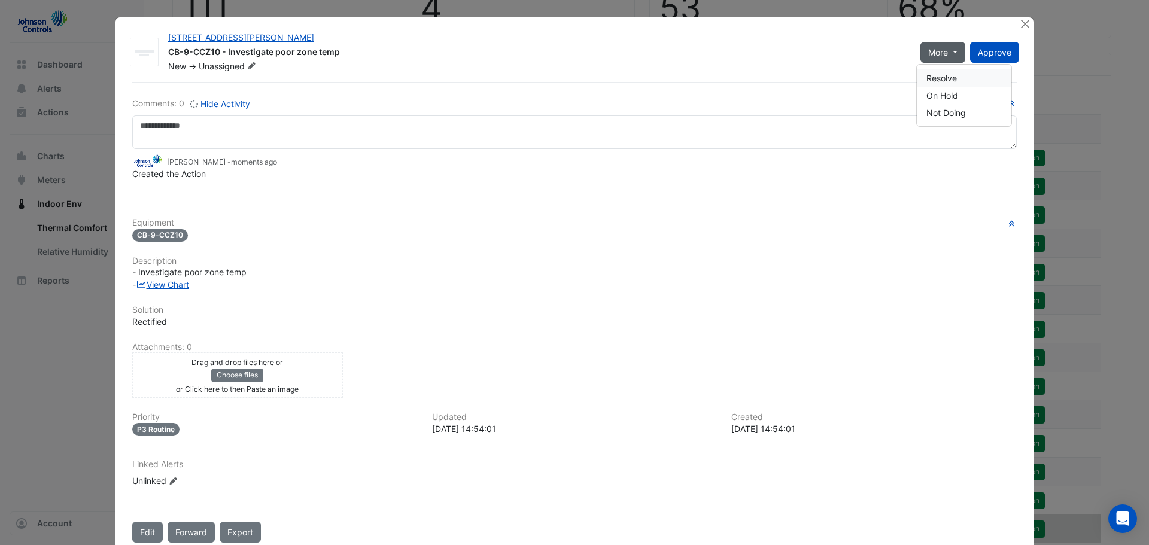
click at [937, 77] on button "Resolve" at bounding box center [964, 77] width 95 height 17
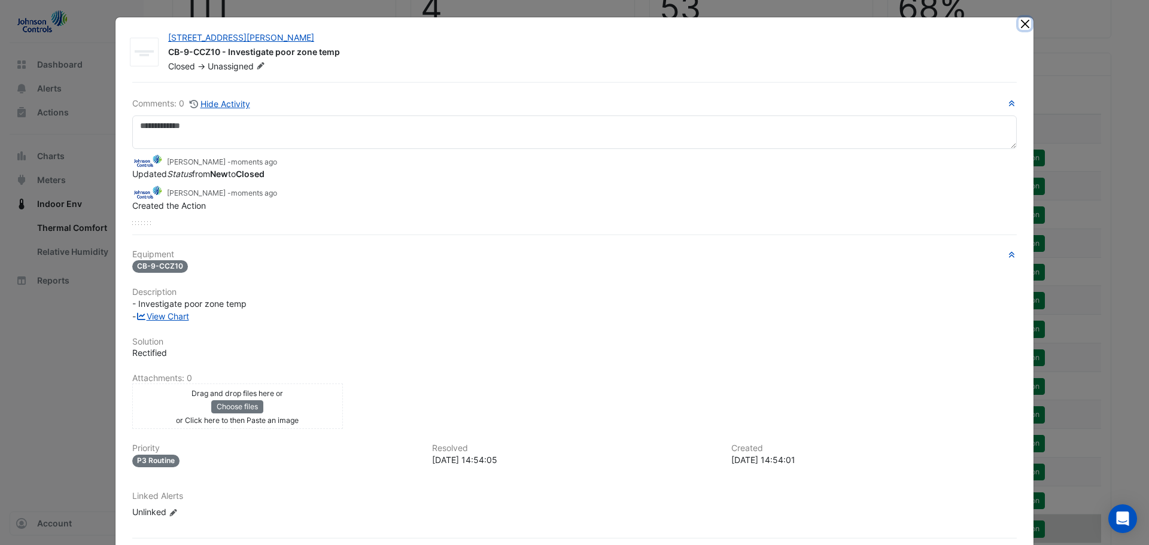
click at [1018, 24] on button "Close" at bounding box center [1024, 23] width 13 height 13
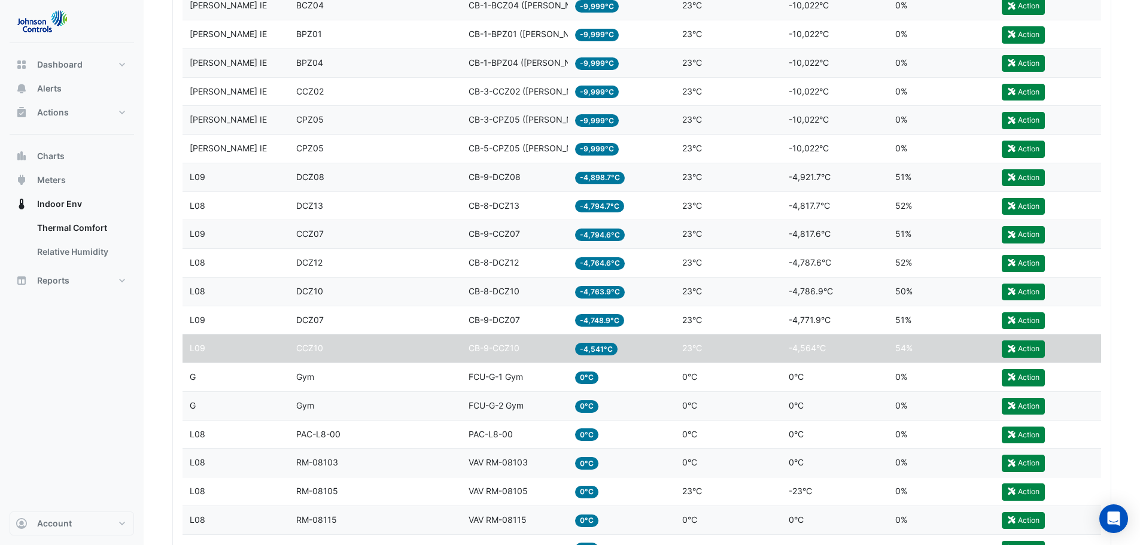
scroll to position [598, 0]
click at [505, 265] on span "CB-8-DCZ12" at bounding box center [494, 263] width 50 height 10
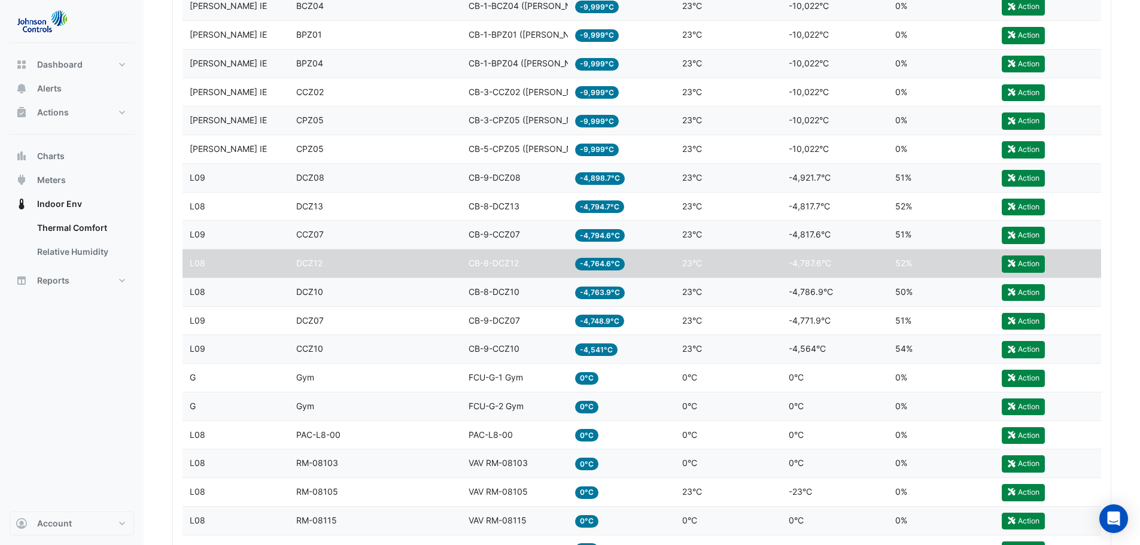
click at [335, 346] on div "Zone CCZ10" at bounding box center [375, 349] width 158 height 14
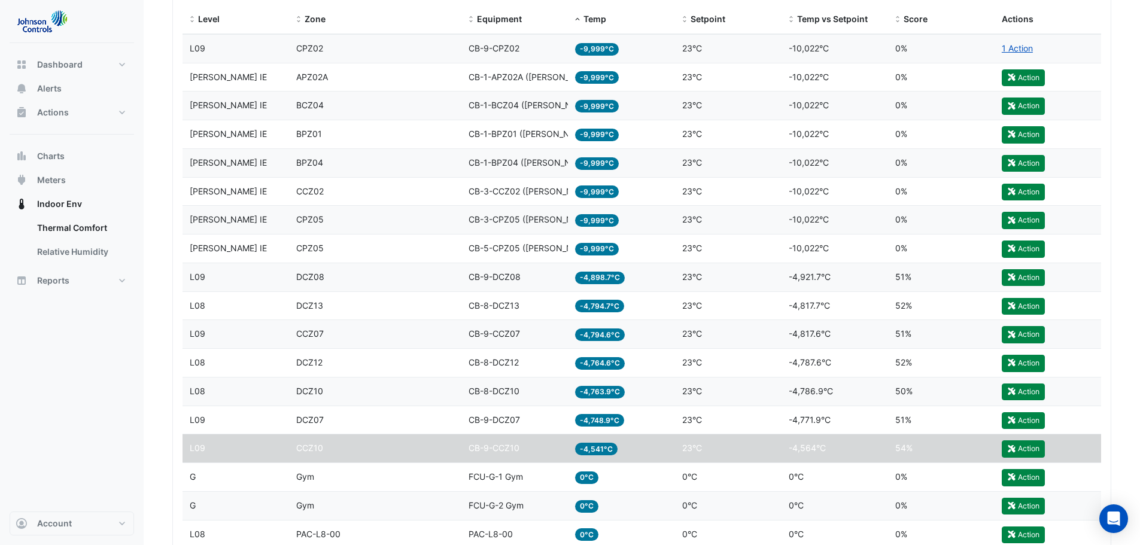
scroll to position [479, 0]
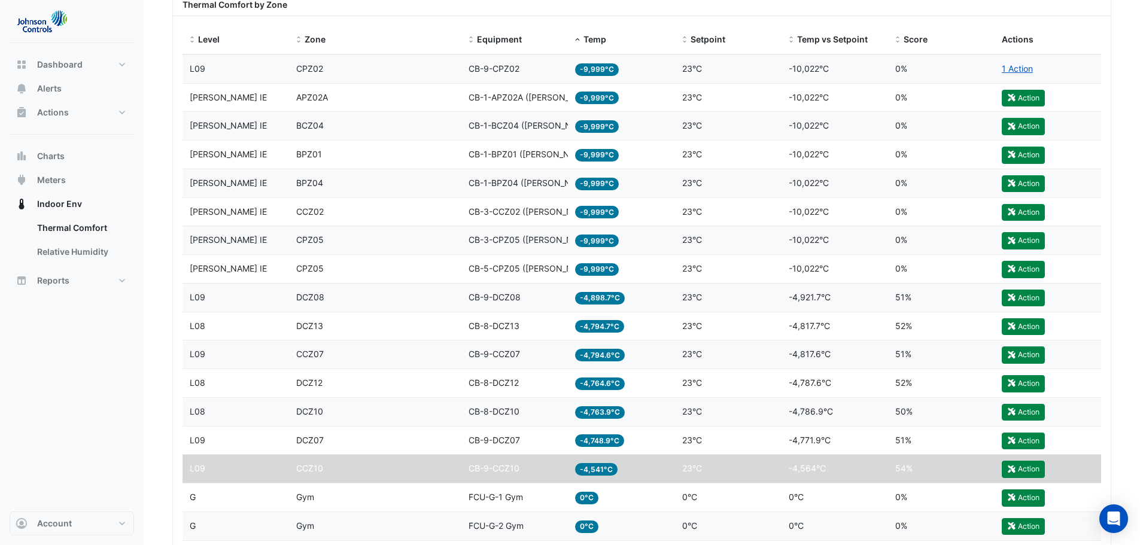
click at [435, 271] on div "Zone CPZ05" at bounding box center [375, 269] width 158 height 14
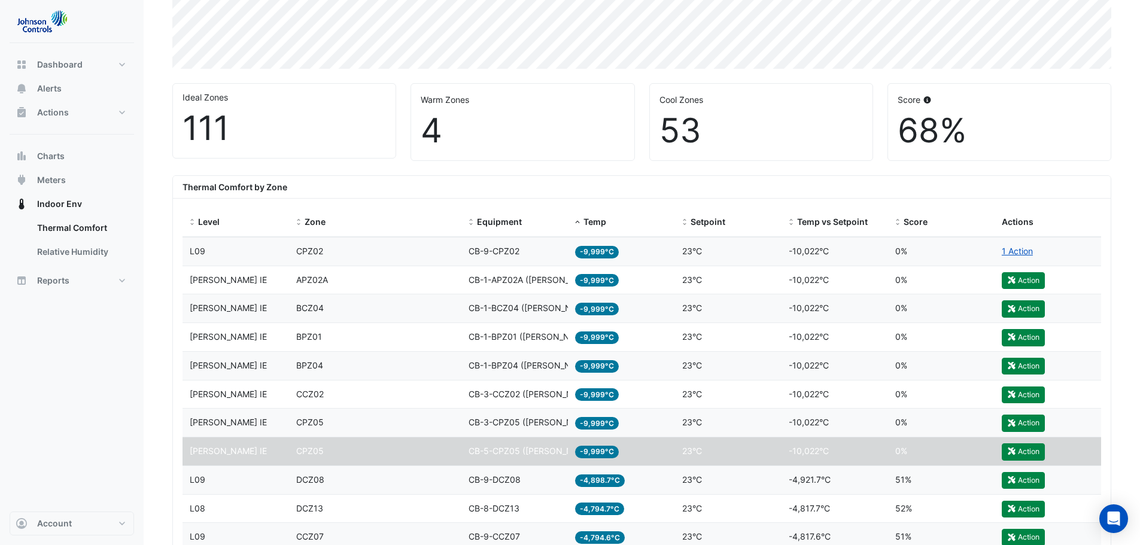
scroll to position [299, 0]
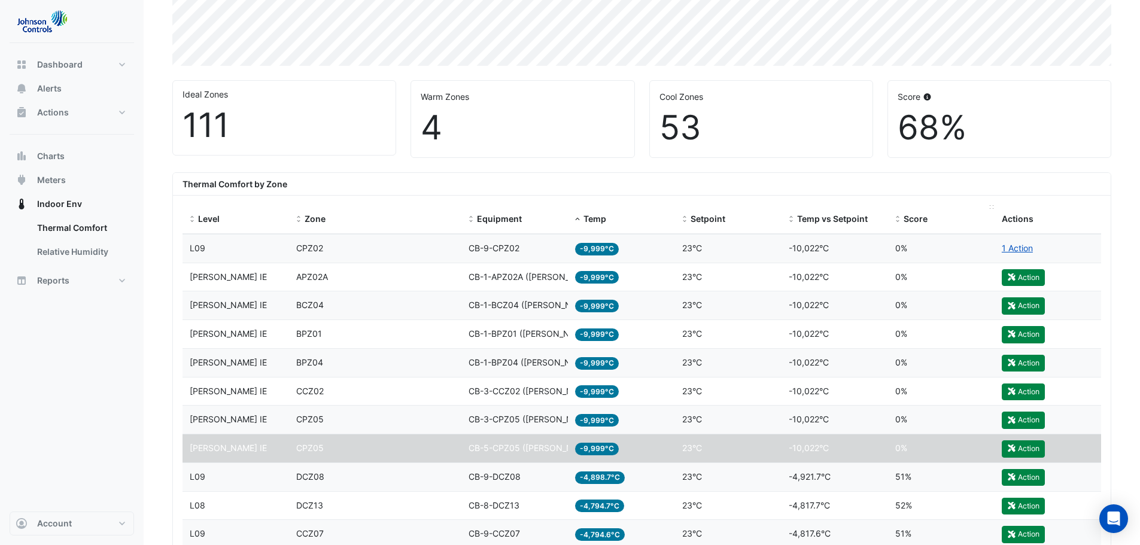
click at [920, 219] on span "Score" at bounding box center [916, 219] width 24 height 10
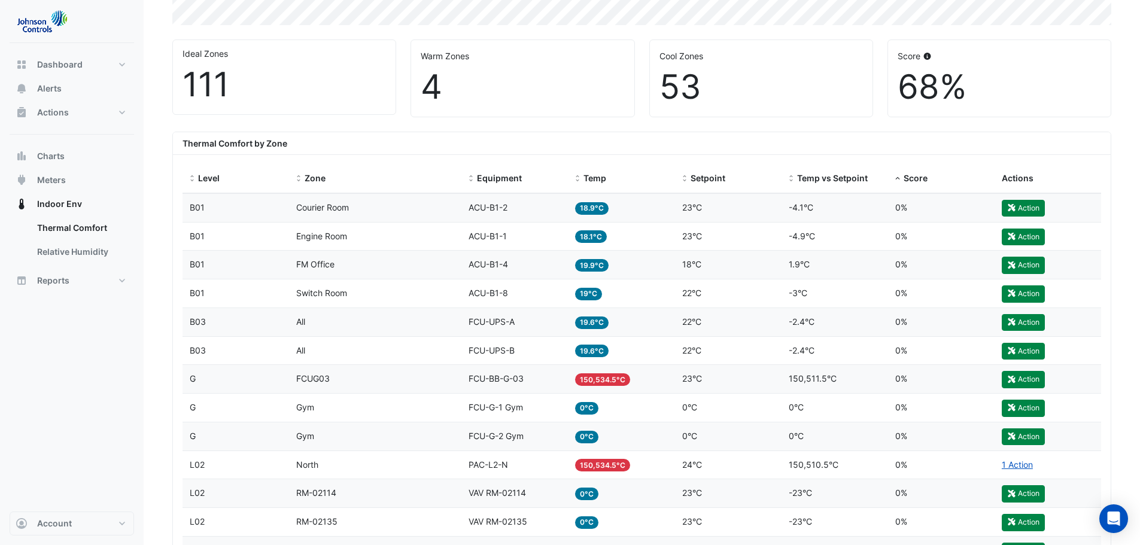
scroll to position [419, 0]
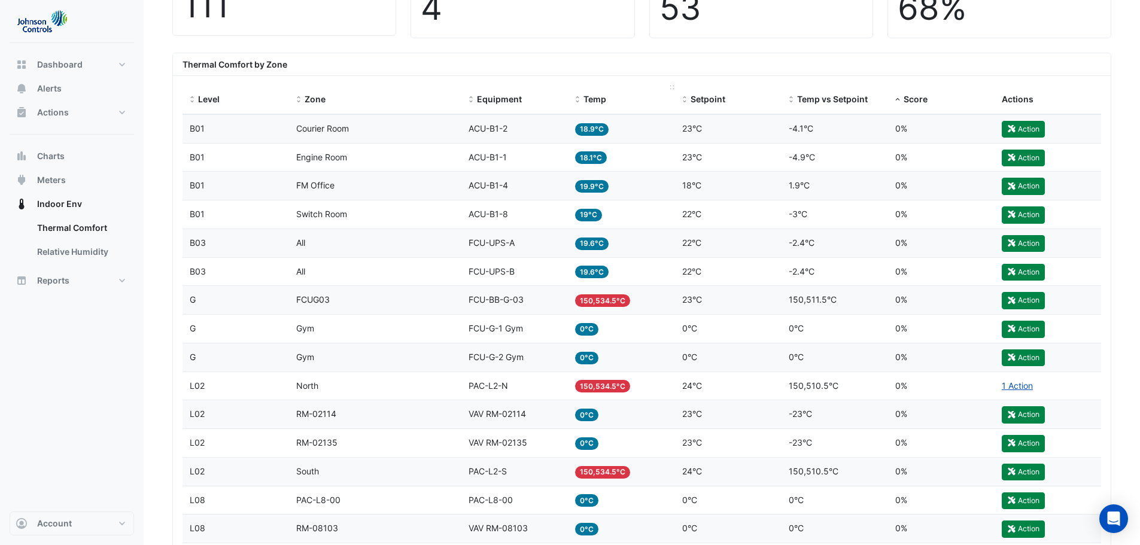
click at [599, 100] on span "Temp" at bounding box center [594, 99] width 23 height 10
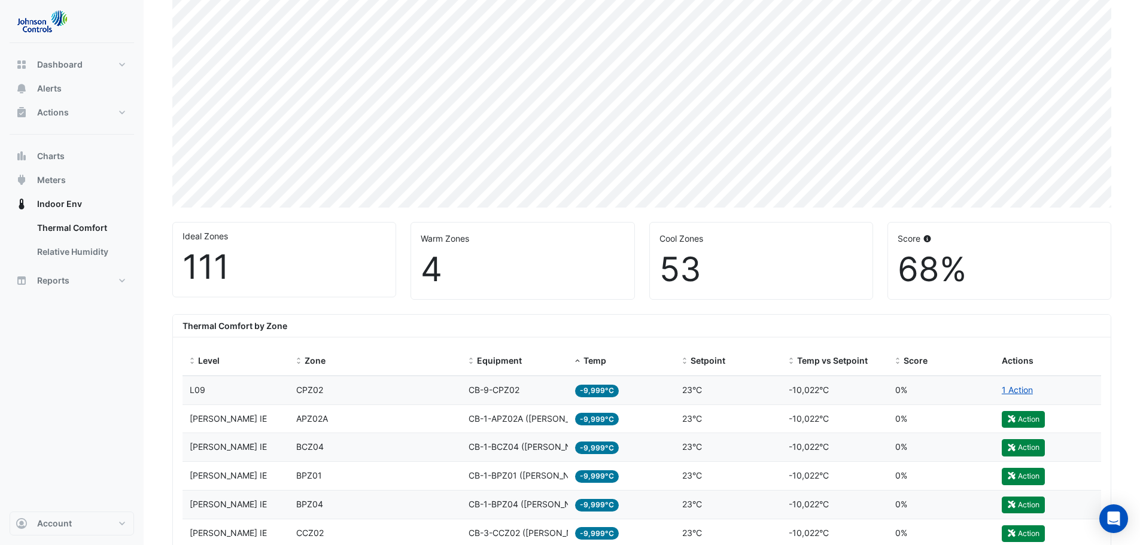
scroll to position [180, 0]
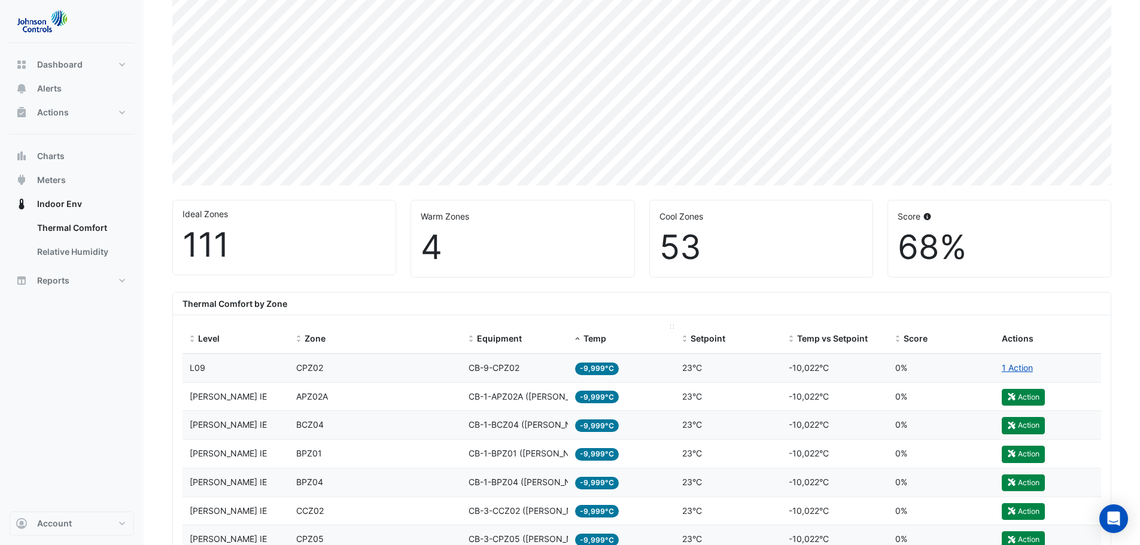
click at [596, 339] on span "Temp" at bounding box center [594, 338] width 23 height 10
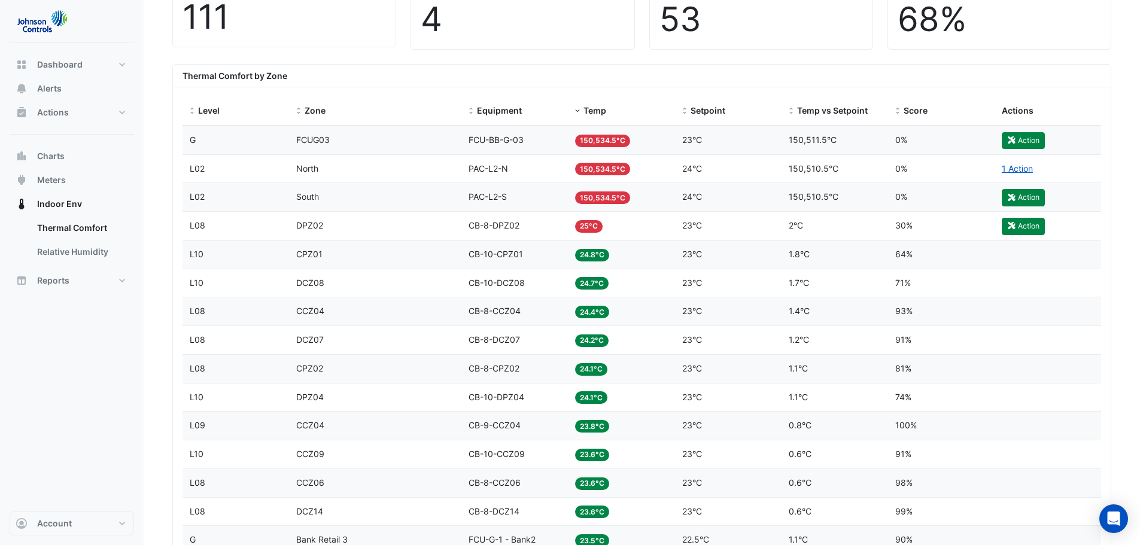
scroll to position [419, 0]
